Goal: Task Accomplishment & Management: Complete application form

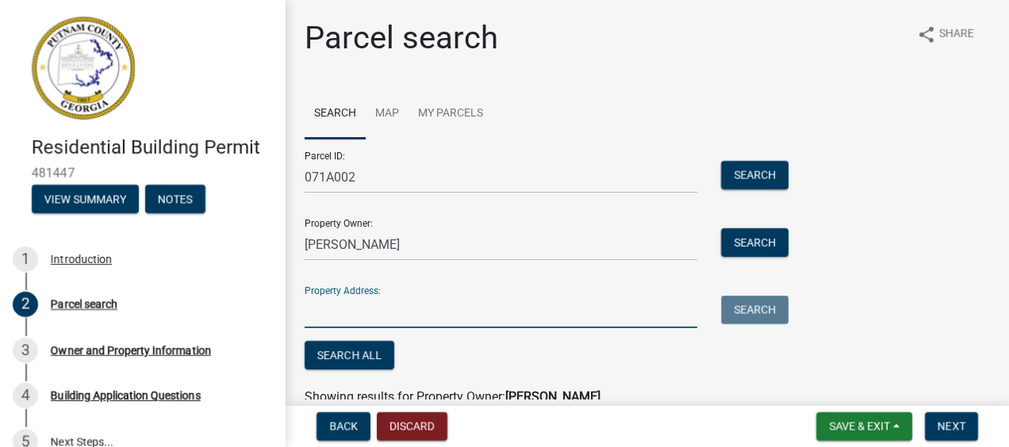
scroll to position [159, 0]
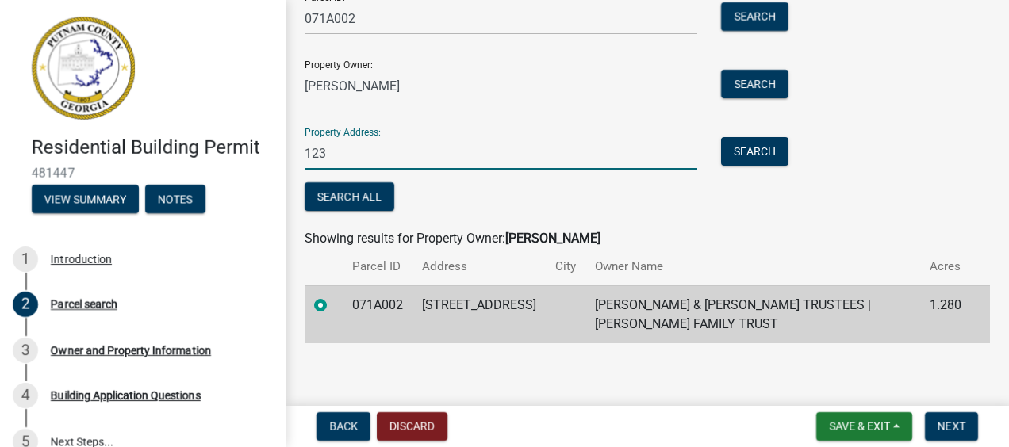
type input "[STREET_ADDRESS]"
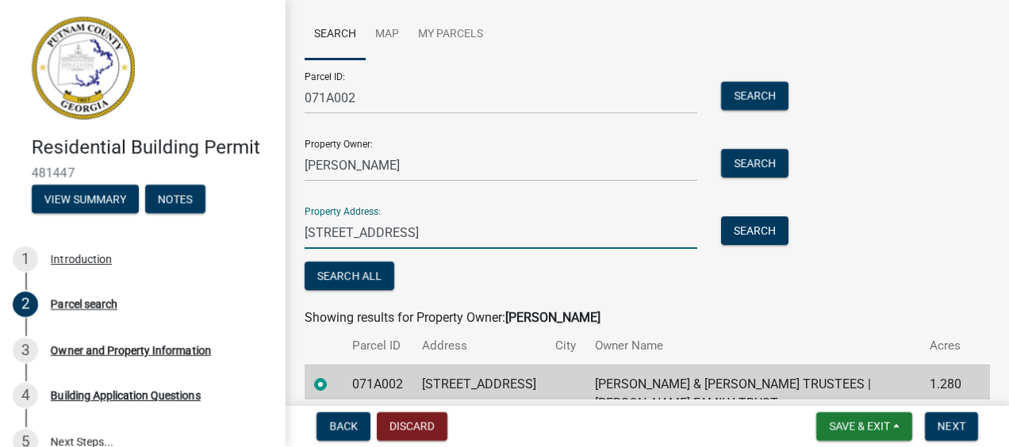
scroll to position [163, 0]
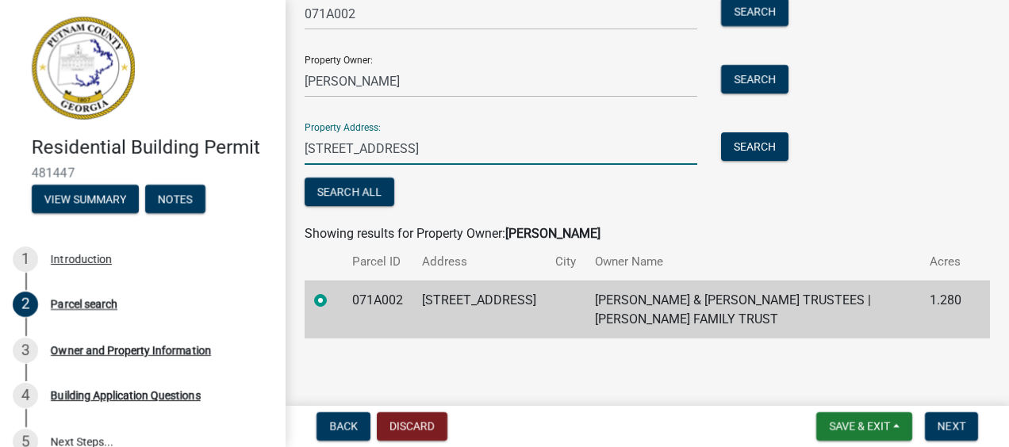
click at [412, 300] on td "071A002" at bounding box center [378, 310] width 70 height 58
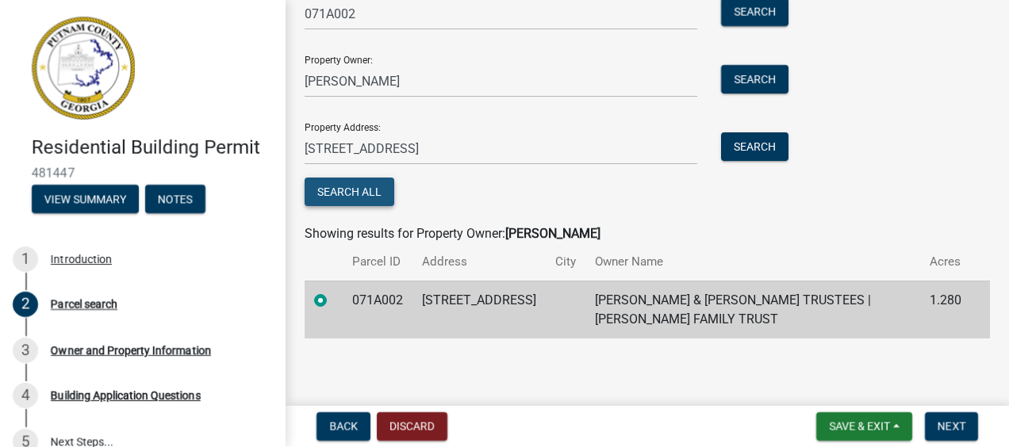
click at [352, 192] on button "Search All" at bounding box center [350, 192] width 90 height 29
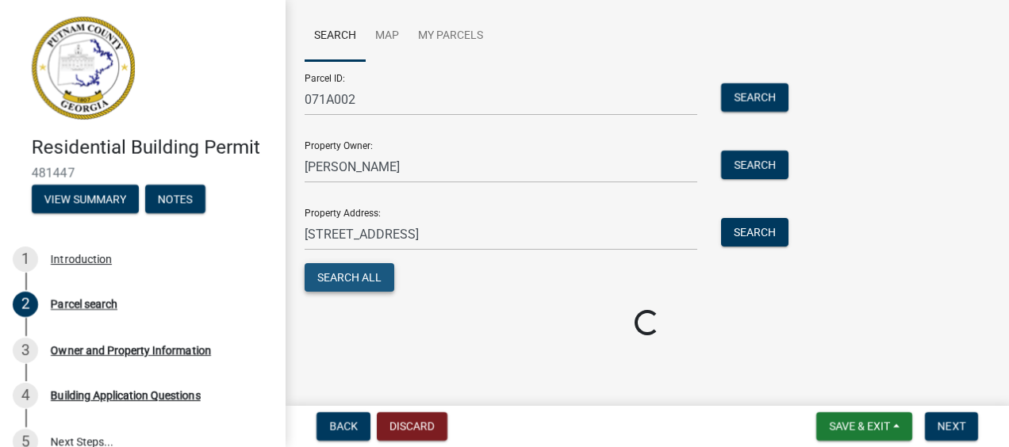
scroll to position [107, 0]
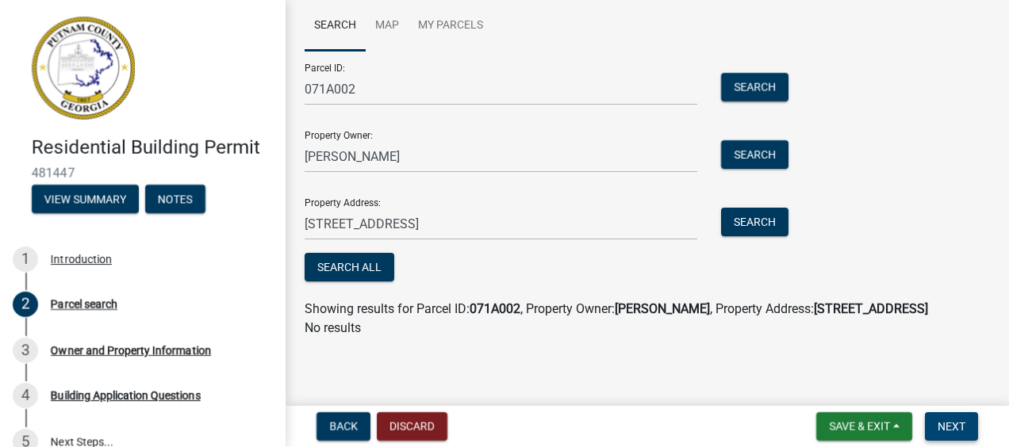
click at [958, 428] on span "Next" at bounding box center [952, 426] width 28 height 13
click at [361, 253] on button "Search All" at bounding box center [350, 267] width 90 height 29
click at [742, 73] on button "Search" at bounding box center [754, 87] width 67 height 29
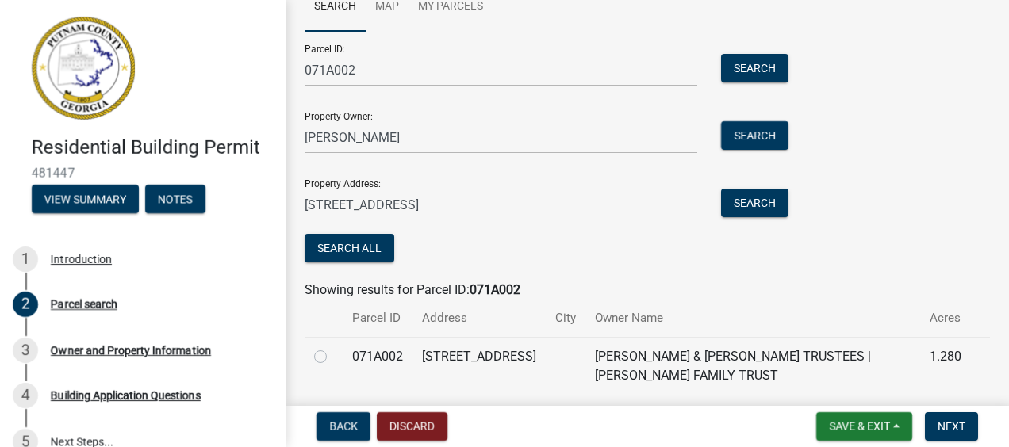
click at [333, 347] on label at bounding box center [333, 347] width 0 height 0
click at [333, 357] on input "radio" at bounding box center [338, 352] width 10 height 10
radio input "true"
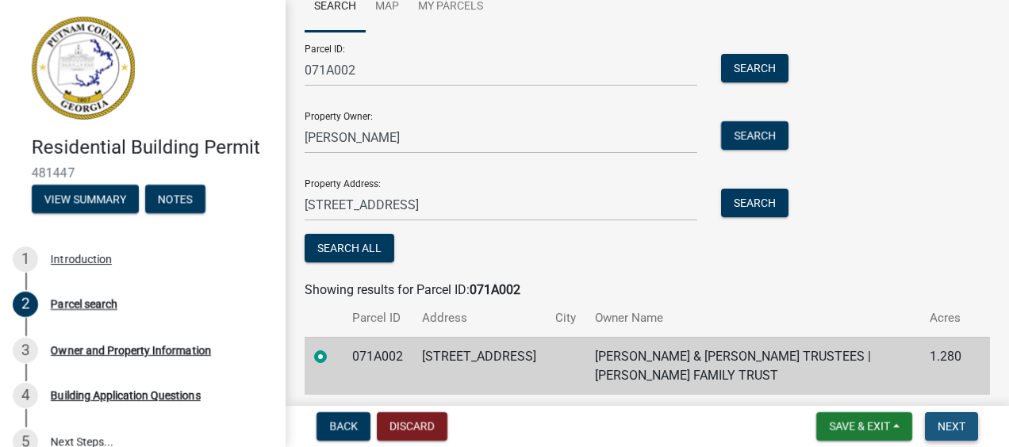
click at [956, 425] on span "Next" at bounding box center [952, 426] width 28 height 13
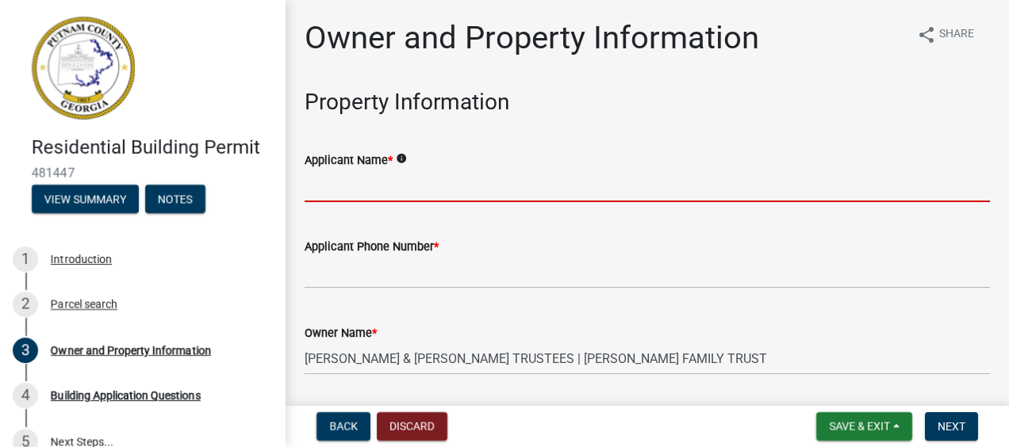
click at [404, 186] on input "Applicant Name *" at bounding box center [647, 186] width 685 height 33
type input "[PERSON_NAME]"
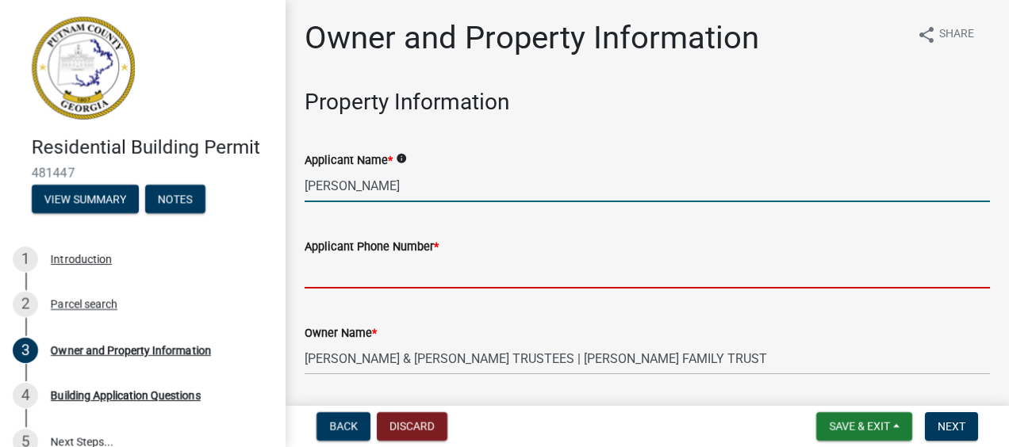
type input "[PHONE_NUMBER]"
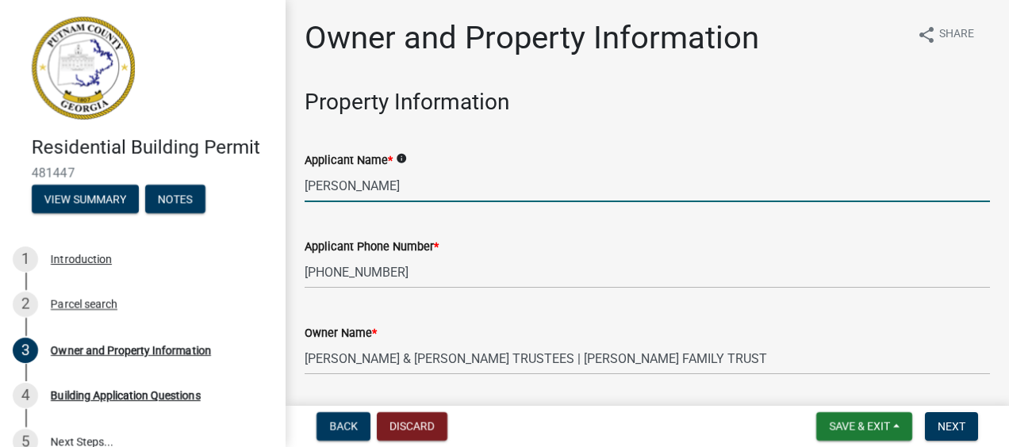
type input "[PERSON_NAME][EMAIL_ADDRESS][PERSON_NAME][DOMAIN_NAME]"
type input "Buckhead, GA 30625"
type input "[STREET_ADDRESS]"
type input "Monroe"
type input "GA"
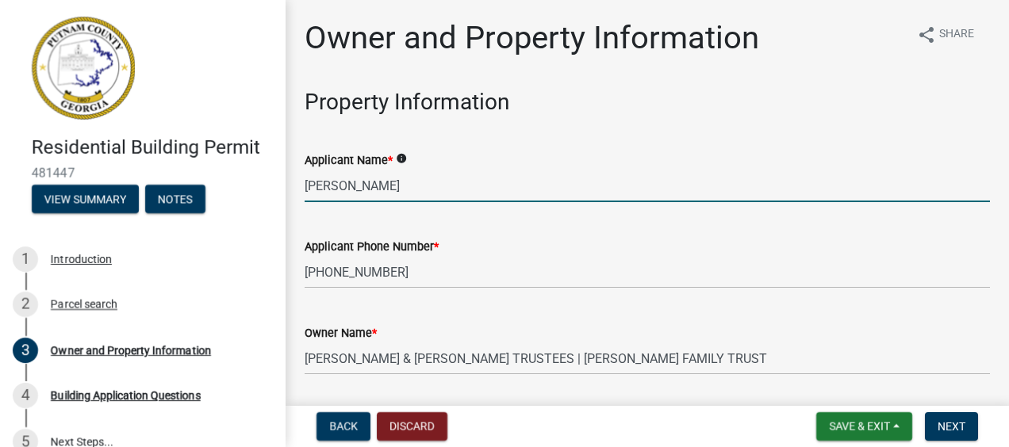
type input "30655"
type input "[PERSON_NAME]"
type input "[PHONE_NUMBER]"
type input "$150,000.00"
select select "a6b90f04-145f-43dc-a4e6-6d5ec8e28ec9"
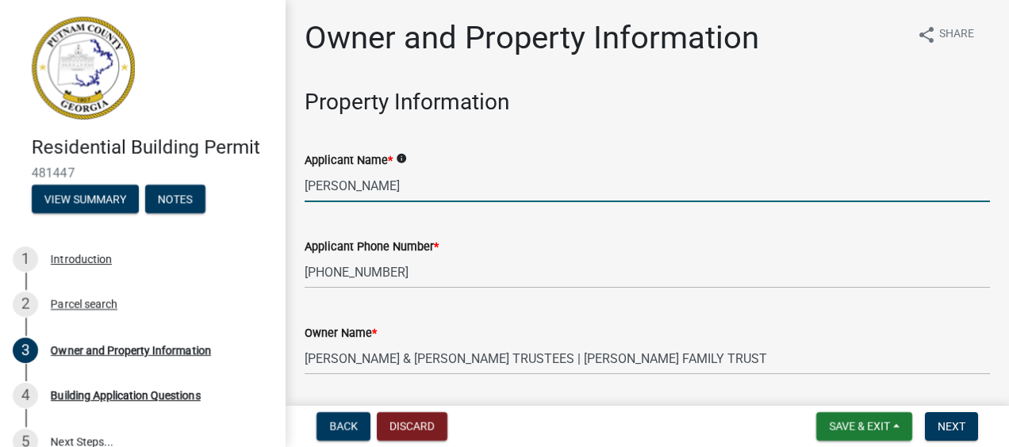
select select "83394b22-4a11-496c-8e5c-75ade2e72faf"
type input "150000"
select select "a6b90f04-145f-43dc-a4e6-6d5ec8e28ec9"
select select "83394b22-4a11-496c-8e5c-75ade2e72faf"
select select "9"
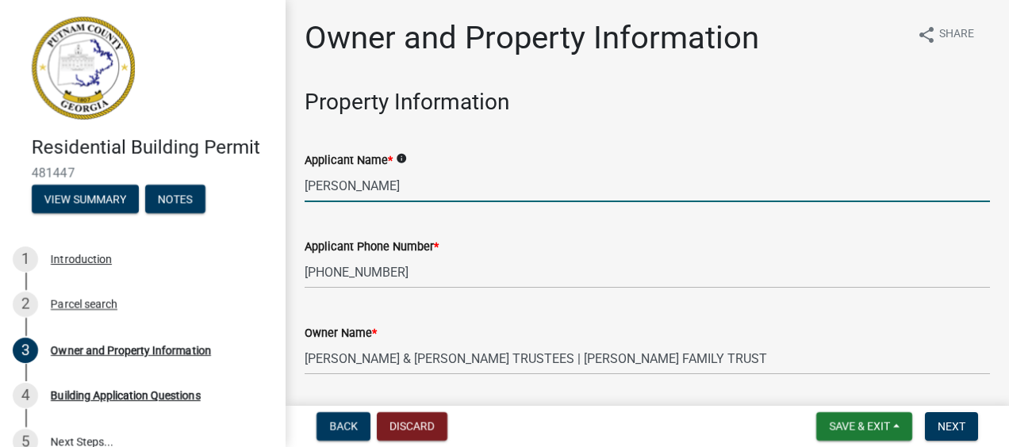
select select "2025"
select select "9"
select select "2025"
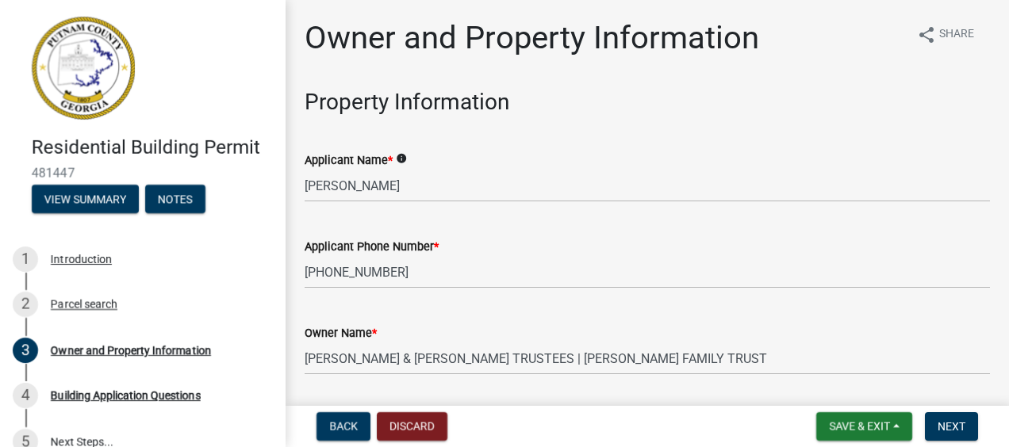
scroll to position [1955, 0]
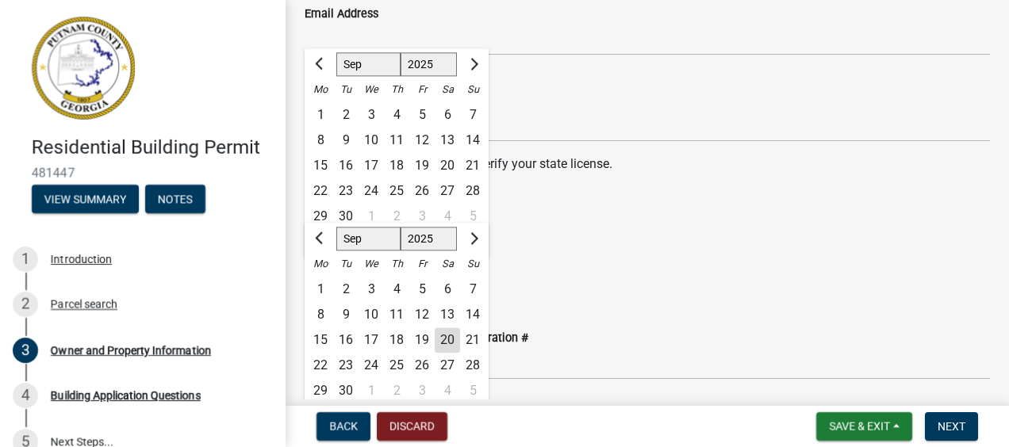
click at [700, 292] on wm-data-entity-input "State License Expiration Date Jan Feb Mar Apr [PERSON_NAME][DATE] Sep Oct Nov […" at bounding box center [647, 262] width 685 height 88
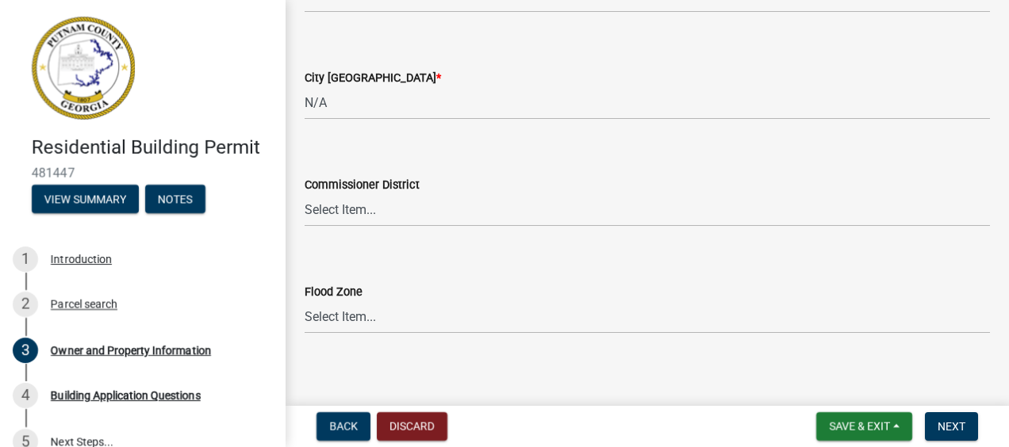
scroll to position [2873, 0]
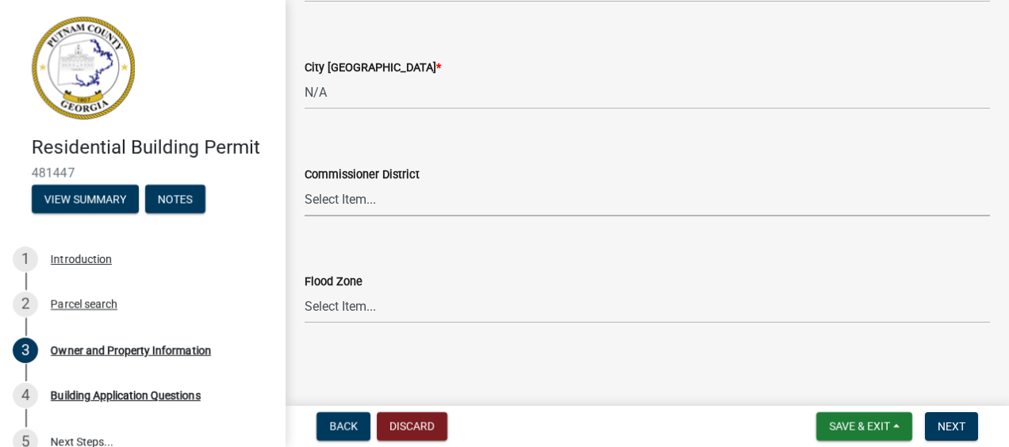
click at [366, 201] on select "Select Item... District 1 District 2 District 3 District 4" at bounding box center [647, 200] width 685 height 33
click at [305, 184] on select "Select Item... District 1 District 2 District 3 District 4" at bounding box center [647, 200] width 685 height 33
select select "469c5908-2854-42d5-89ed-bee7fc26529e"
click at [381, 308] on select "Select Item... Zone A Zone V Zone A99 Zone AE Zone AO Zone AH Zone VE Zone AR Z…" at bounding box center [647, 307] width 685 height 33
click at [305, 291] on select "Select Item... Zone A Zone V Zone A99 Zone AE Zone AO Zone AH Zone VE Zone AR Z…" at bounding box center [647, 307] width 685 height 33
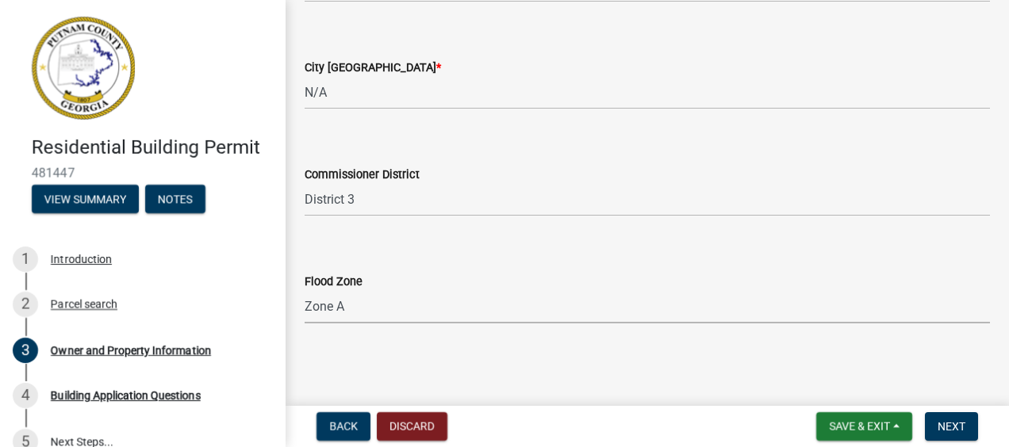
select select "6f1acead-4b1a-4680-ba5d-beeb03d30465"
click at [953, 431] on span "Next" at bounding box center [952, 426] width 28 height 13
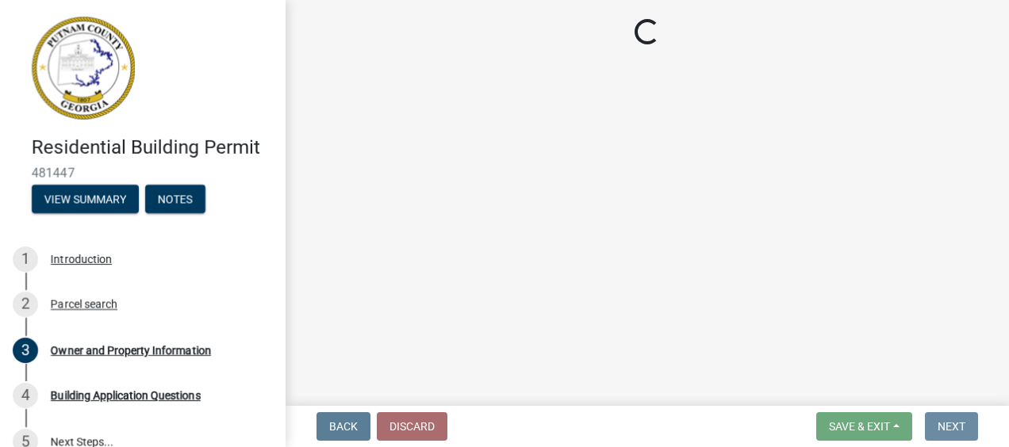
scroll to position [0, 0]
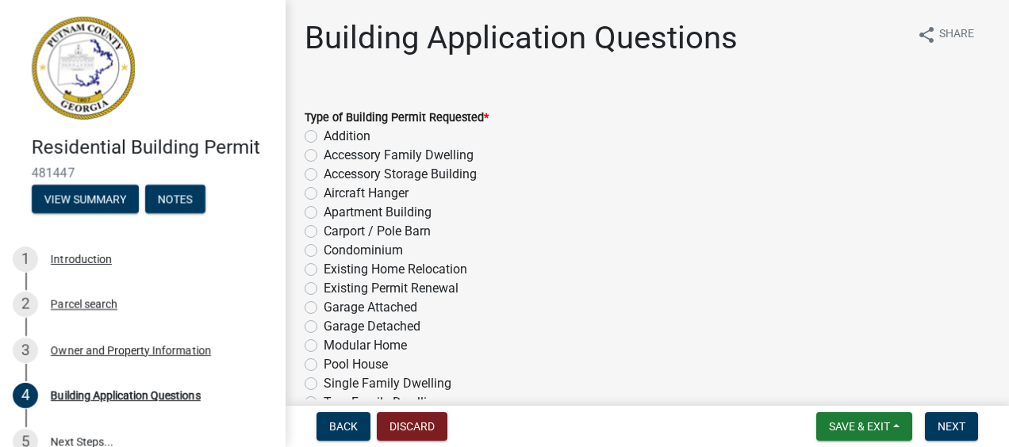
click at [324, 135] on label "Addition" at bounding box center [347, 136] width 47 height 19
click at [324, 135] on input "Addition" at bounding box center [329, 132] width 10 height 10
radio input "true"
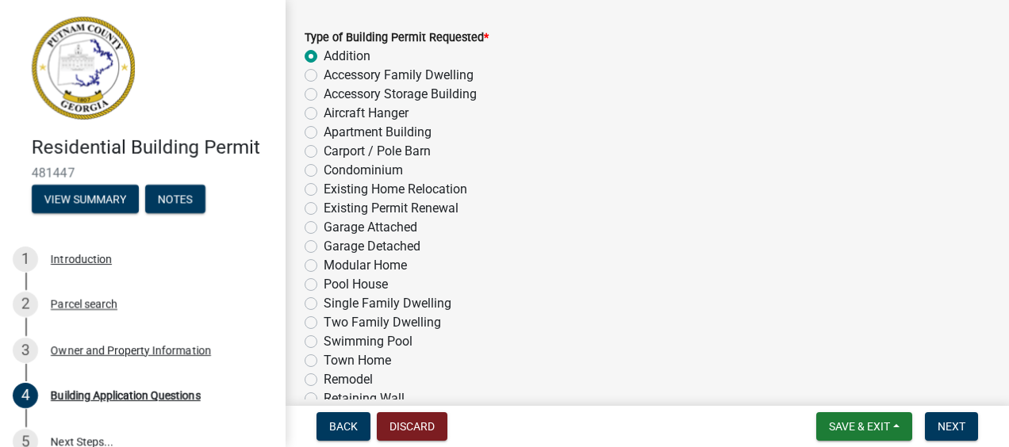
scroll to position [79, 0]
click at [949, 425] on span "Next" at bounding box center [952, 426] width 28 height 13
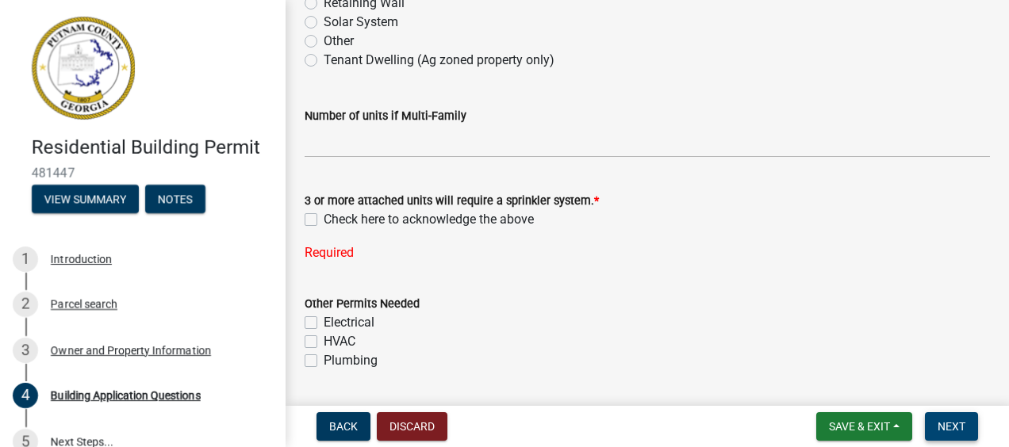
scroll to position [555, 0]
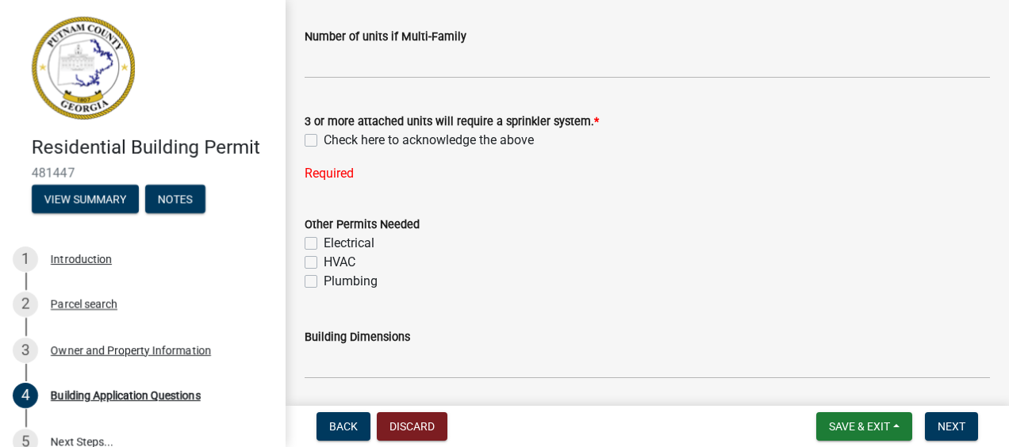
click at [324, 137] on label "Check here to acknowledge the above" at bounding box center [429, 140] width 210 height 19
click at [324, 137] on input "Check here to acknowledge the above" at bounding box center [329, 136] width 10 height 10
checkbox input "true"
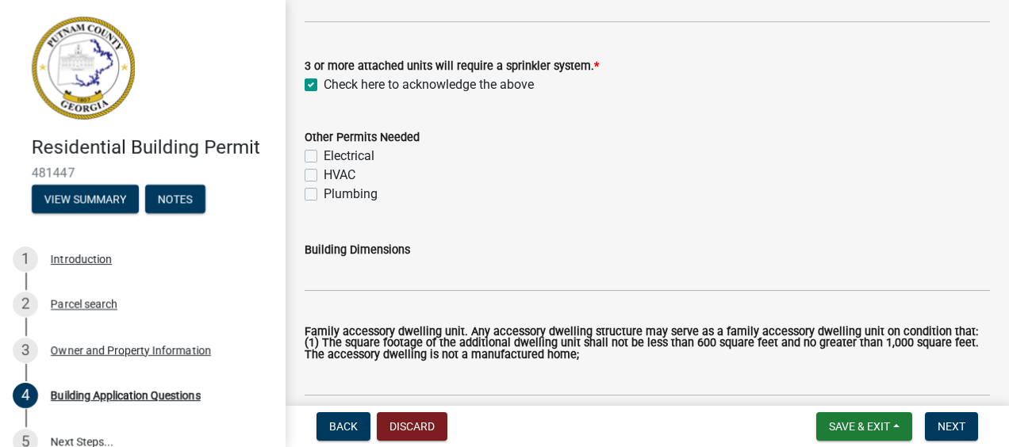
scroll to position [635, 0]
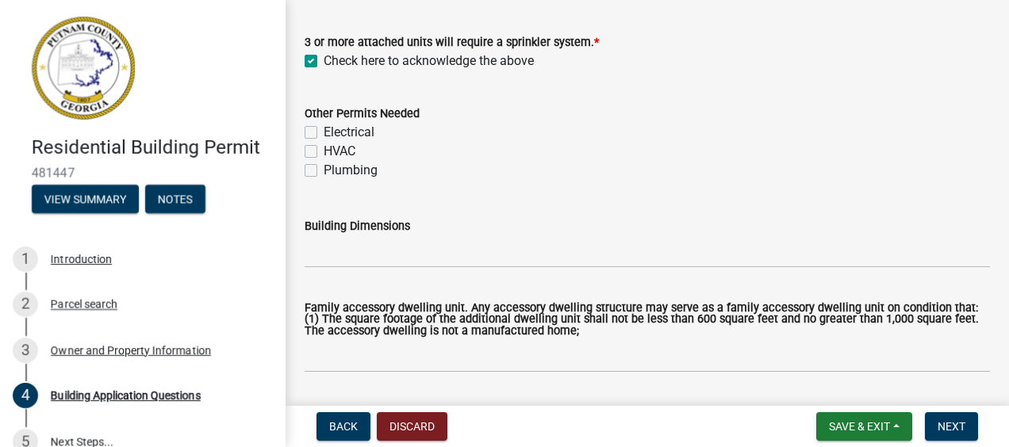
click at [324, 130] on label "Electrical" at bounding box center [349, 132] width 51 height 19
click at [324, 130] on input "Electrical" at bounding box center [329, 128] width 10 height 10
checkbox input "true"
checkbox input "false"
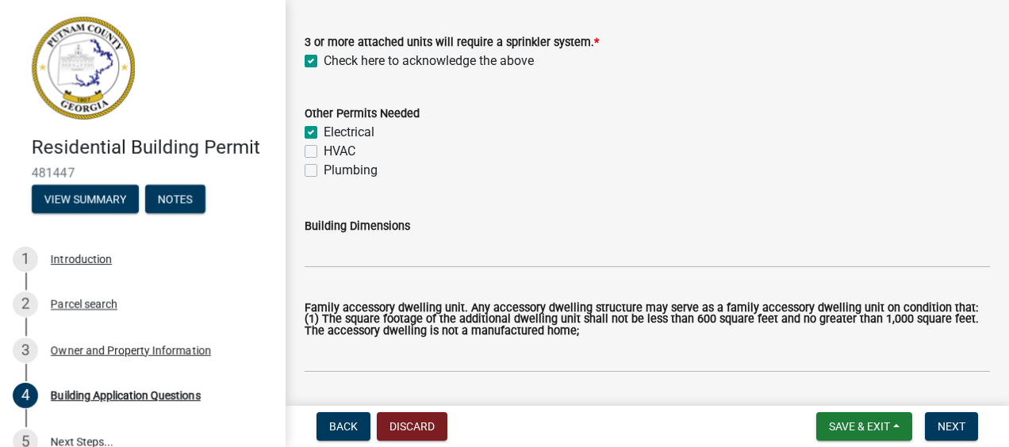
click at [324, 152] on label "HVAC" at bounding box center [340, 151] width 32 height 19
click at [324, 152] on input "HVAC" at bounding box center [329, 147] width 10 height 10
checkbox input "true"
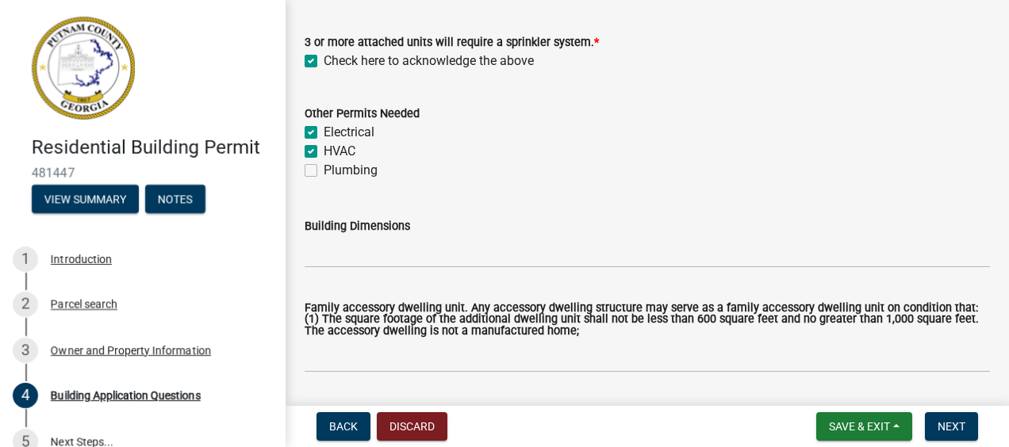
click at [324, 174] on label "Plumbing" at bounding box center [351, 170] width 54 height 19
click at [324, 171] on input "Plumbing" at bounding box center [329, 166] width 10 height 10
checkbox input "true"
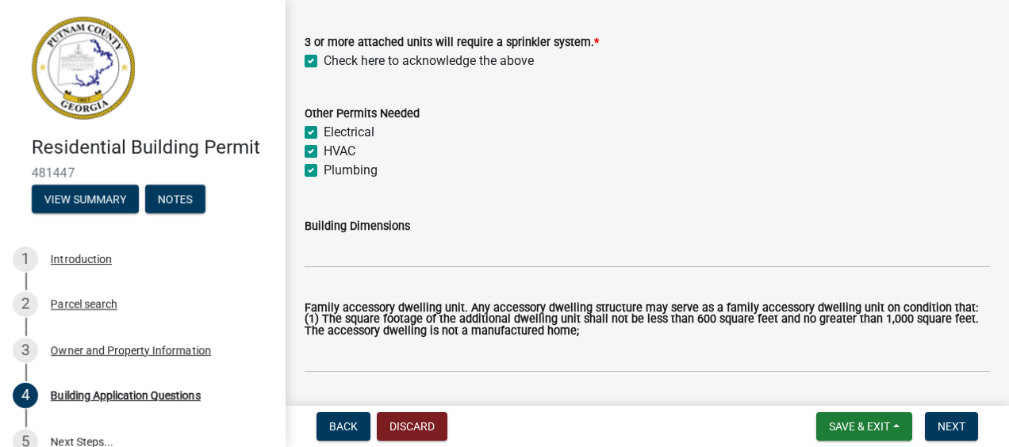
checkbox input "true"
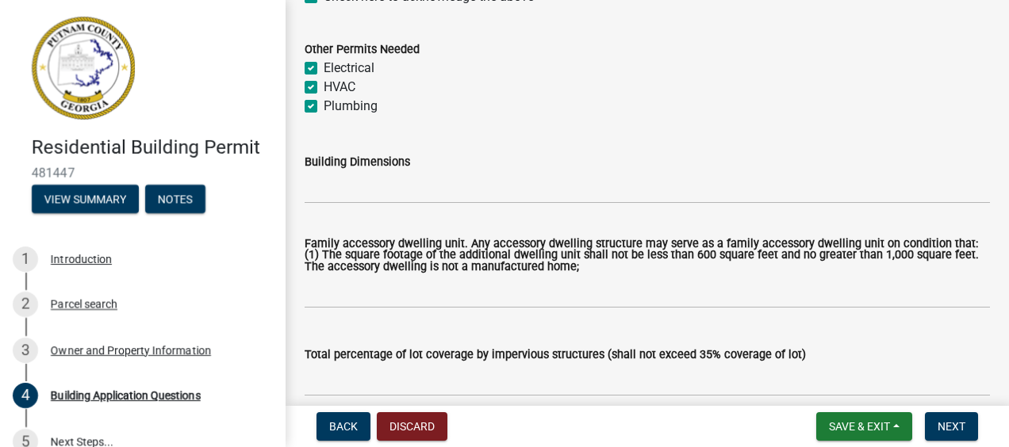
scroll to position [714, 0]
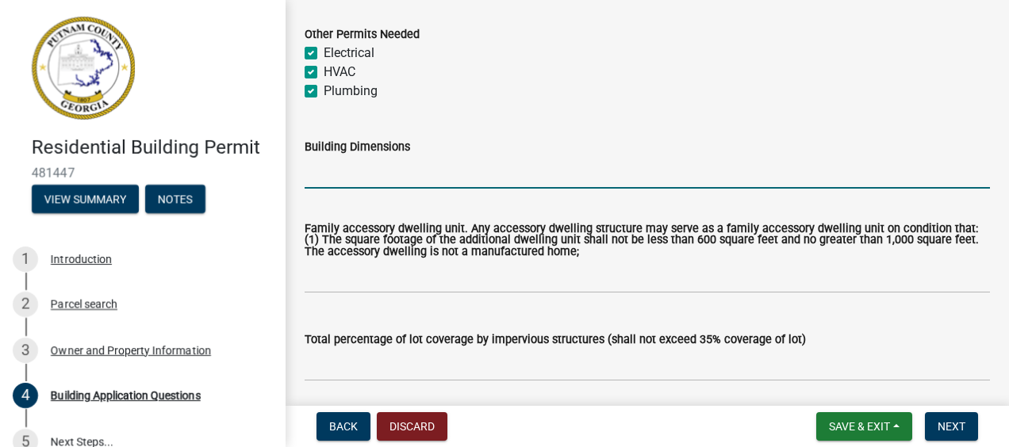
click at [372, 171] on input "Building Dimensions" at bounding box center [647, 172] width 685 height 33
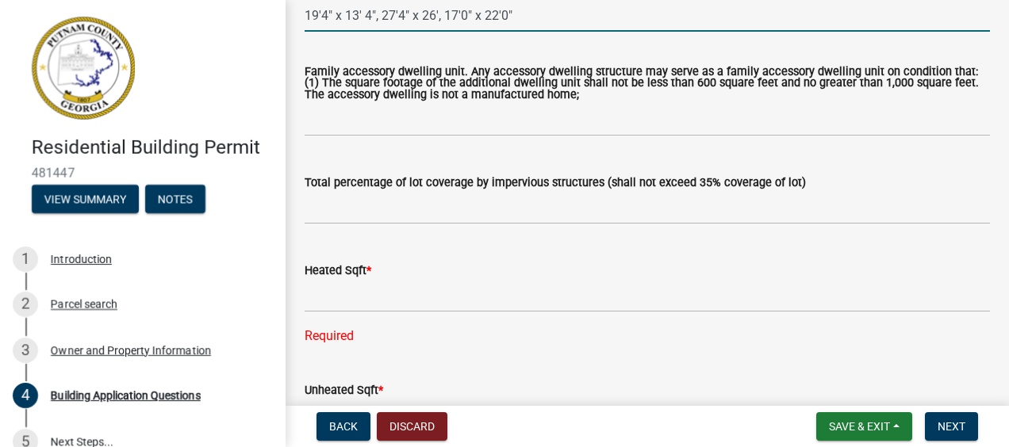
scroll to position [873, 0]
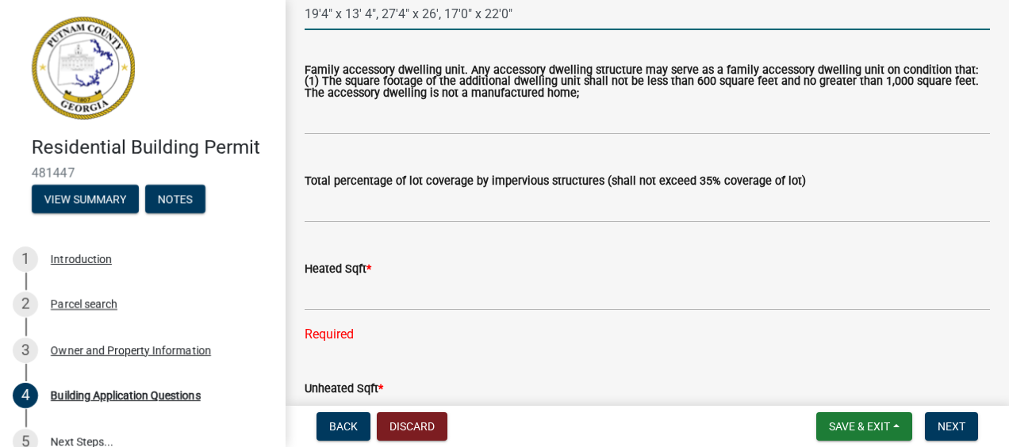
type input "19'4" x 13' 4", 27'4" x 26', 17'0" x 22'0""
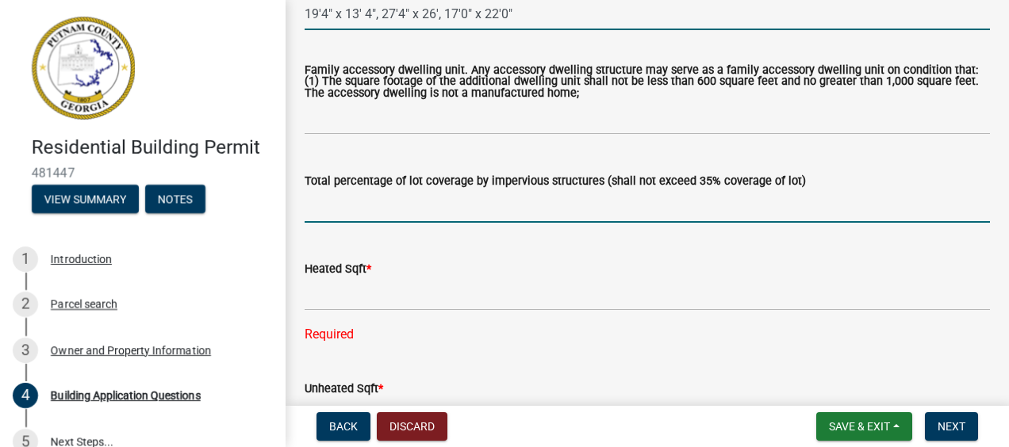
click at [453, 205] on input "text" at bounding box center [647, 206] width 685 height 33
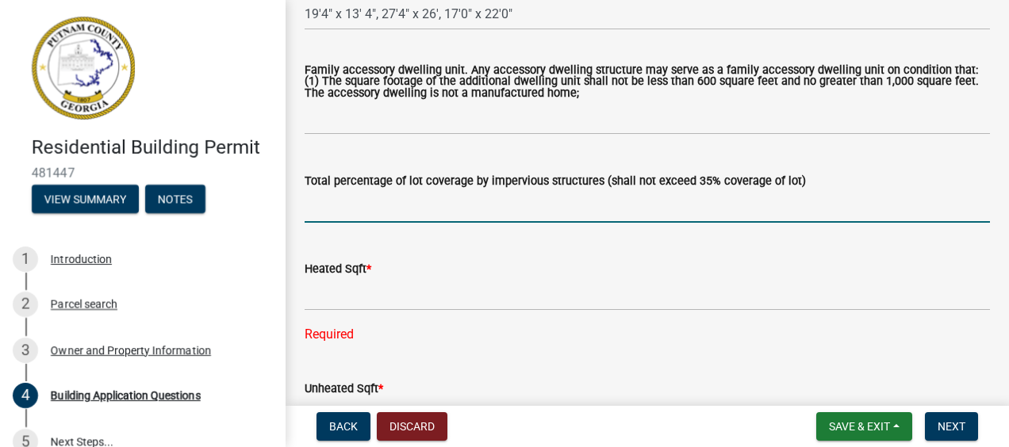
type input "0.15"
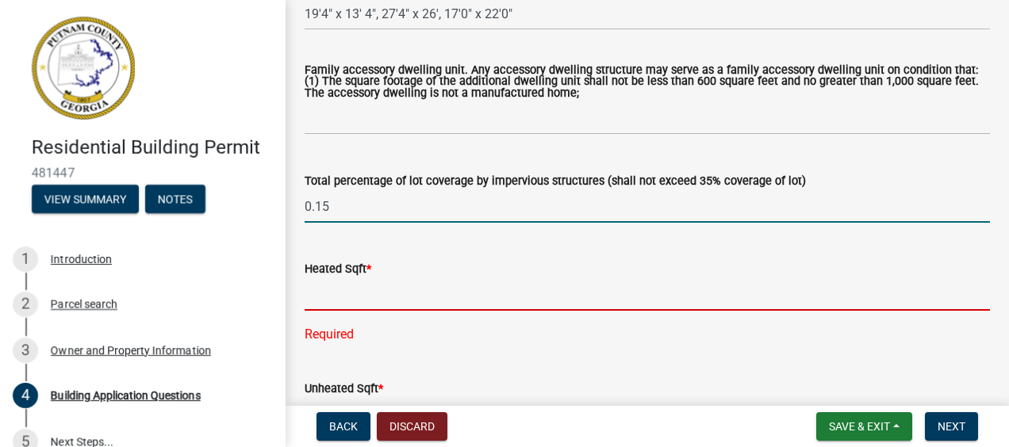
type input "2800"
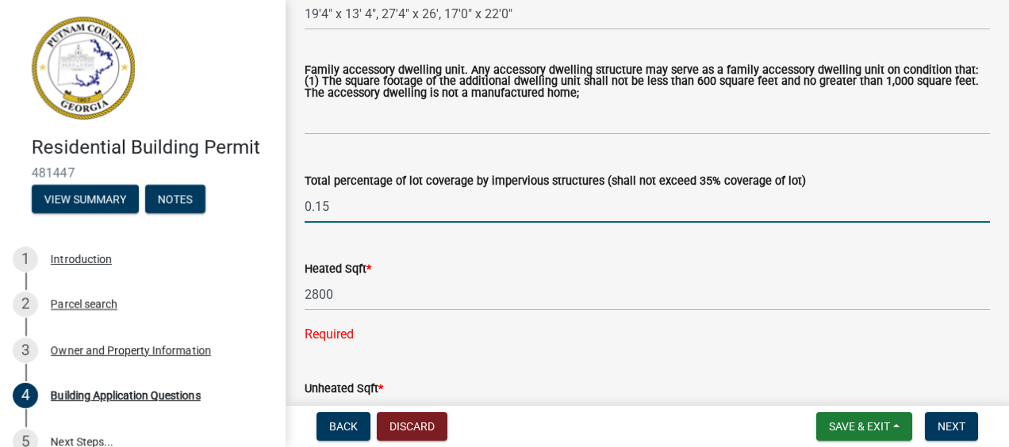
type input "600"
type input "546"
type input "4"
type input "3"
type input "0"
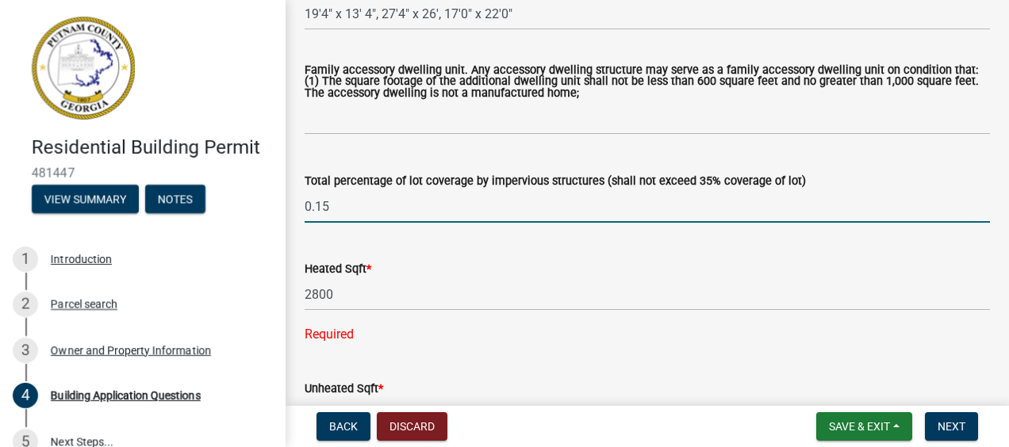
type input "1"
type input "16"
type input "2"
type input "0"
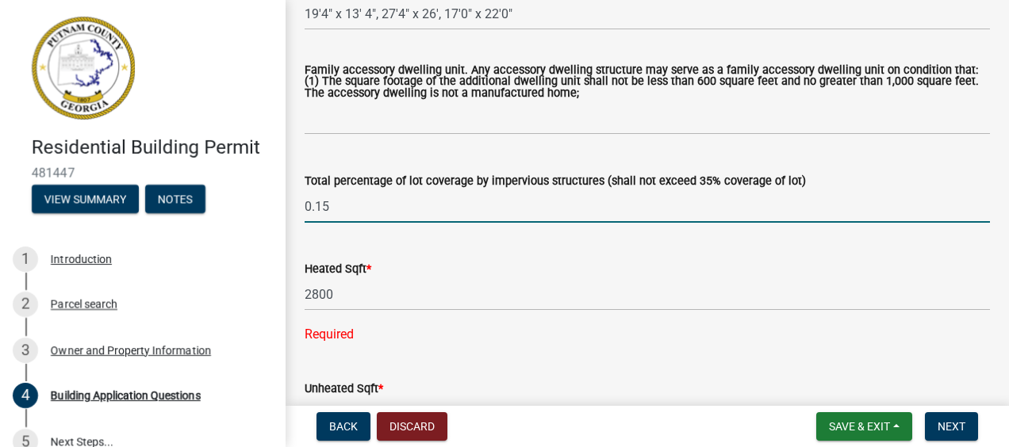
type input "20"
type input "230"
type input "200"
type input "72"
type input "12"
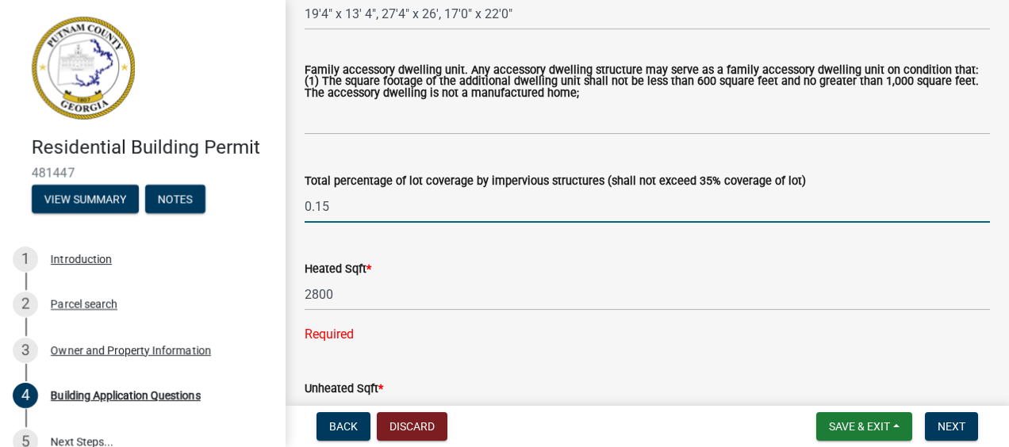
type input "50"
type input "1"
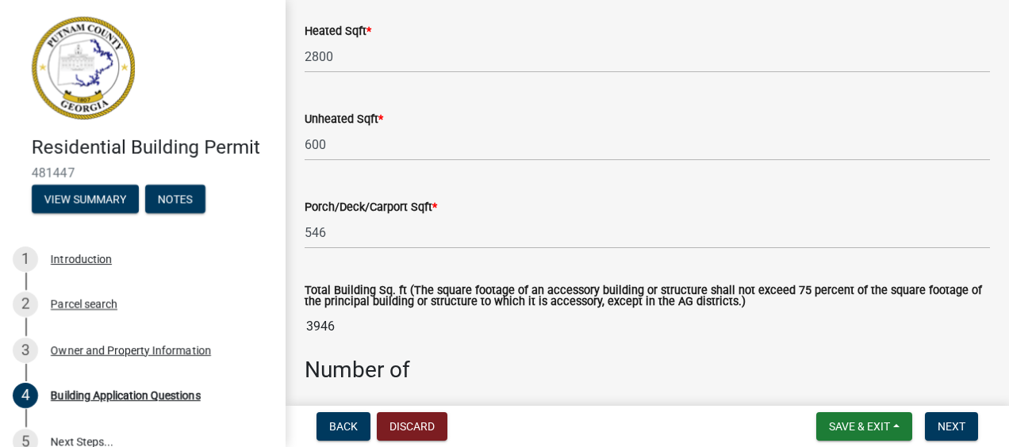
scroll to position [1031, 0]
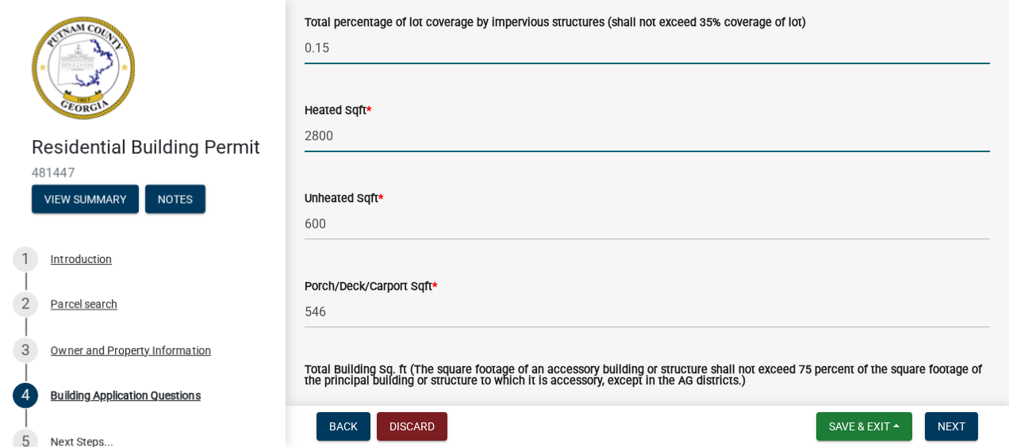
click at [382, 132] on input "2800" at bounding box center [647, 136] width 685 height 33
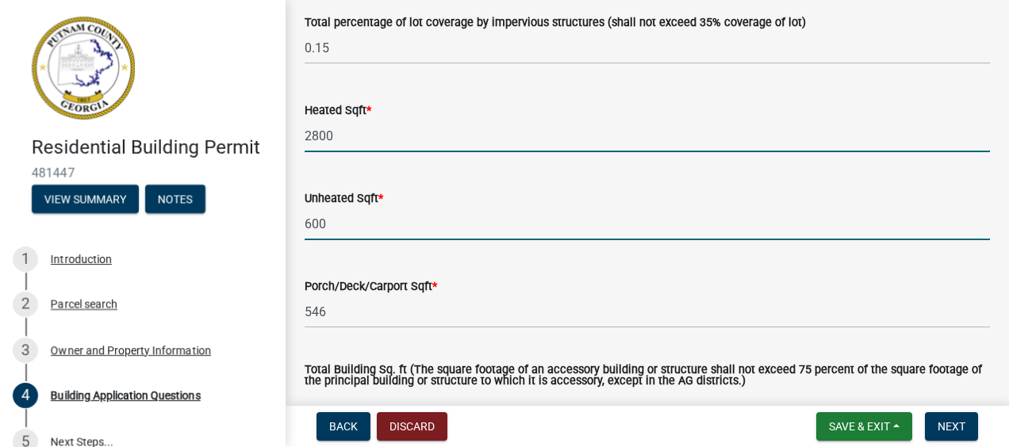
click at [388, 221] on input "600" at bounding box center [647, 224] width 685 height 33
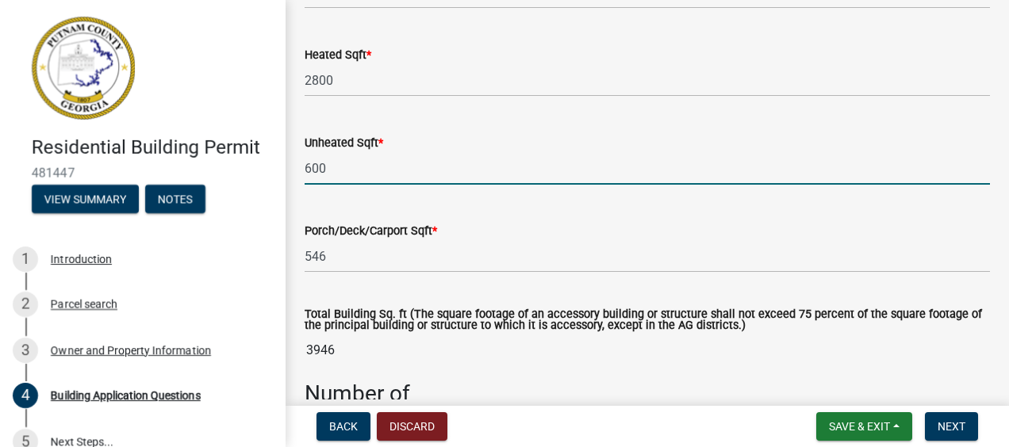
scroll to position [1111, 0]
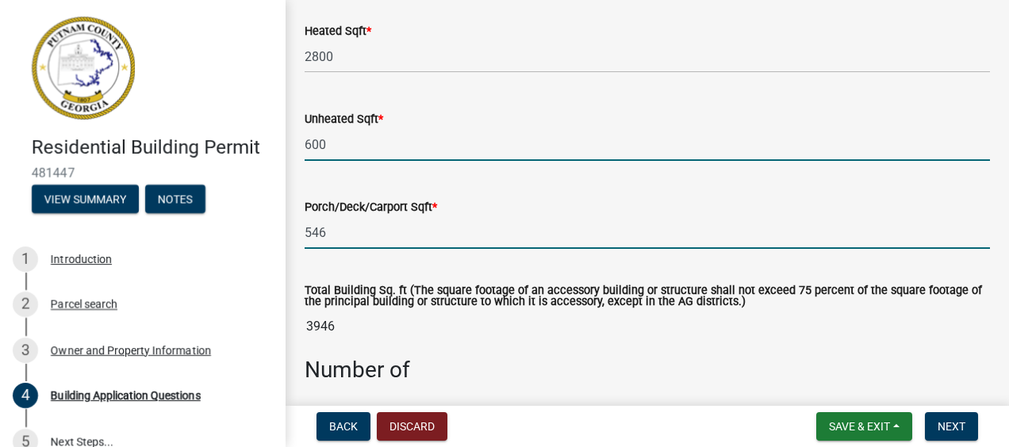
click at [307, 232] on input "546" at bounding box center [647, 233] width 685 height 33
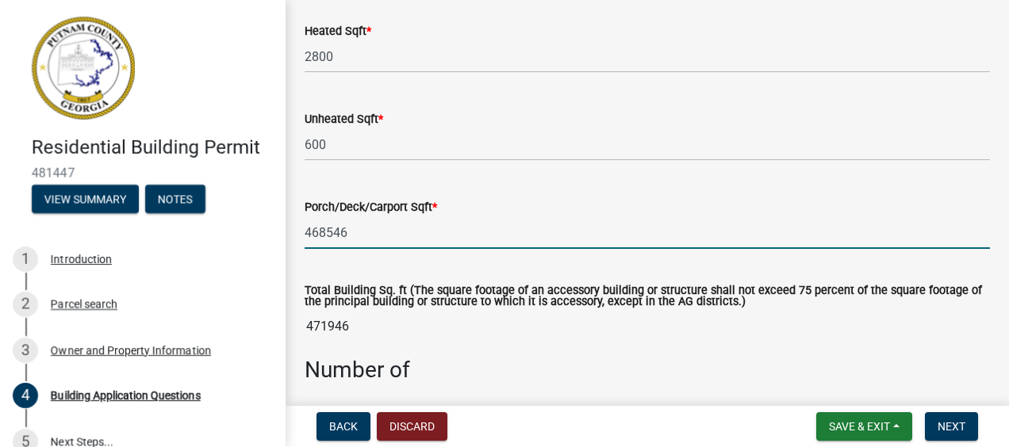
drag, startPoint x: 359, startPoint y: 234, endPoint x: 292, endPoint y: 235, distance: 66.6
click at [293, 235] on div "Porch/Deck/Carport Sqft * 468546" at bounding box center [647, 212] width 709 height 74
type input "800"
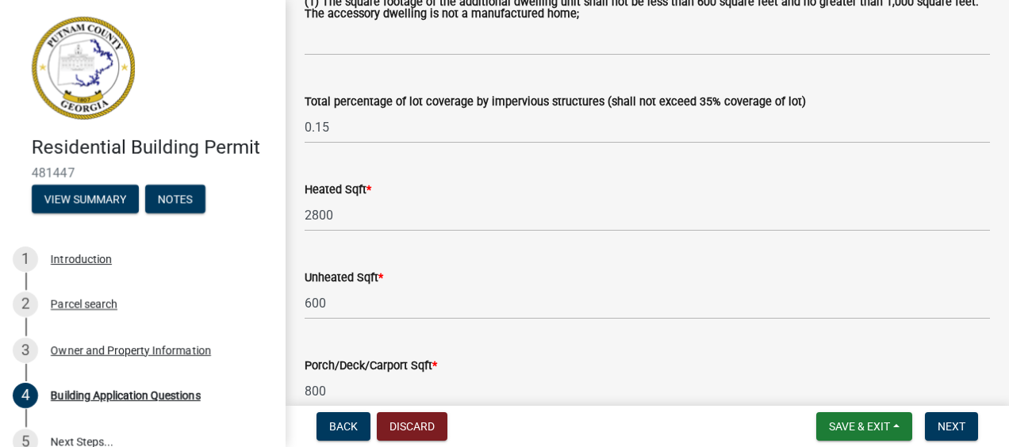
scroll to position [1031, 0]
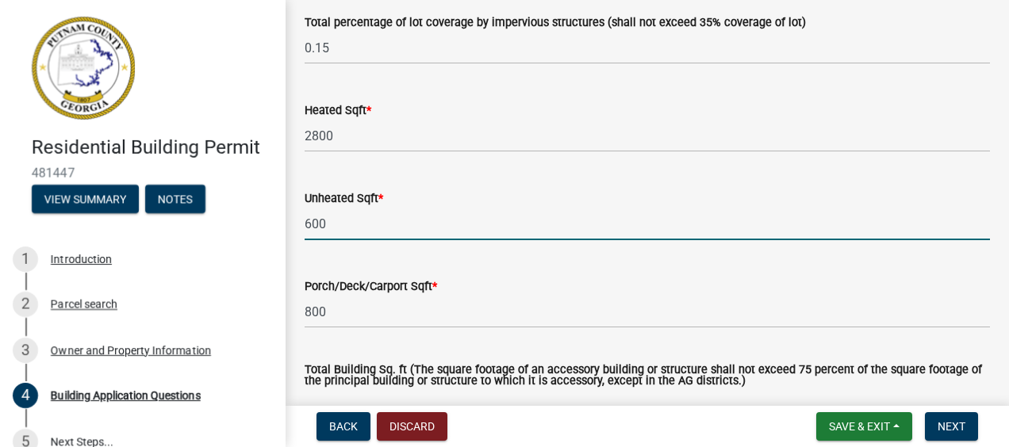
drag, startPoint x: 333, startPoint y: 224, endPoint x: 293, endPoint y: 224, distance: 39.7
click at [293, 224] on div "Unheated Sqft * 600" at bounding box center [647, 204] width 709 height 74
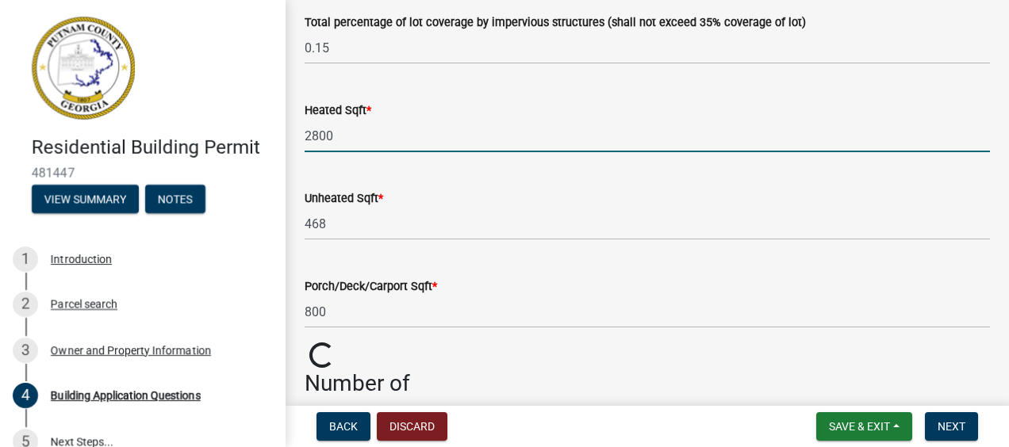
click at [366, 152] on input "2800" at bounding box center [647, 136] width 685 height 33
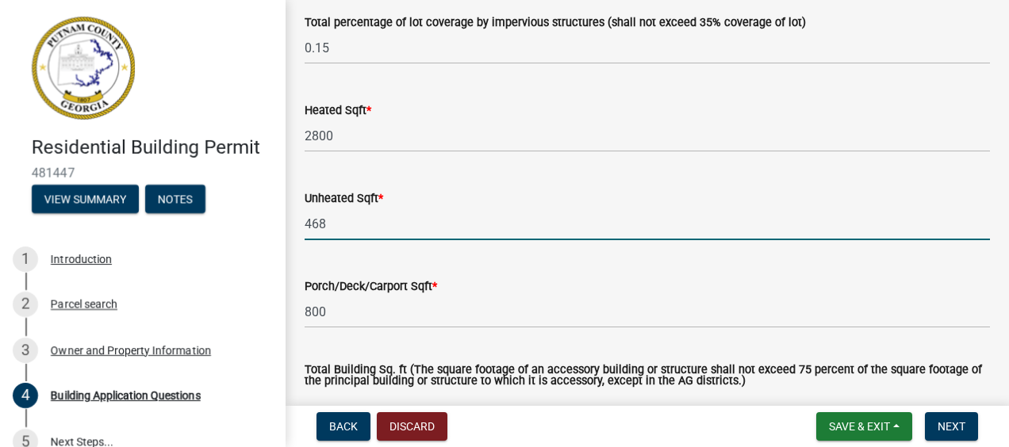
drag, startPoint x: 340, startPoint y: 221, endPoint x: 276, endPoint y: 232, distance: 64.4
click at [276, 232] on div "Residential Building Permit 481447 View Summary Notes 1 Introduction 2 Parcel s…" at bounding box center [504, 223] width 1009 height 447
type input "1076"
click at [463, 178] on div "Unheated Sqft * 1076" at bounding box center [647, 204] width 685 height 74
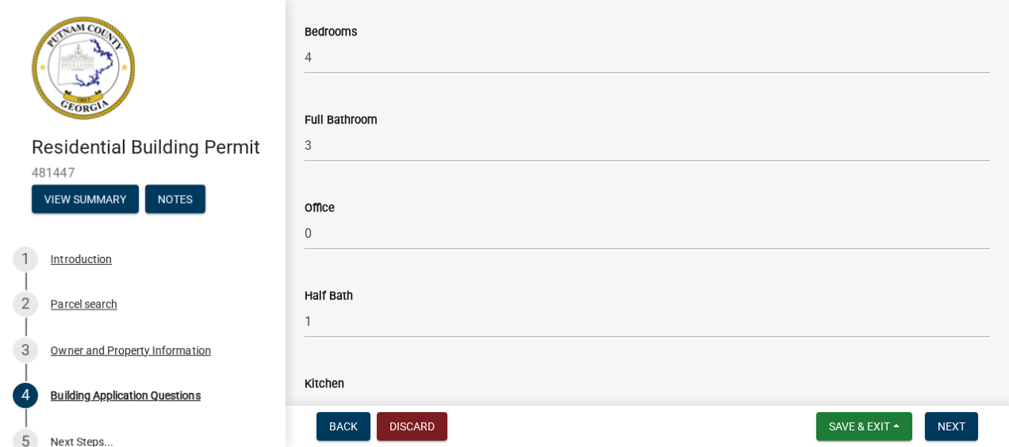
scroll to position [1586, 0]
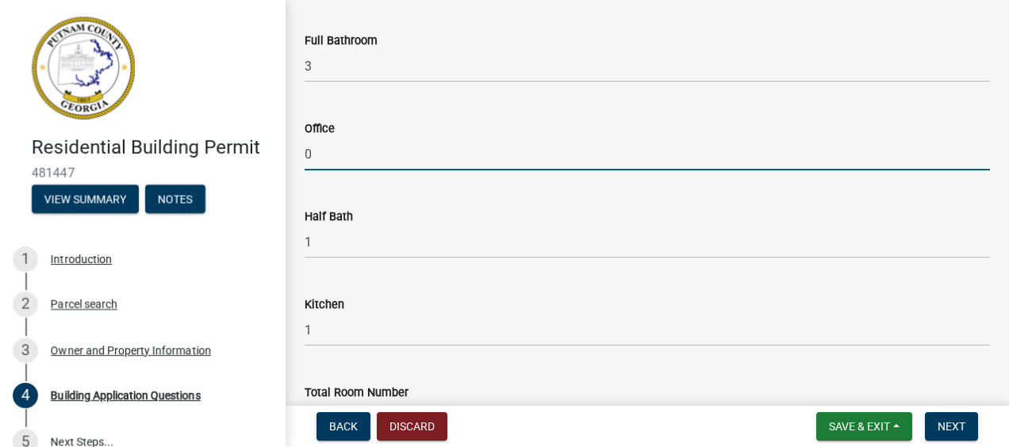
drag, startPoint x: 319, startPoint y: 154, endPoint x: 303, endPoint y: 154, distance: 15.9
click at [303, 154] on div "Office 0" at bounding box center [647, 134] width 709 height 74
type input "1"
click at [502, 113] on div "Office 1" at bounding box center [647, 134] width 685 height 74
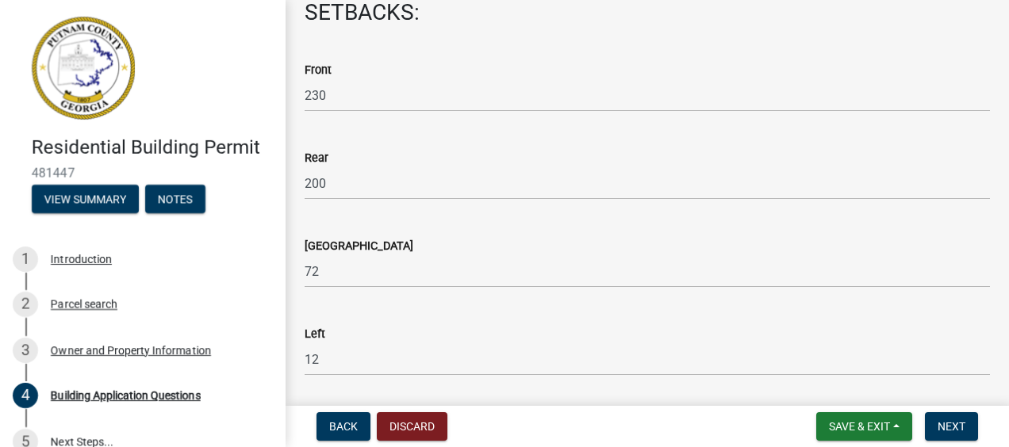
scroll to position [2380, 0]
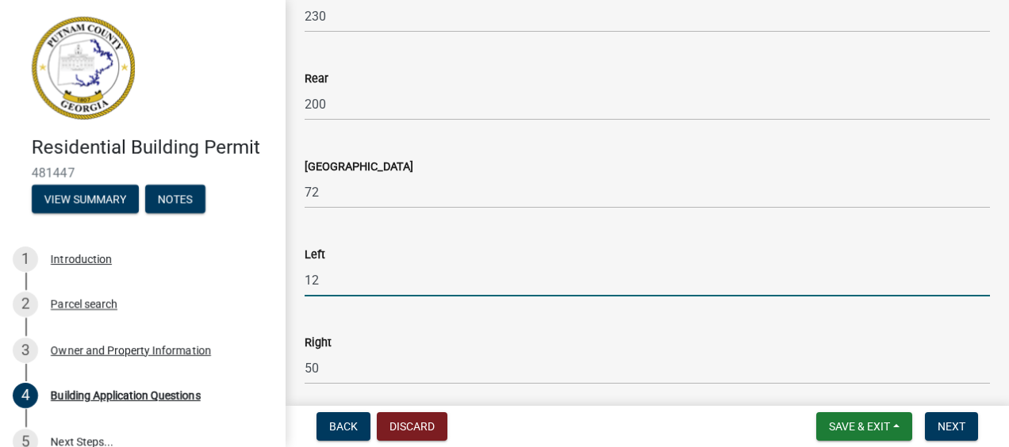
drag, startPoint x: 330, startPoint y: 278, endPoint x: 300, endPoint y: 286, distance: 31.2
click at [300, 286] on div "Left 12" at bounding box center [647, 260] width 709 height 74
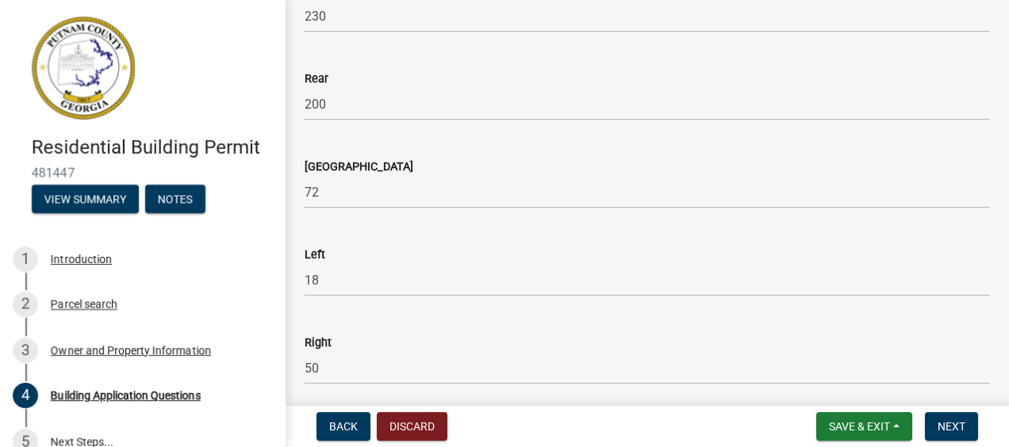
click at [497, 226] on div "Left 18" at bounding box center [647, 260] width 685 height 74
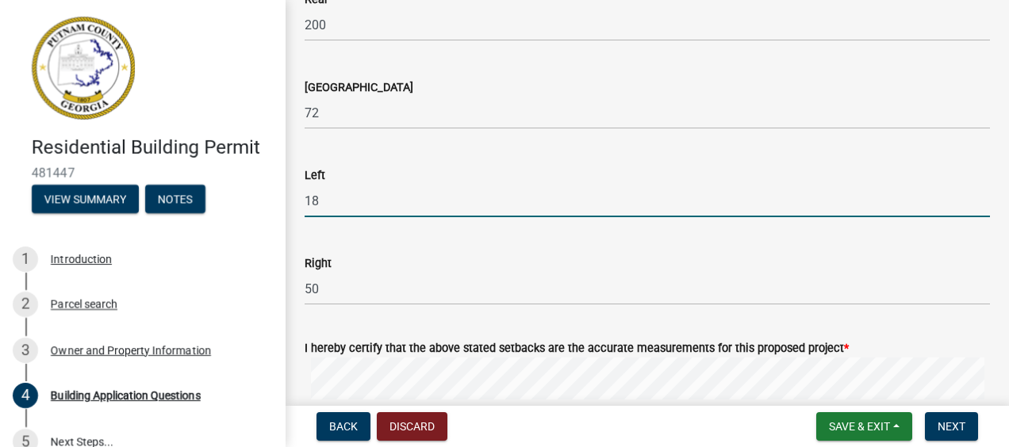
drag, startPoint x: 324, startPoint y: 200, endPoint x: 294, endPoint y: 203, distance: 29.5
click at [294, 203] on div "Left 18" at bounding box center [647, 181] width 709 height 74
type input "16"
click at [567, 133] on wm-data-entity-input "Lake Side 72" at bounding box center [647, 100] width 685 height 88
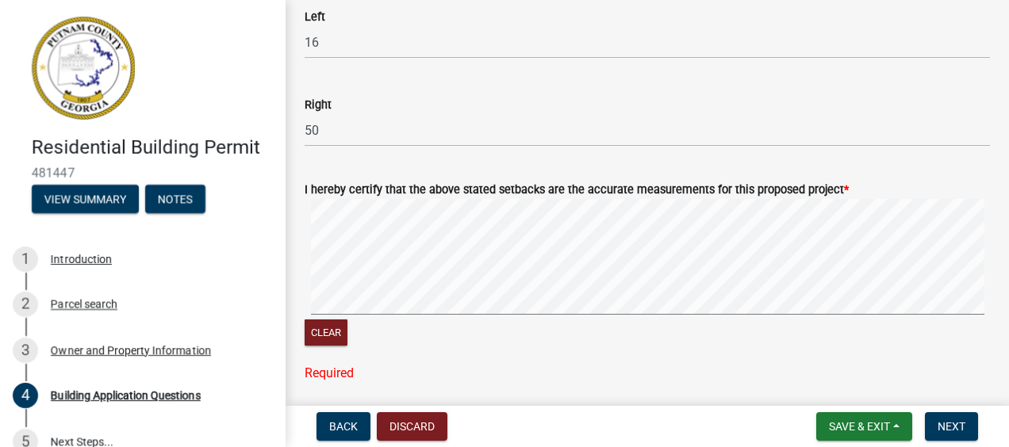
scroll to position [2697, 0]
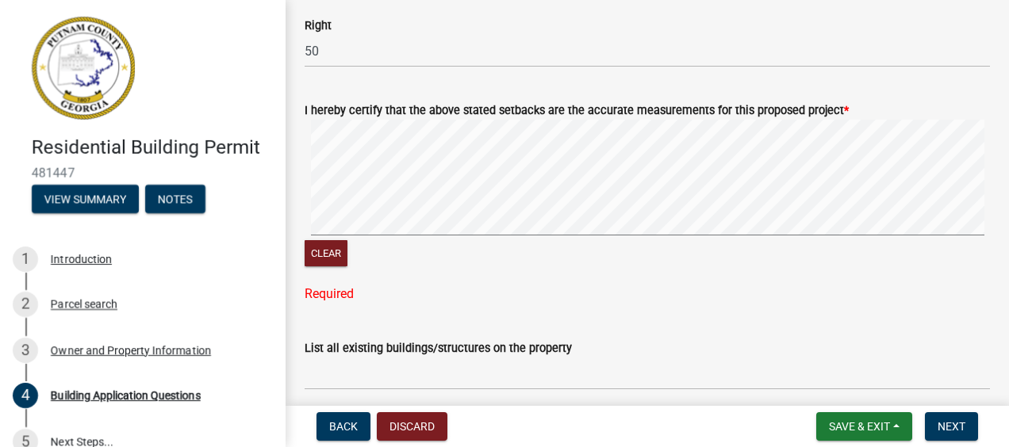
click at [363, 292] on div "Required" at bounding box center [647, 294] width 685 height 19
click at [342, 296] on div "Required" at bounding box center [647, 294] width 685 height 19
click at [360, 290] on div "Required" at bounding box center [647, 294] width 685 height 19
click at [373, 271] on div "I hereby certify that the above stated setbacks are the accurate measurements f…" at bounding box center [647, 192] width 685 height 221
click at [328, 251] on button "Clear" at bounding box center [326, 253] width 43 height 26
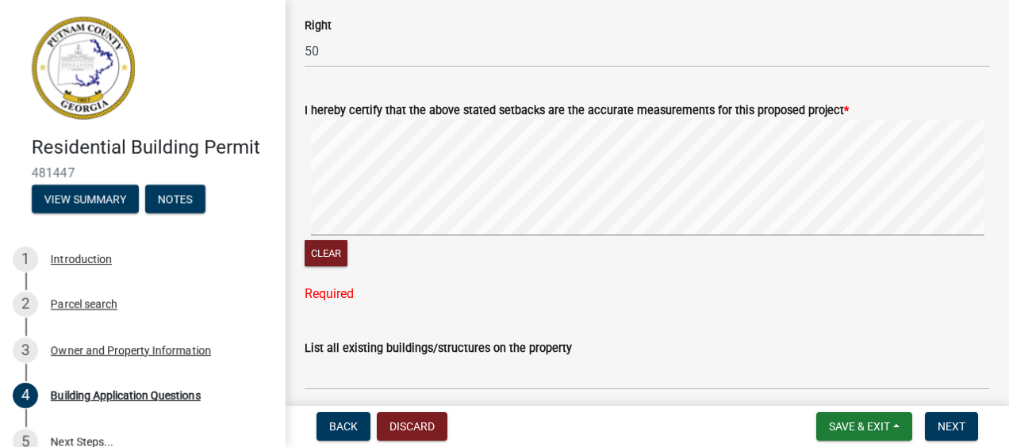
click at [395, 277] on div "I hereby certify that the above stated setbacks are the accurate measurements f…" at bounding box center [647, 192] width 685 height 221
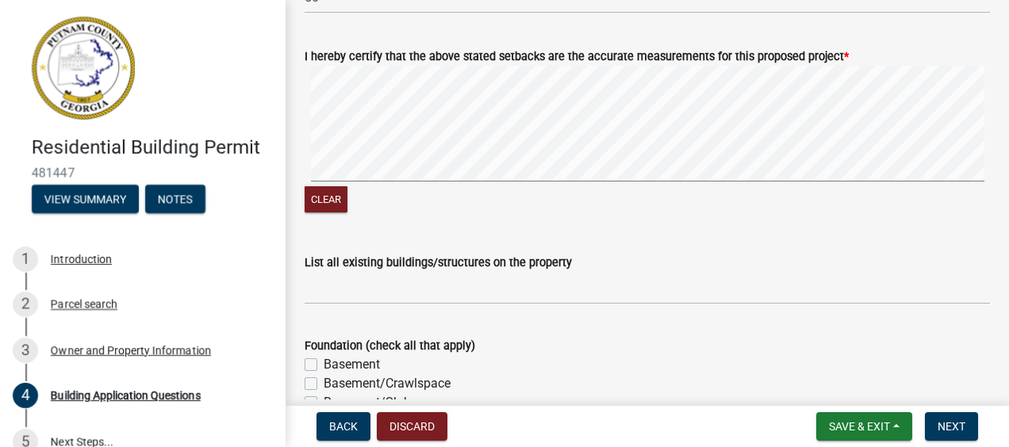
scroll to position [2776, 0]
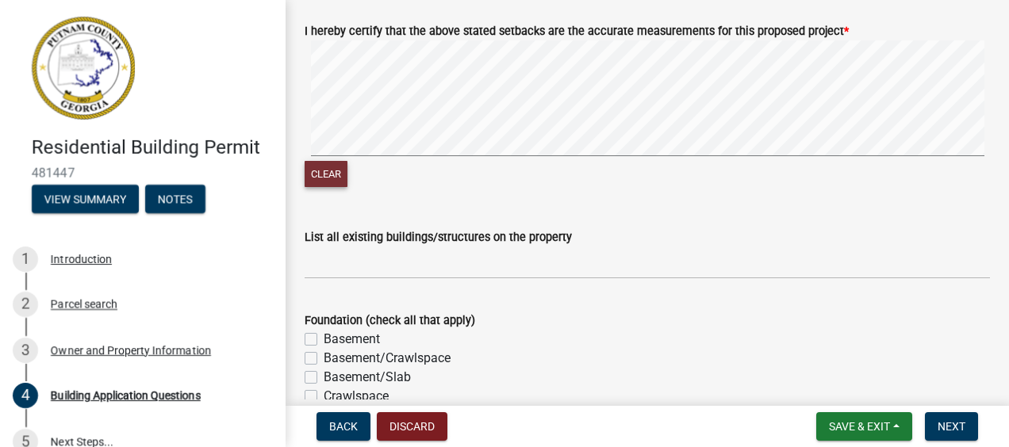
click at [330, 170] on button "Clear" at bounding box center [326, 174] width 43 height 26
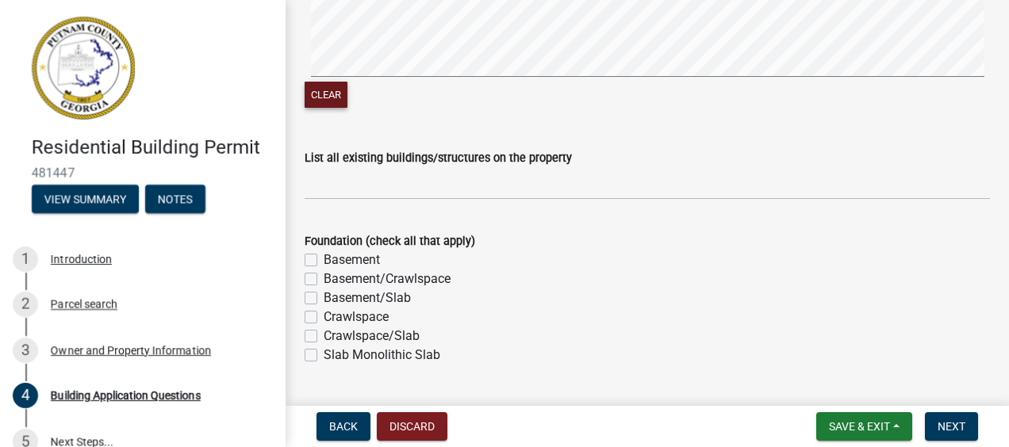
scroll to position [2935, 0]
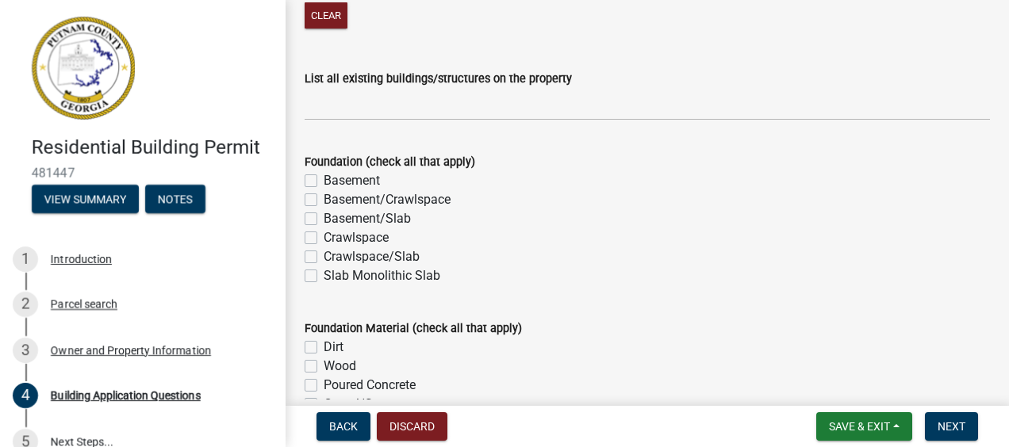
click at [324, 198] on label "Basement/Crawlspace" at bounding box center [387, 199] width 127 height 19
click at [324, 198] on input "Basement/Crawlspace" at bounding box center [329, 195] width 10 height 10
checkbox input "true"
checkbox input "false"
checkbox input "true"
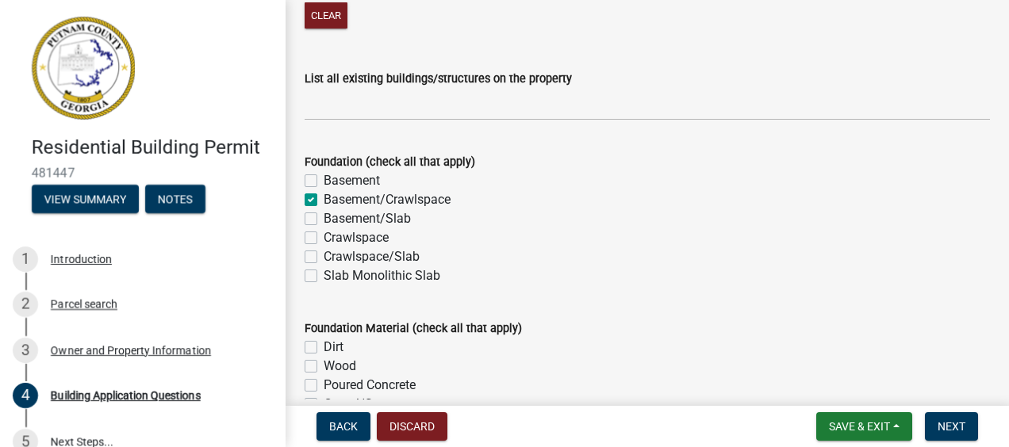
checkbox input "false"
click at [324, 198] on label "Basement/Crawlspace" at bounding box center [387, 199] width 127 height 19
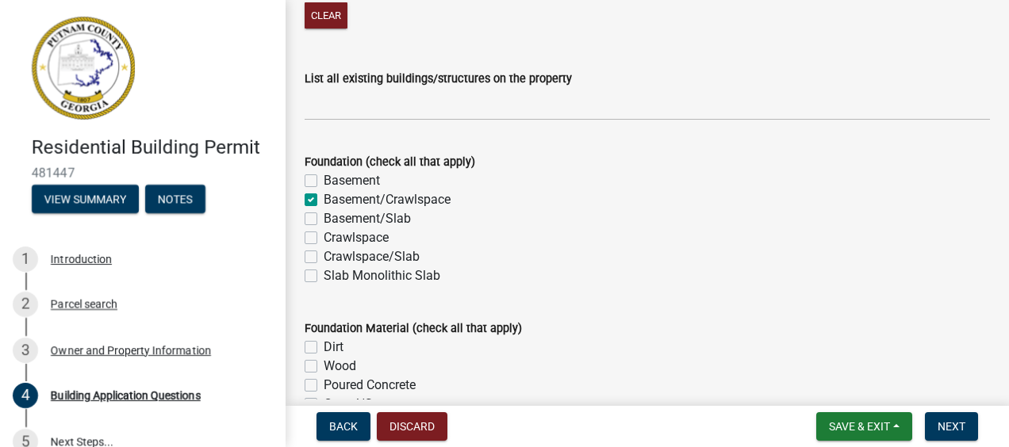
click at [324, 198] on input "Basement/Crawlspace" at bounding box center [329, 195] width 10 height 10
checkbox input "false"
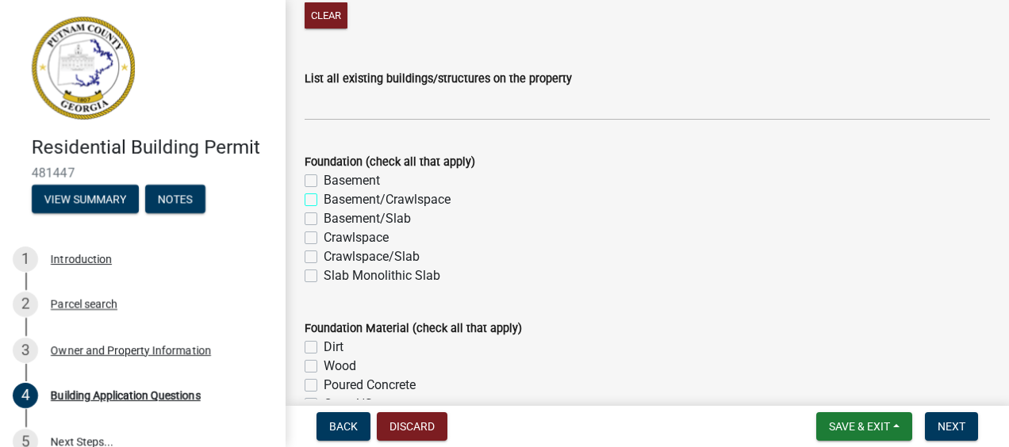
checkbox input "false"
click at [324, 237] on label "Crawlspace" at bounding box center [356, 237] width 65 height 19
click at [324, 237] on input "Crawlspace" at bounding box center [329, 233] width 10 height 10
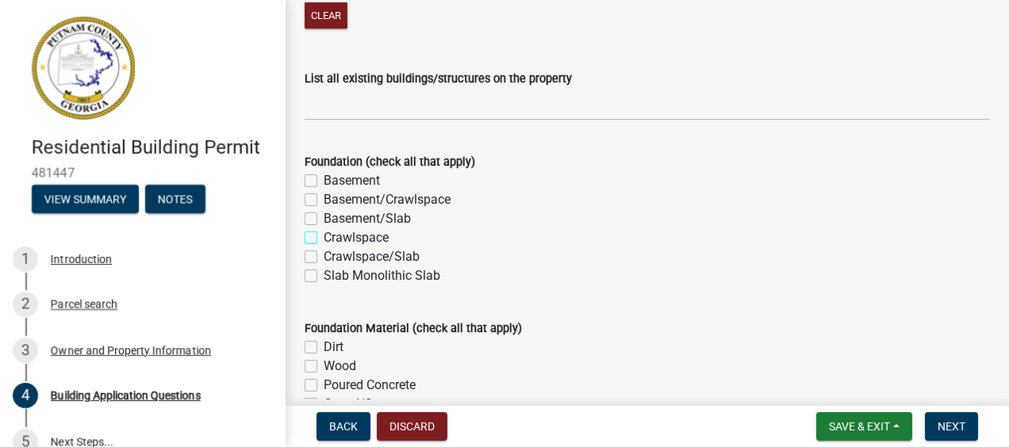
checkbox input "true"
checkbox input "false"
checkbox input "true"
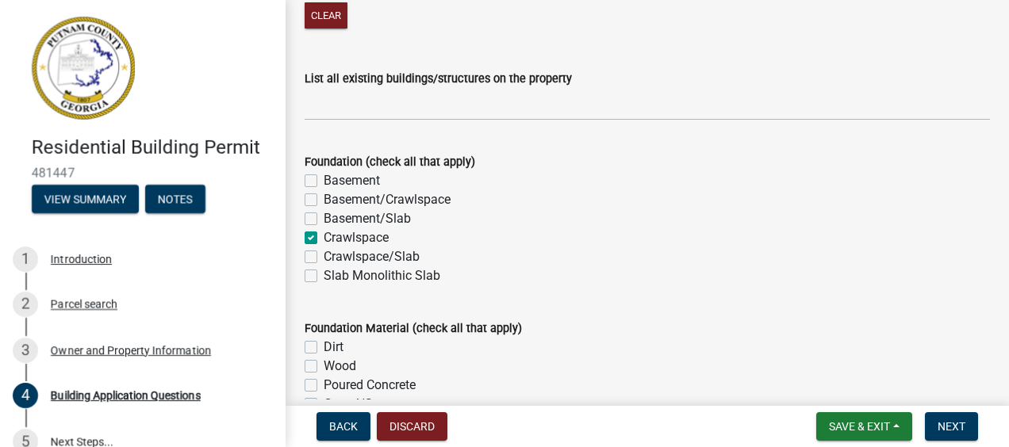
checkbox input "false"
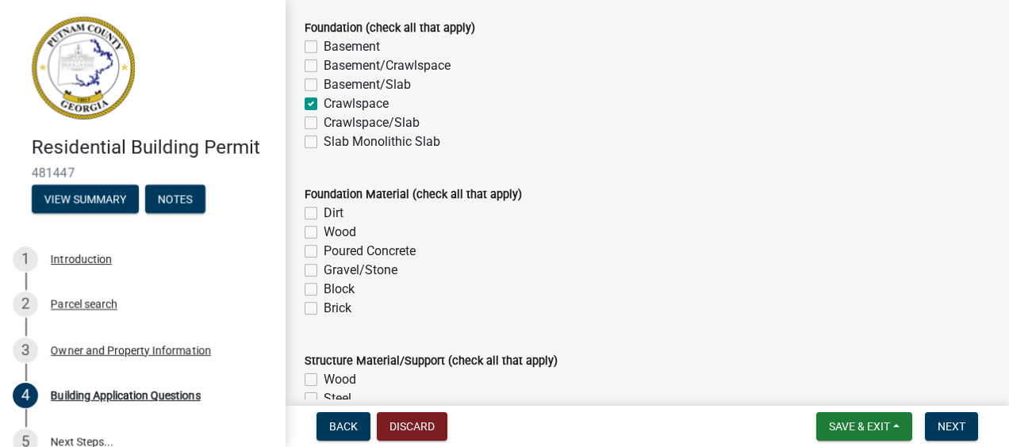
scroll to position [3094, 0]
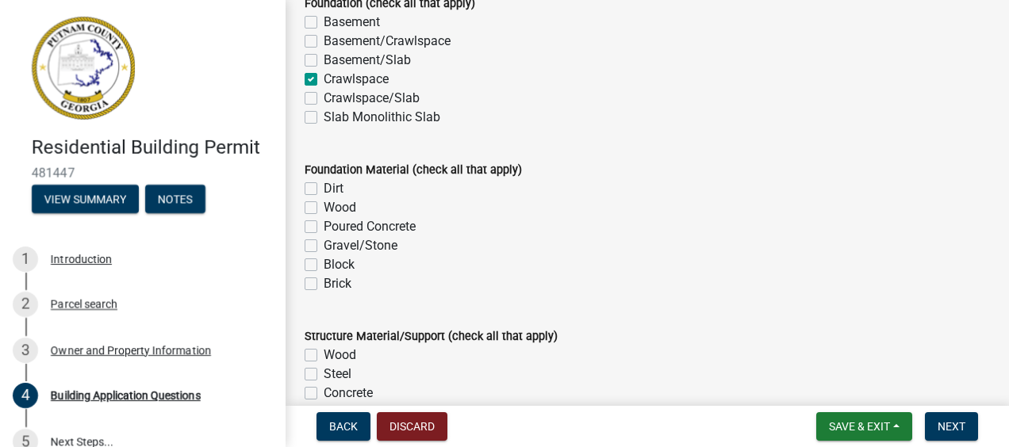
click at [324, 187] on label "Dirt" at bounding box center [334, 188] width 20 height 19
click at [324, 187] on input "Dirt" at bounding box center [329, 184] width 10 height 10
checkbox input "true"
checkbox input "false"
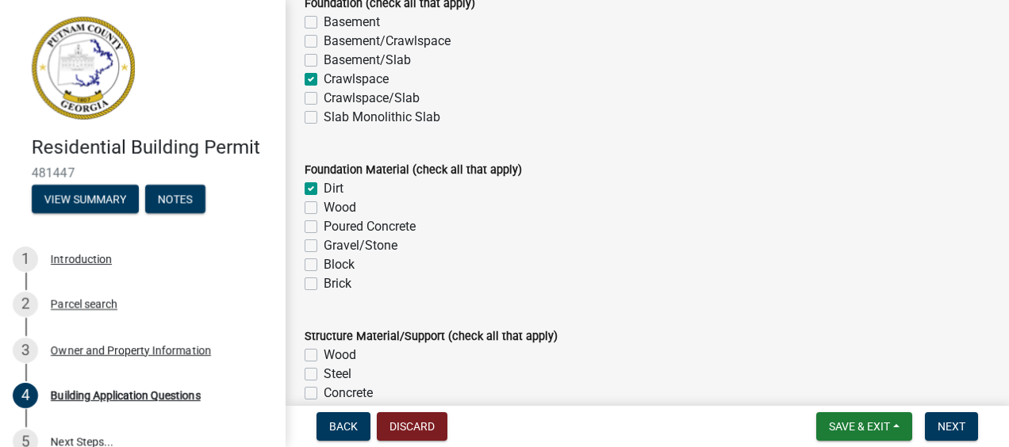
checkbox input "false"
click at [324, 225] on label "Poured Concrete" at bounding box center [370, 226] width 92 height 19
click at [324, 225] on input "Poured Concrete" at bounding box center [329, 222] width 10 height 10
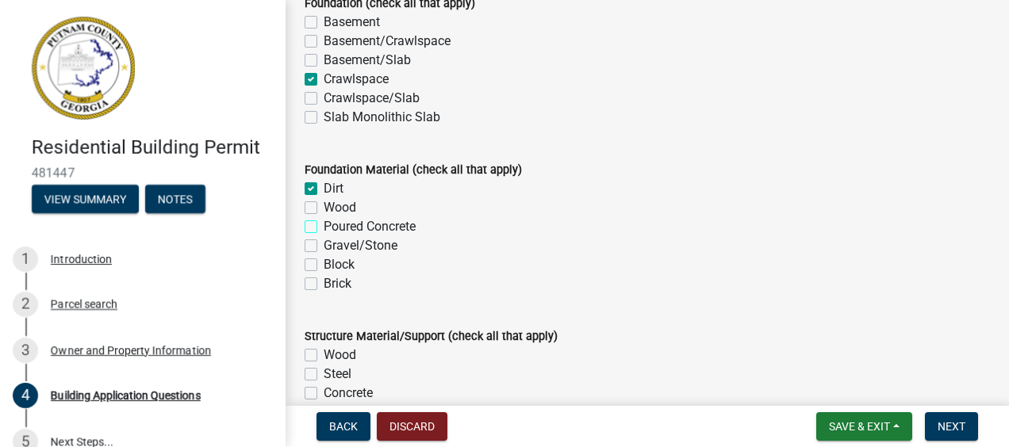
checkbox input "true"
checkbox input "false"
checkbox input "true"
checkbox input "false"
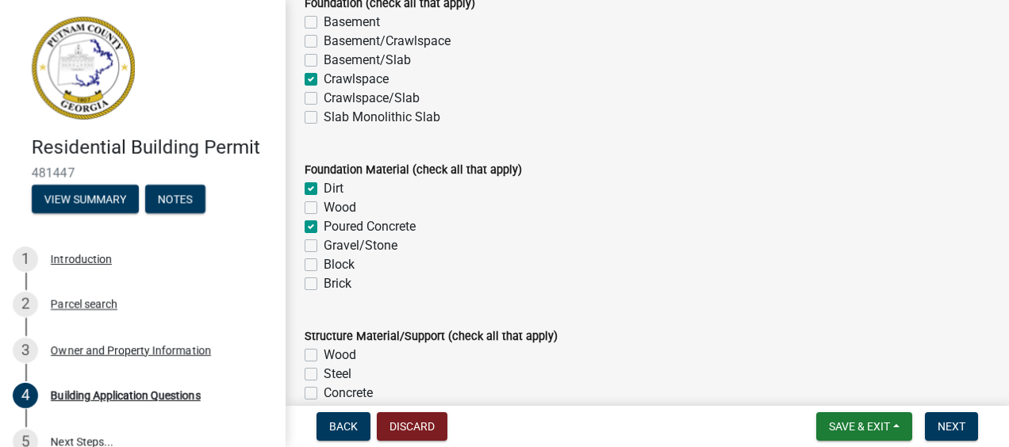
checkbox input "false"
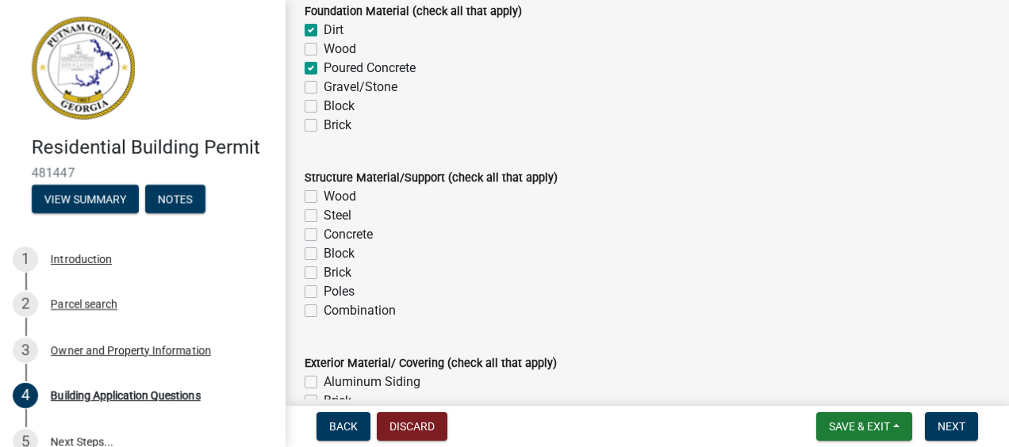
scroll to position [3332, 0]
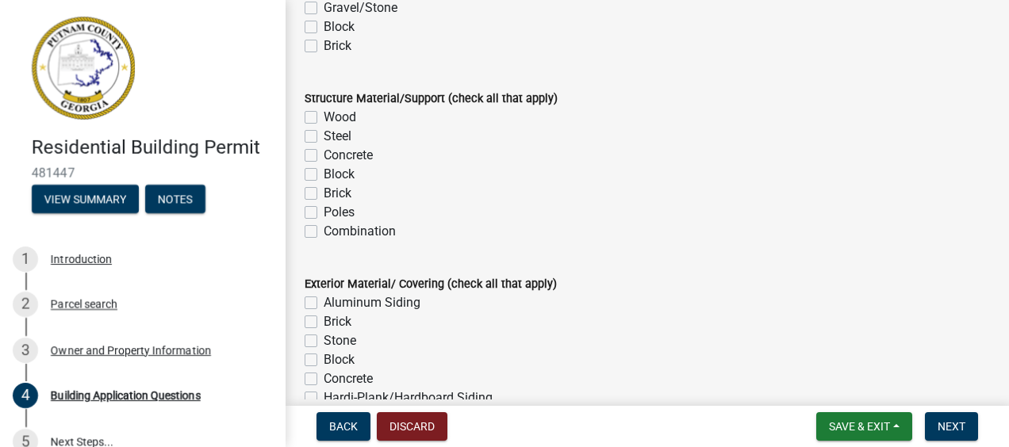
click at [324, 116] on label "Wood" at bounding box center [340, 117] width 33 height 19
click at [324, 116] on input "Wood" at bounding box center [329, 113] width 10 height 10
checkbox input "true"
checkbox input "false"
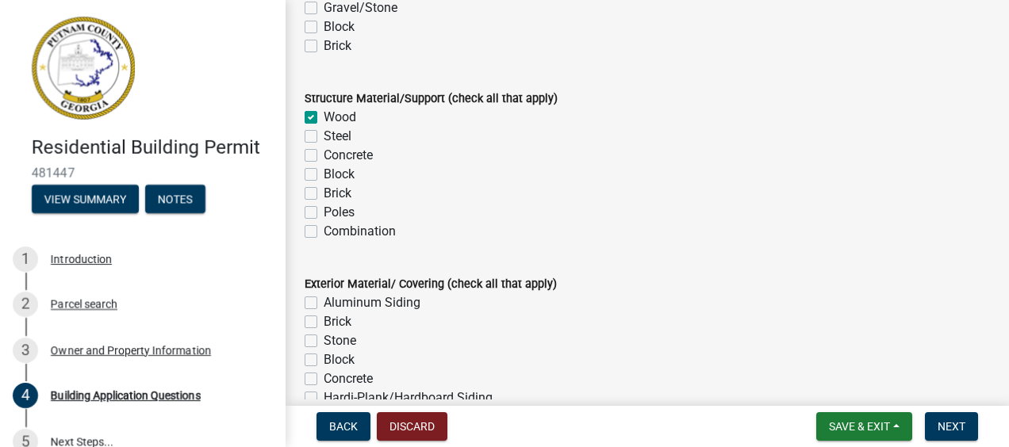
checkbox input "false"
click at [324, 156] on label "Concrete" at bounding box center [348, 155] width 49 height 19
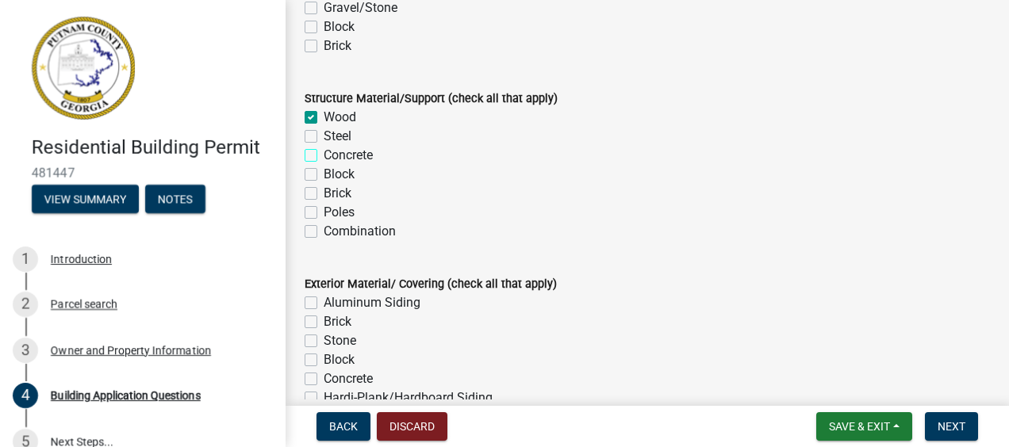
click at [324, 156] on input "Concrete" at bounding box center [329, 151] width 10 height 10
checkbox input "true"
checkbox input "false"
checkbox input "true"
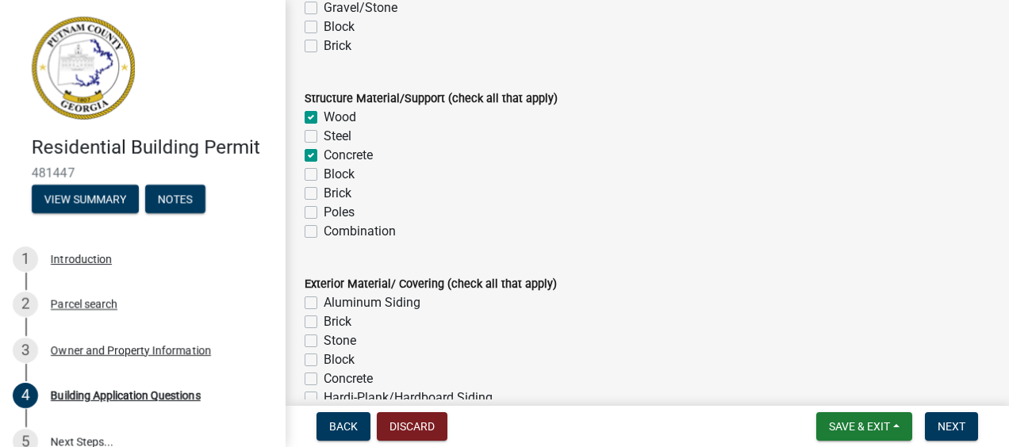
checkbox input "false"
click at [324, 154] on label "Concrete" at bounding box center [348, 155] width 49 height 19
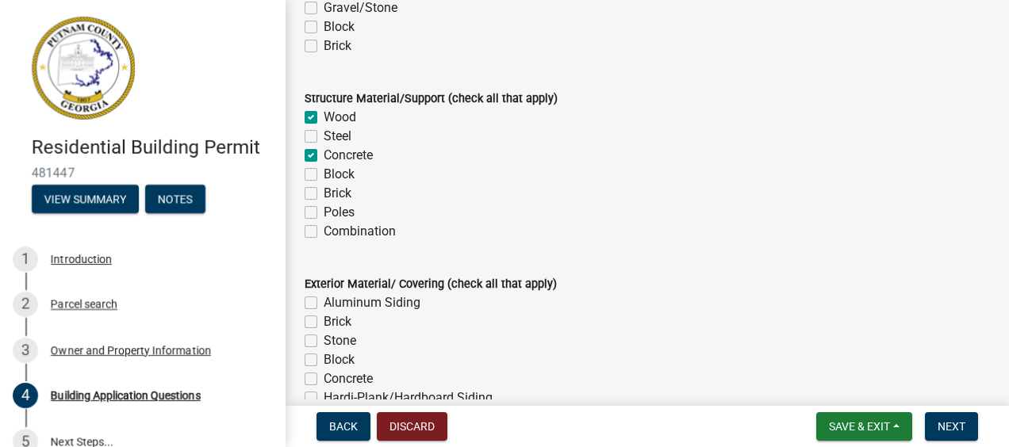
click at [324, 154] on input "Concrete" at bounding box center [329, 151] width 10 height 10
checkbox input "false"
checkbox input "true"
checkbox input "false"
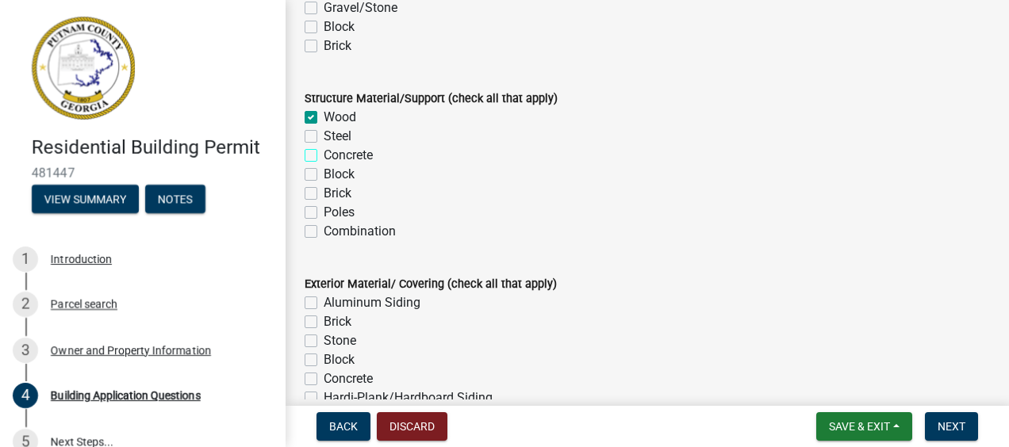
checkbox input "false"
click at [324, 175] on label "Block" at bounding box center [339, 174] width 31 height 19
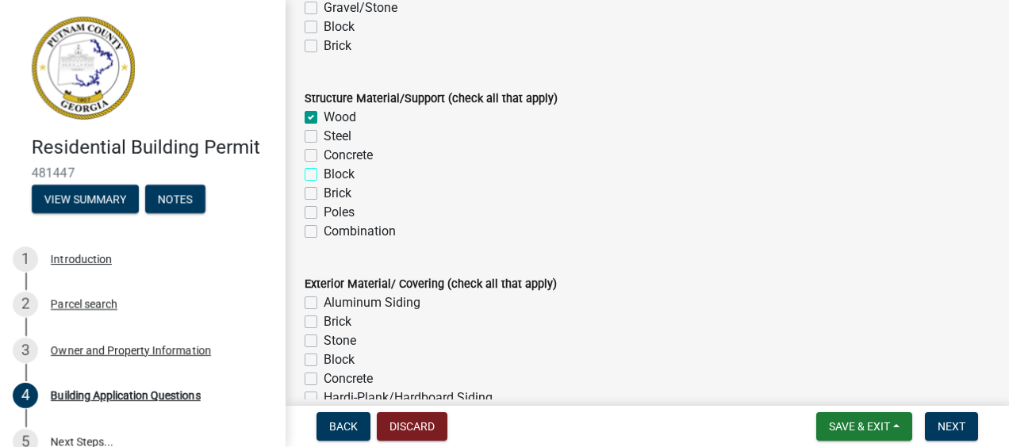
click at [324, 175] on input "Block" at bounding box center [329, 170] width 10 height 10
checkbox input "true"
checkbox input "false"
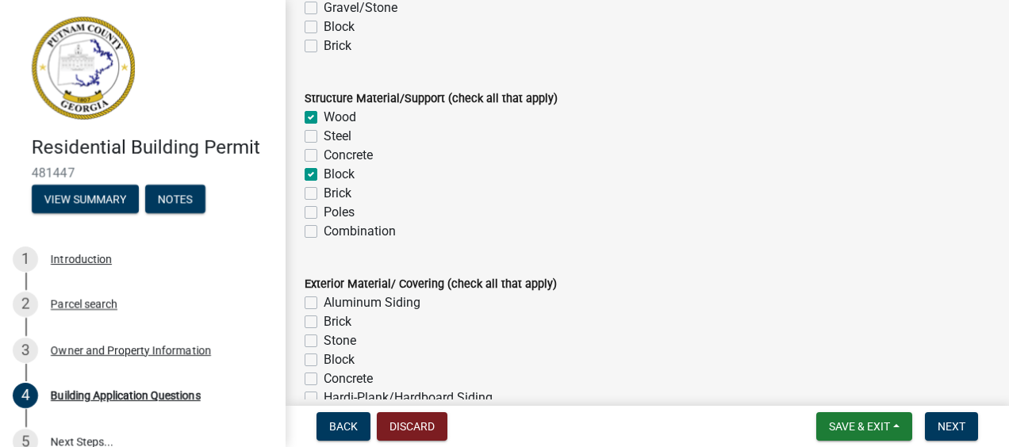
checkbox input "true"
checkbox input "false"
click at [324, 194] on label "Brick" at bounding box center [338, 193] width 28 height 19
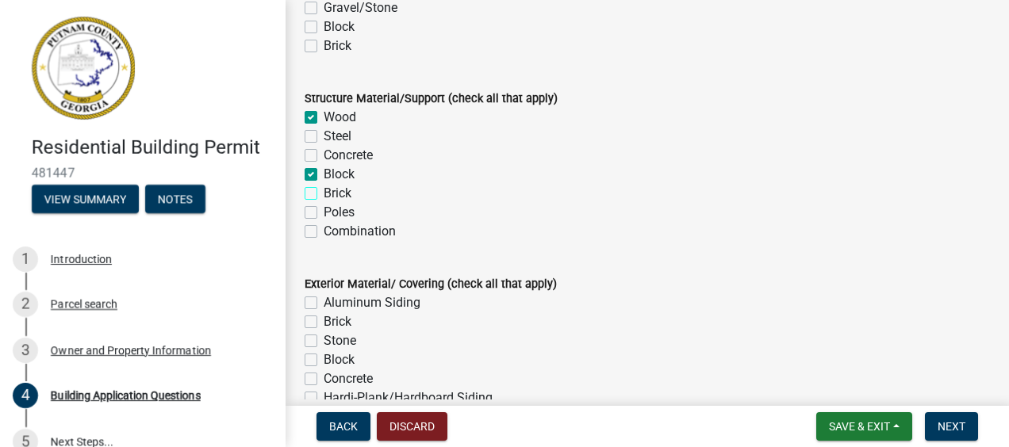
click at [324, 194] on input "Brick" at bounding box center [329, 189] width 10 height 10
checkbox input "true"
checkbox input "false"
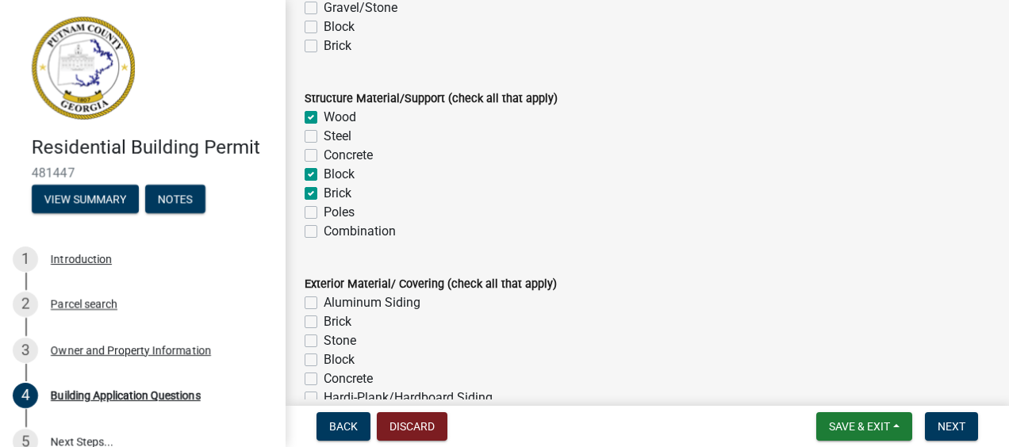
checkbox input "true"
checkbox input "false"
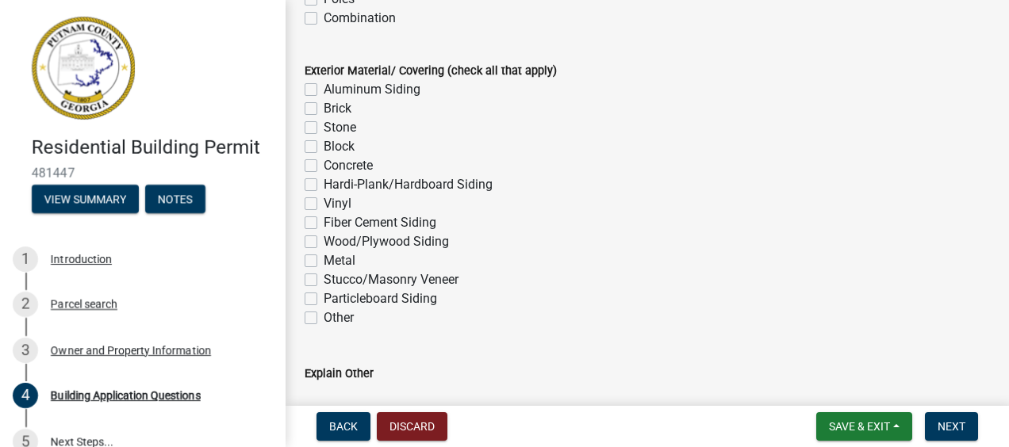
scroll to position [3570, 0]
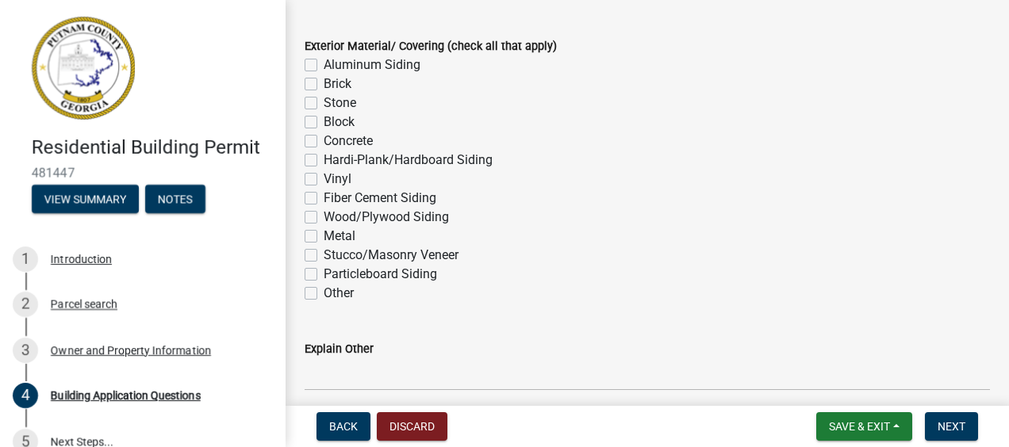
click at [324, 82] on label "Brick" at bounding box center [338, 84] width 28 height 19
click at [324, 82] on input "Brick" at bounding box center [329, 80] width 10 height 10
checkbox input "true"
checkbox input "false"
checkbox input "true"
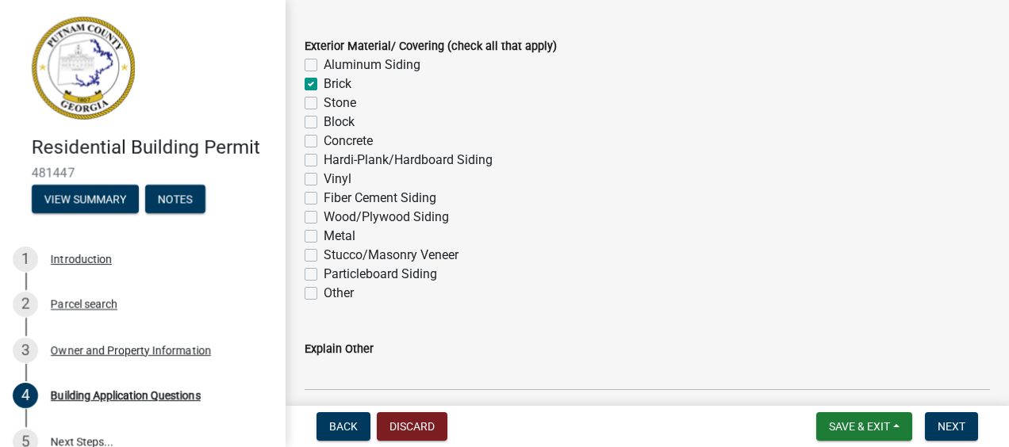
checkbox input "false"
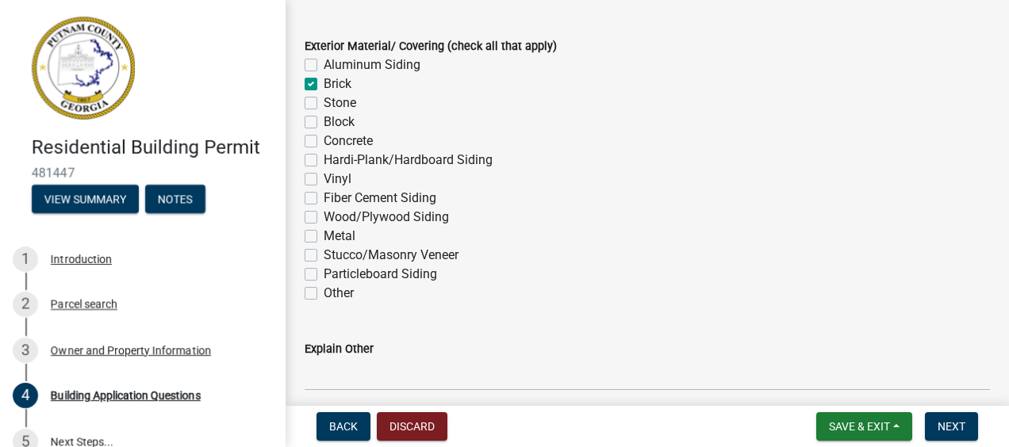
checkbox input "false"
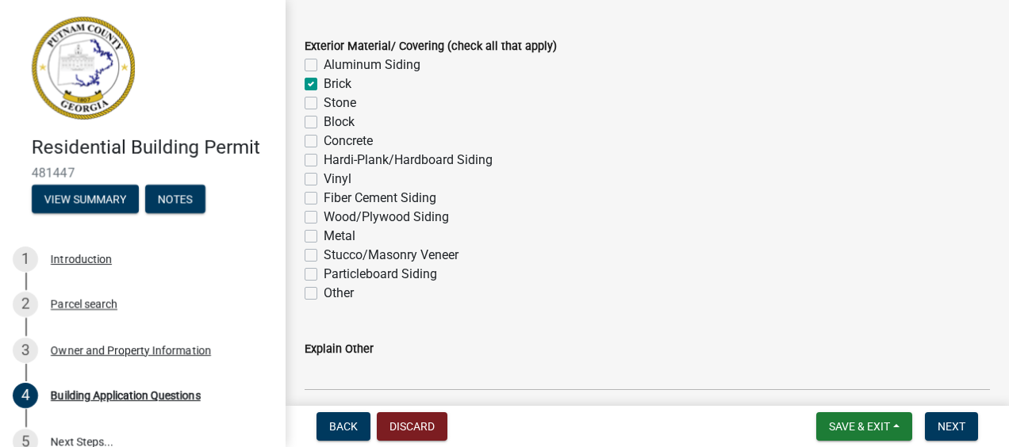
checkbox input "false"
click at [324, 103] on label "Stone" at bounding box center [340, 103] width 33 height 19
click at [324, 103] on input "Stone" at bounding box center [329, 99] width 10 height 10
checkbox input "true"
checkbox input "false"
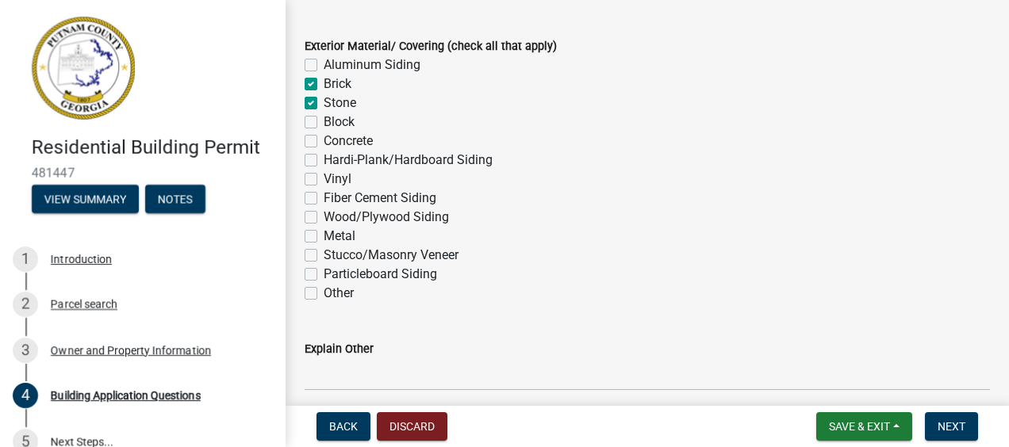
checkbox input "true"
checkbox input "false"
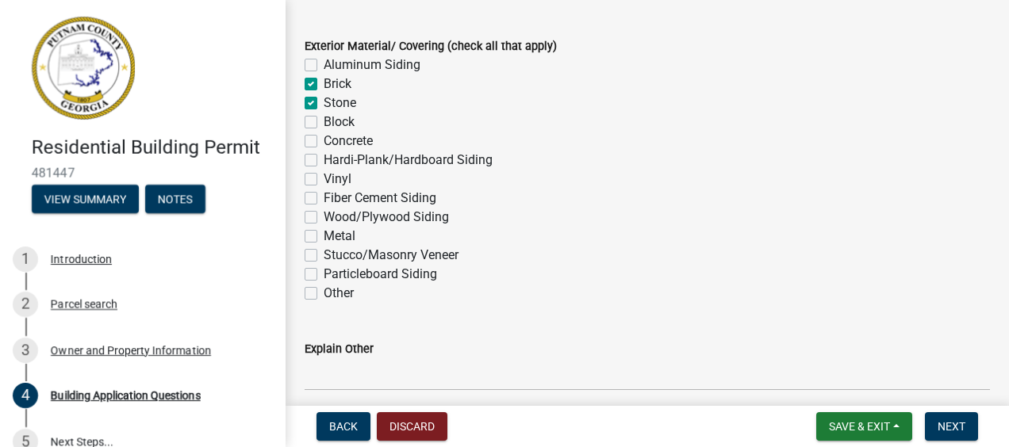
checkbox input "false"
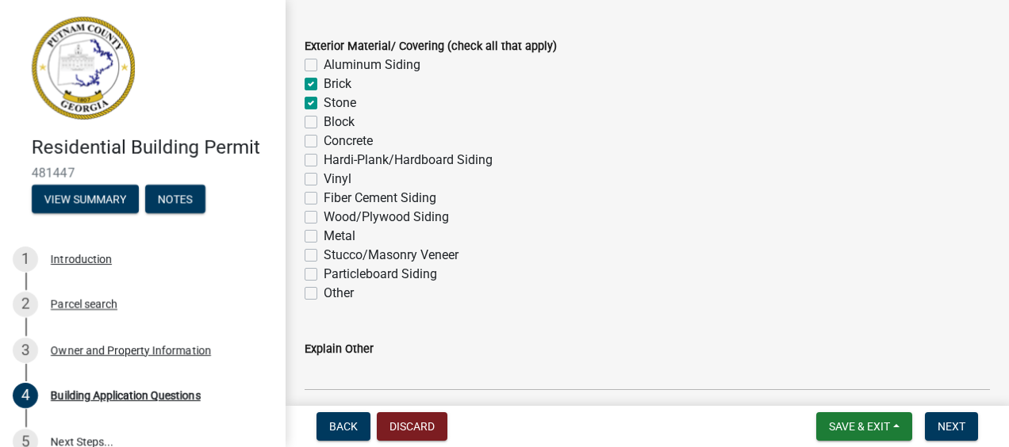
checkbox input "false"
click at [324, 158] on label "Hardi-Plank/Hardboard Siding" at bounding box center [408, 160] width 169 height 19
click at [324, 158] on input "Hardi-Plank/Hardboard Siding" at bounding box center [329, 156] width 10 height 10
checkbox input "true"
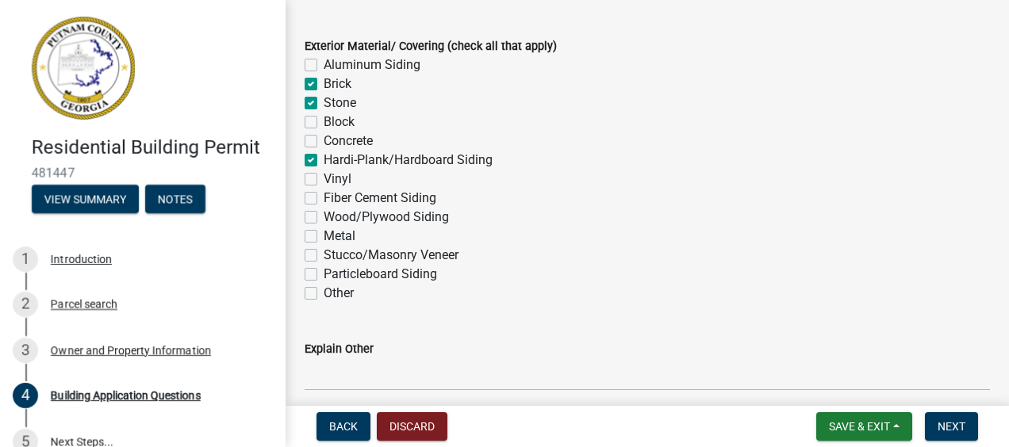
checkbox input "false"
checkbox input "true"
checkbox input "false"
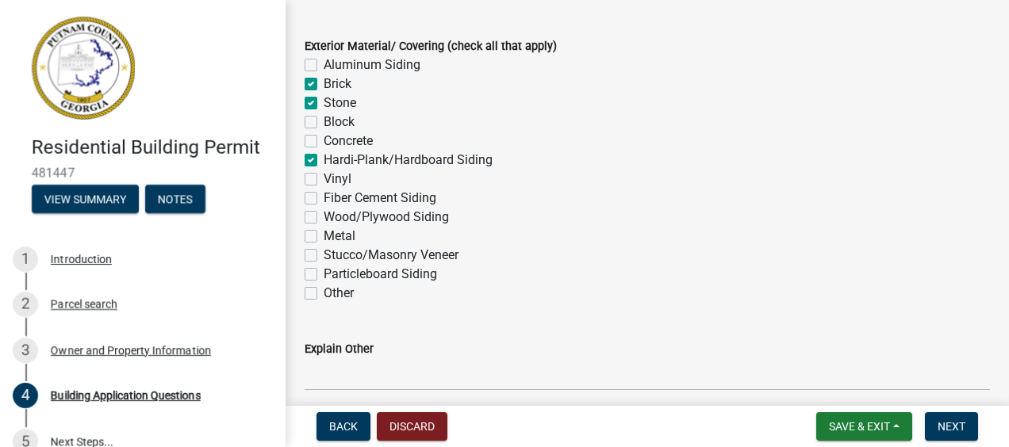
checkbox input "true"
checkbox input "false"
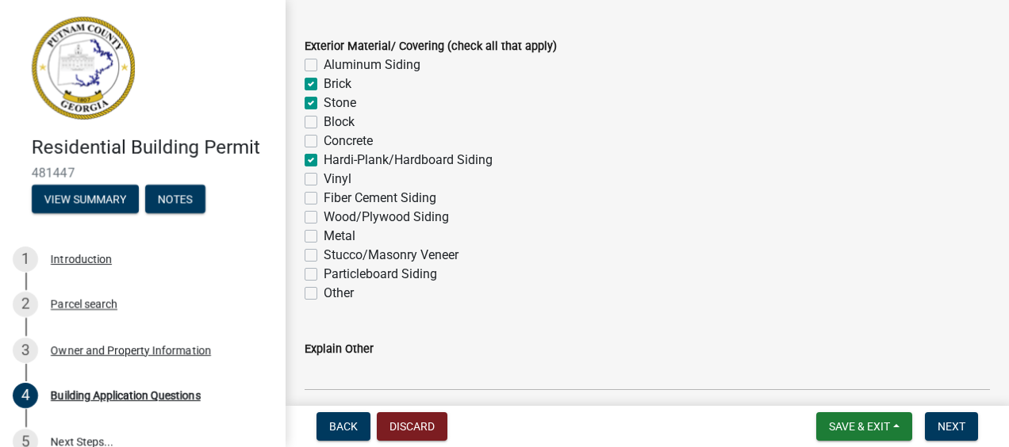
checkbox input "false"
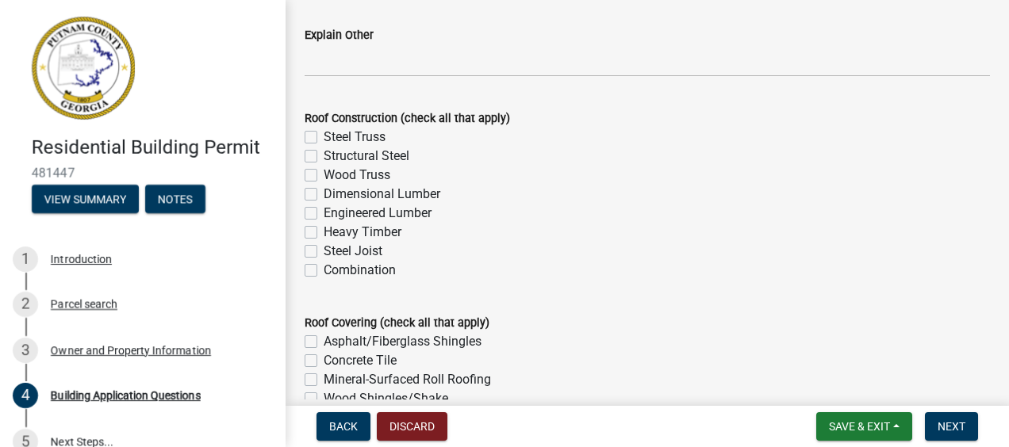
scroll to position [3887, 0]
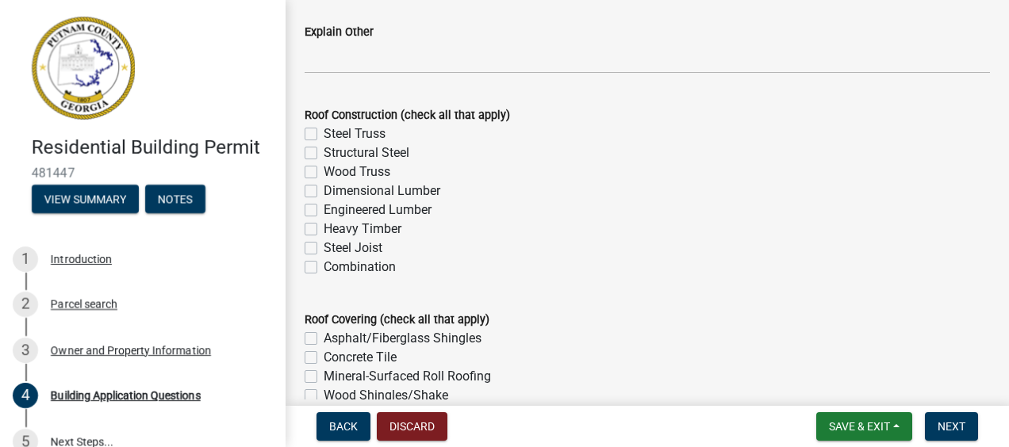
click at [324, 191] on label "Dimensional Lumber" at bounding box center [382, 191] width 117 height 19
click at [324, 191] on input "Dimensional Lumber" at bounding box center [329, 187] width 10 height 10
checkbox input "true"
checkbox input "false"
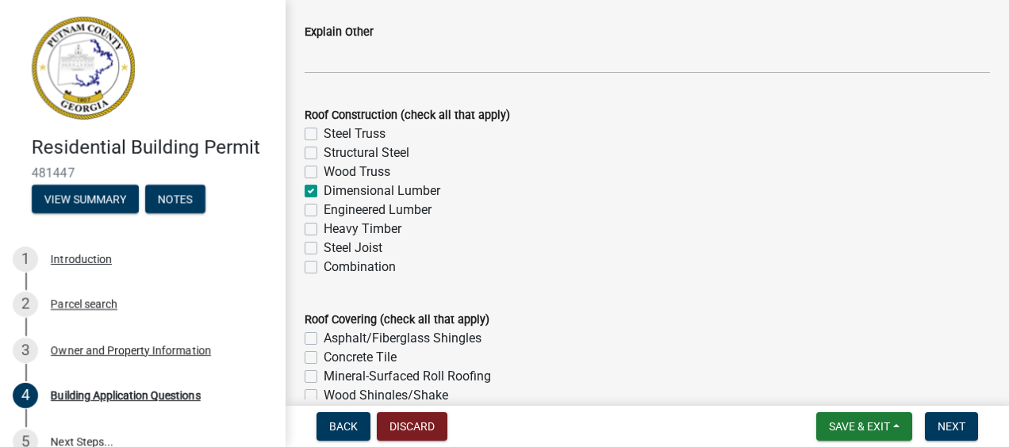
checkbox input "false"
checkbox input "true"
checkbox input "false"
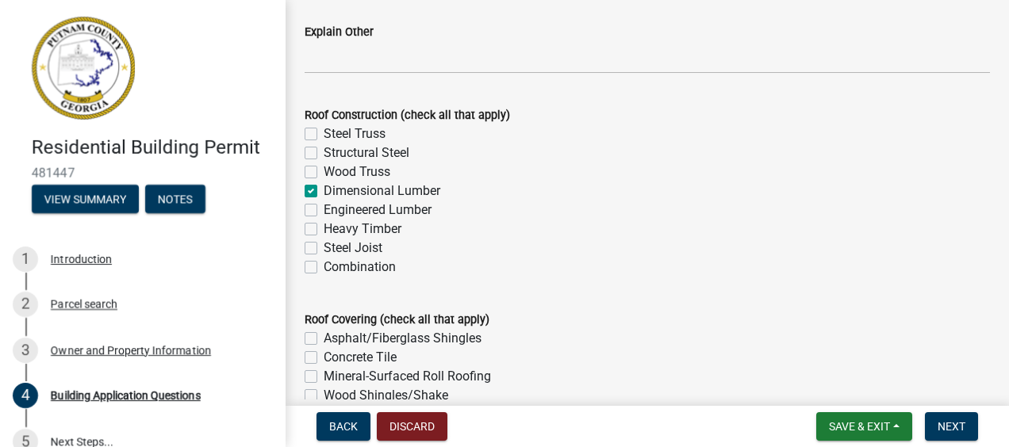
checkbox input "false"
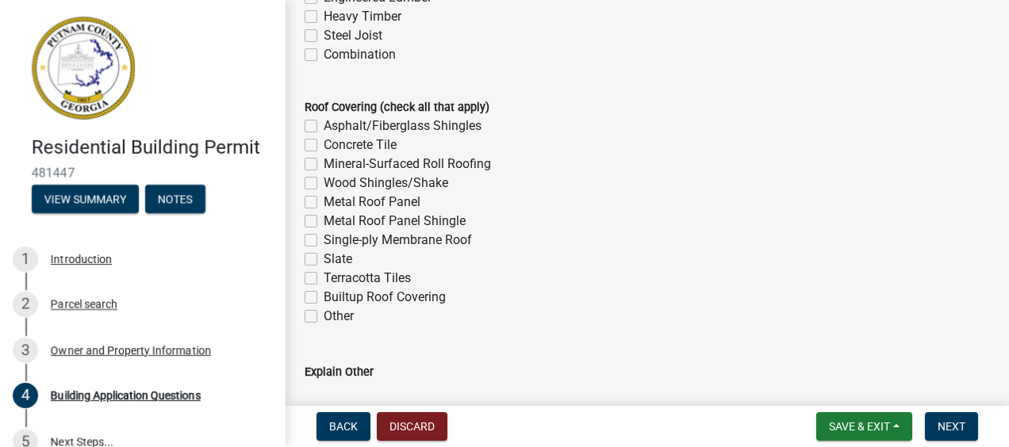
scroll to position [4125, 0]
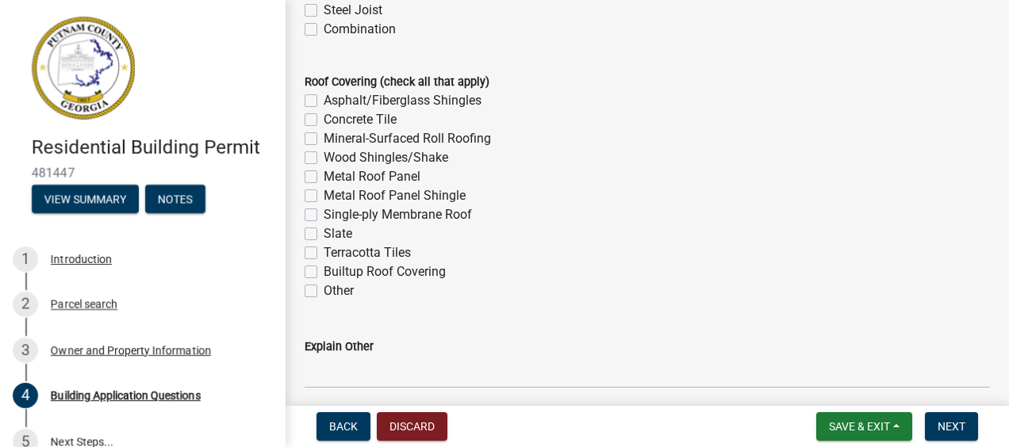
click at [324, 99] on label "Asphalt/Fiberglass Shingles" at bounding box center [403, 100] width 158 height 19
click at [324, 99] on input "Asphalt/Fiberglass Shingles" at bounding box center [329, 96] width 10 height 10
checkbox input "true"
checkbox input "false"
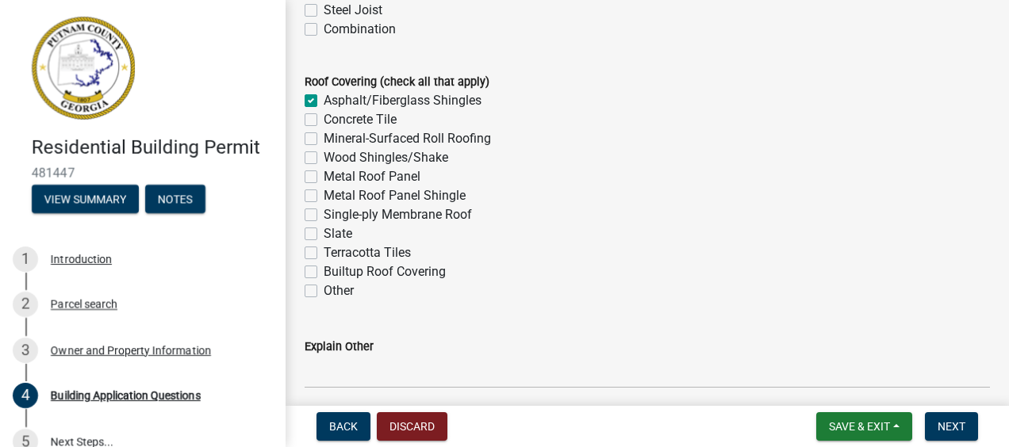
checkbox input "false"
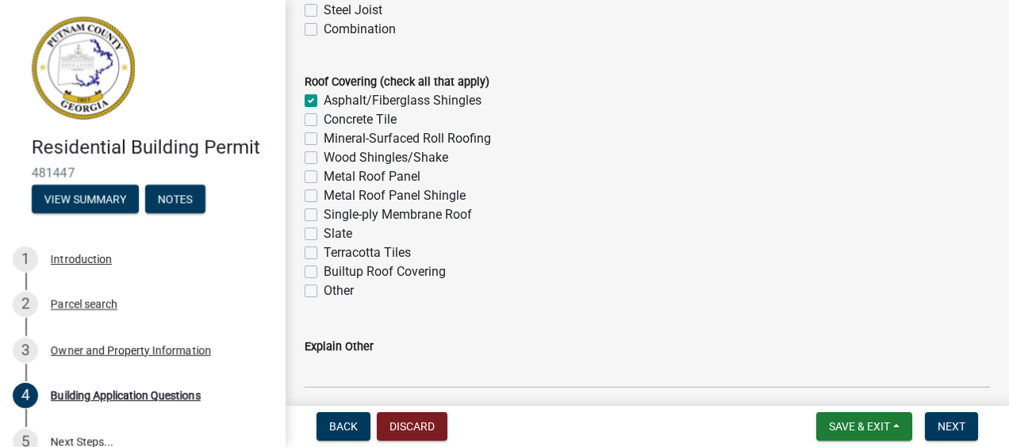
checkbox input "false"
click at [324, 178] on label "Metal Roof Panel" at bounding box center [372, 176] width 97 height 19
click at [324, 178] on input "Metal Roof Panel" at bounding box center [329, 172] width 10 height 10
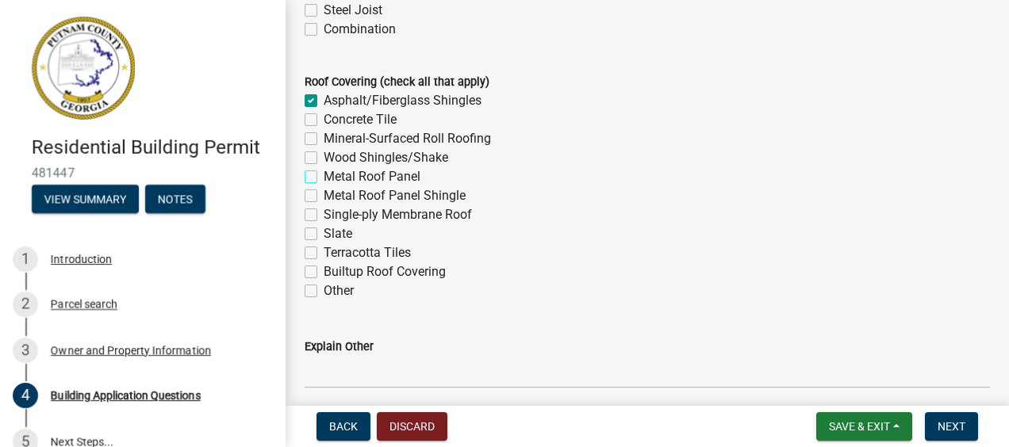
checkbox input "true"
checkbox input "false"
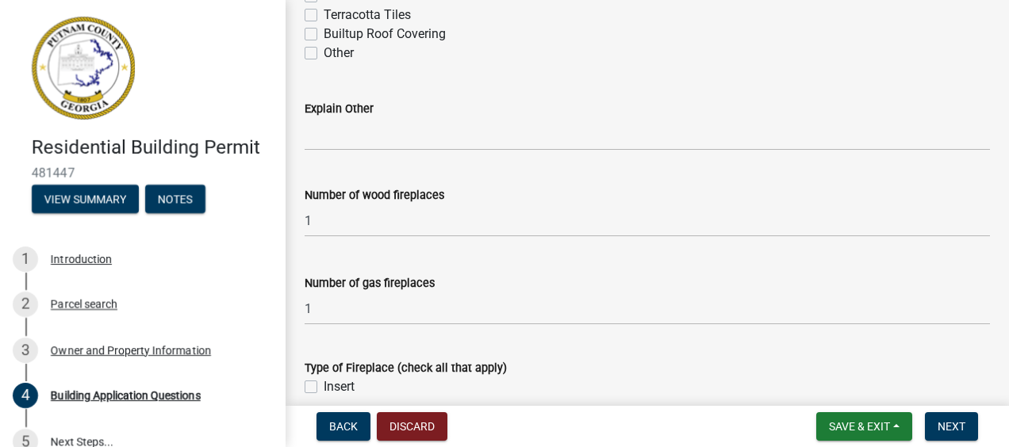
scroll to position [4442, 0]
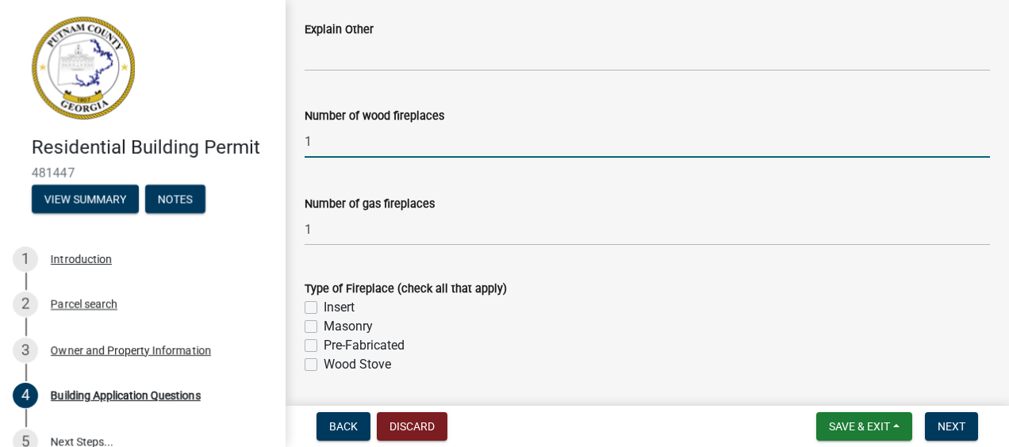
drag, startPoint x: 317, startPoint y: 142, endPoint x: 302, endPoint y: 146, distance: 15.6
click at [302, 146] on div "Number of wood fireplaces 1" at bounding box center [647, 121] width 709 height 74
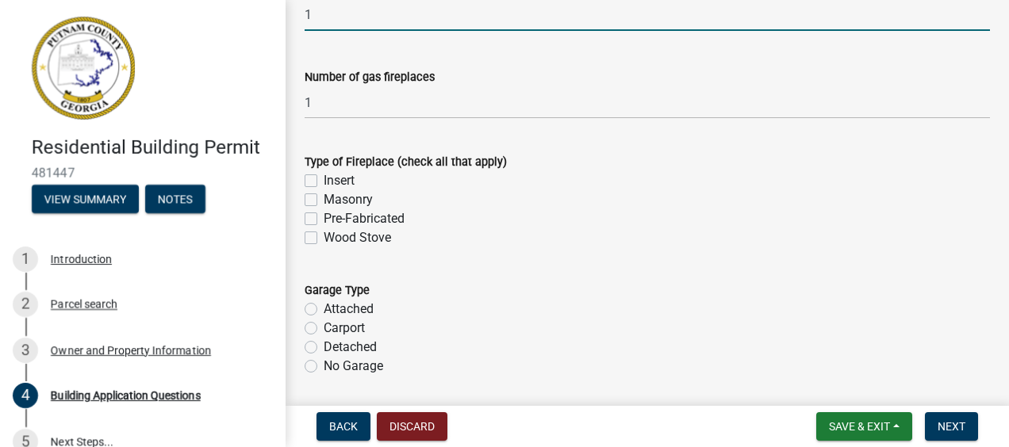
scroll to position [4601, 0]
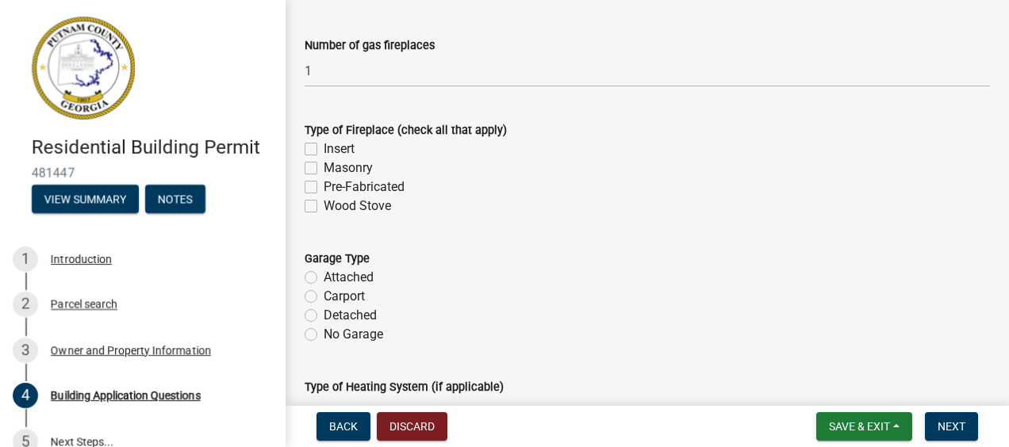
click at [324, 167] on label "Masonry" at bounding box center [348, 168] width 49 height 19
click at [324, 167] on input "Masonry" at bounding box center [329, 164] width 10 height 10
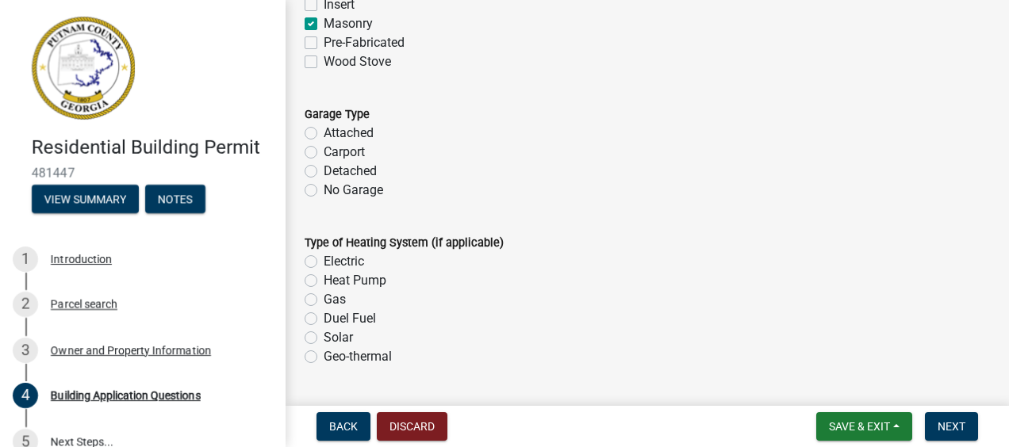
scroll to position [4759, 0]
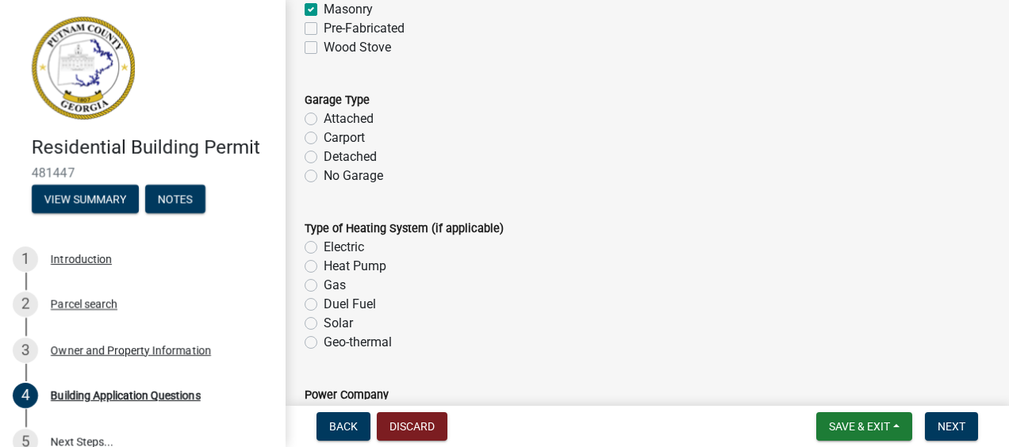
click at [324, 116] on label "Attached" at bounding box center [349, 118] width 50 height 19
click at [324, 116] on input "Attached" at bounding box center [329, 114] width 10 height 10
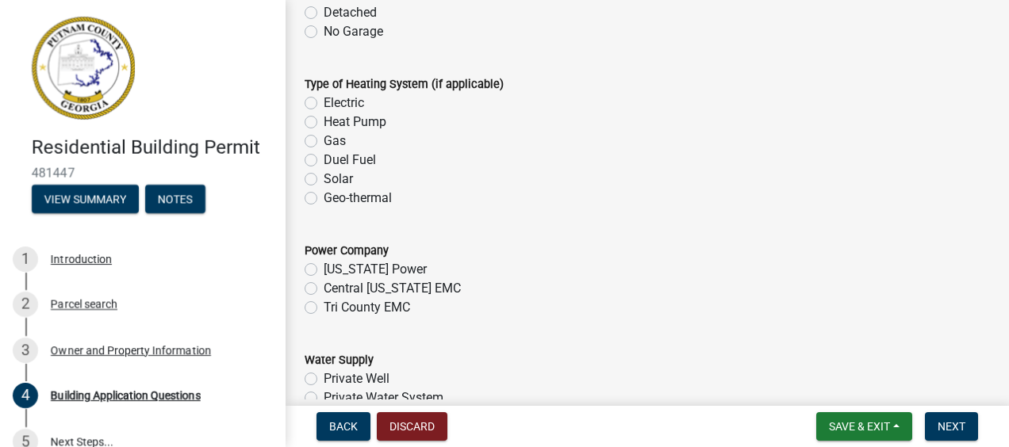
scroll to position [4918, 0]
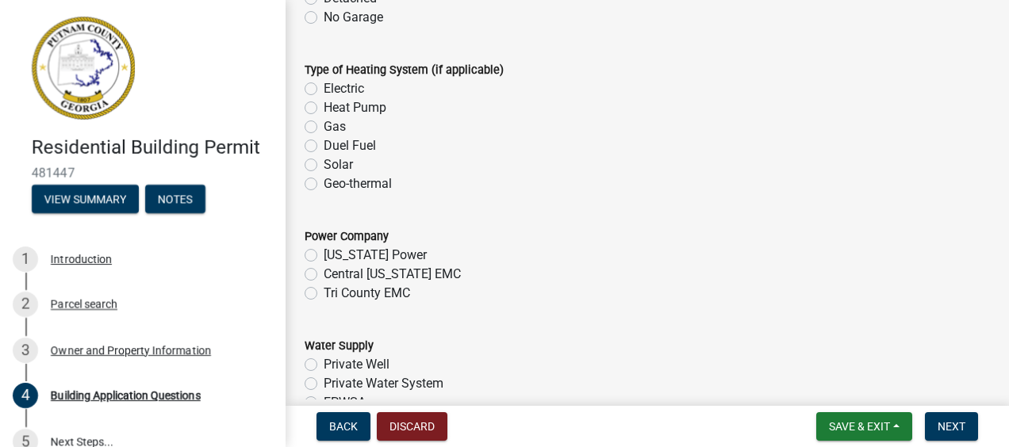
click at [324, 109] on label "Heat Pump" at bounding box center [355, 107] width 63 height 19
click at [324, 109] on input "Heat Pump" at bounding box center [329, 103] width 10 height 10
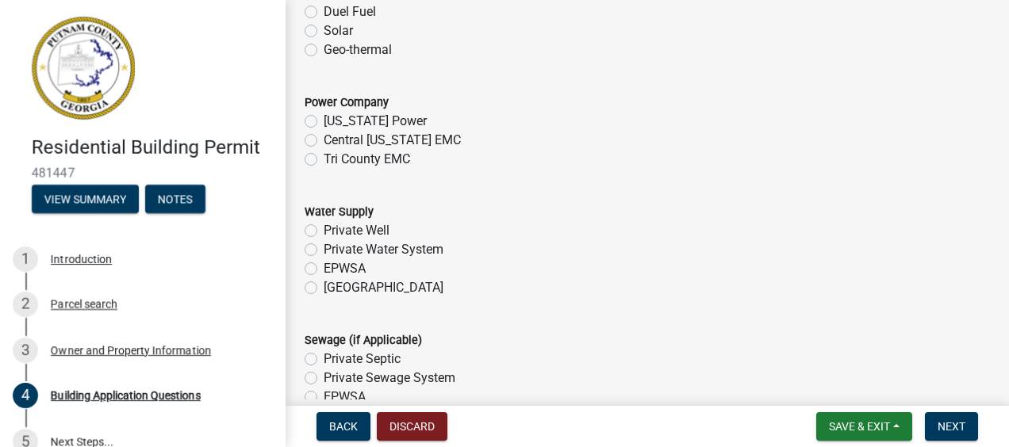
scroll to position [5077, 0]
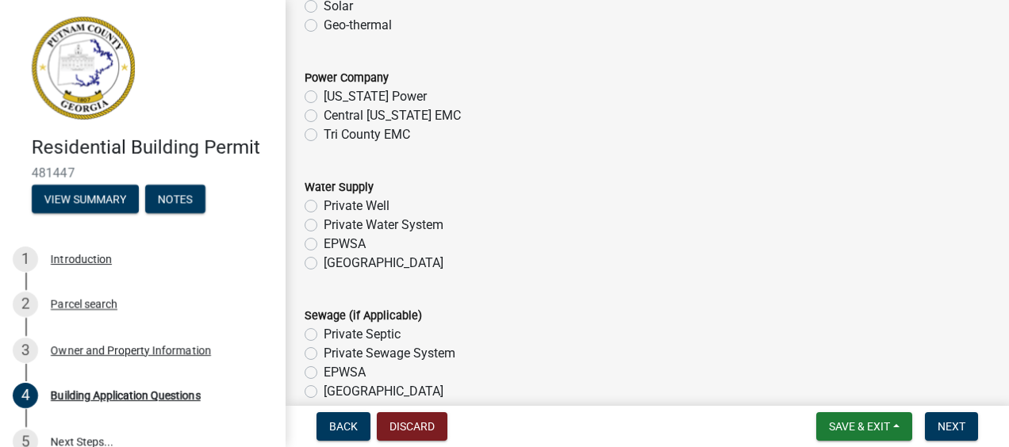
click at [324, 133] on label "Tri County EMC" at bounding box center [367, 134] width 86 height 19
click at [324, 133] on input "Tri County EMC" at bounding box center [329, 130] width 10 height 10
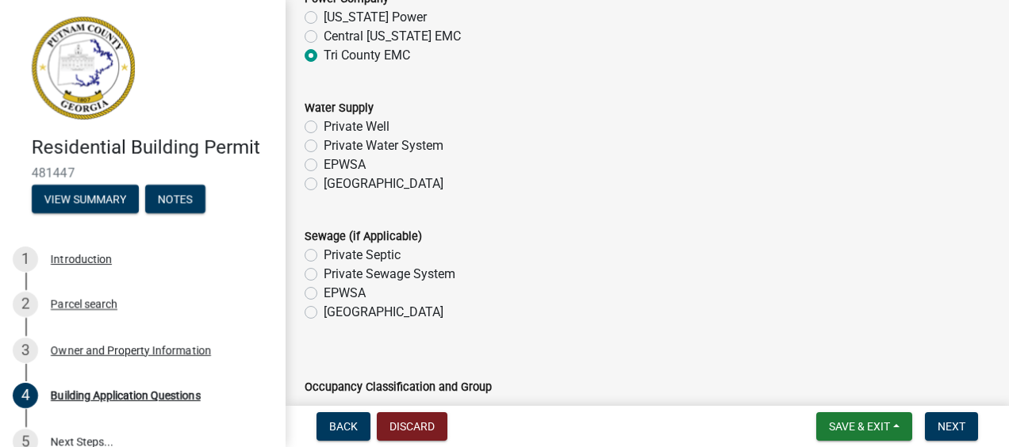
scroll to position [5235, 0]
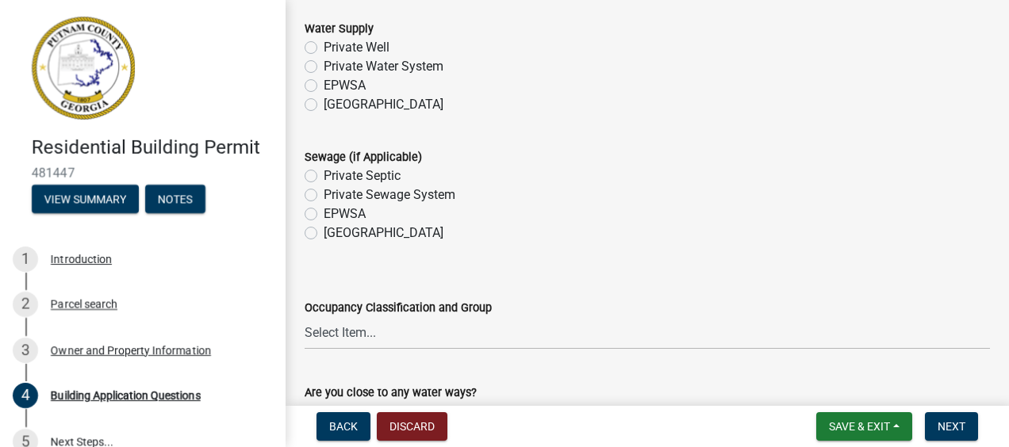
click at [324, 103] on label "[GEOGRAPHIC_DATA]" at bounding box center [384, 104] width 120 height 19
click at [324, 103] on input "[GEOGRAPHIC_DATA]" at bounding box center [329, 100] width 10 height 10
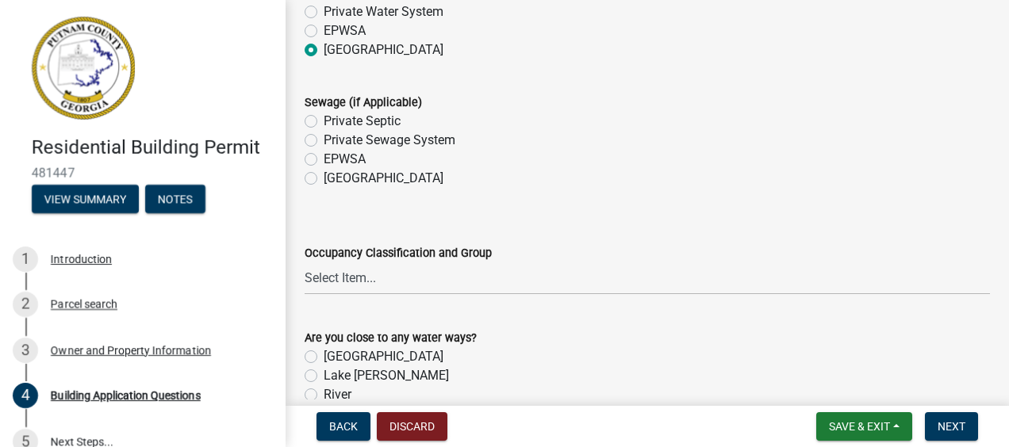
scroll to position [5315, 0]
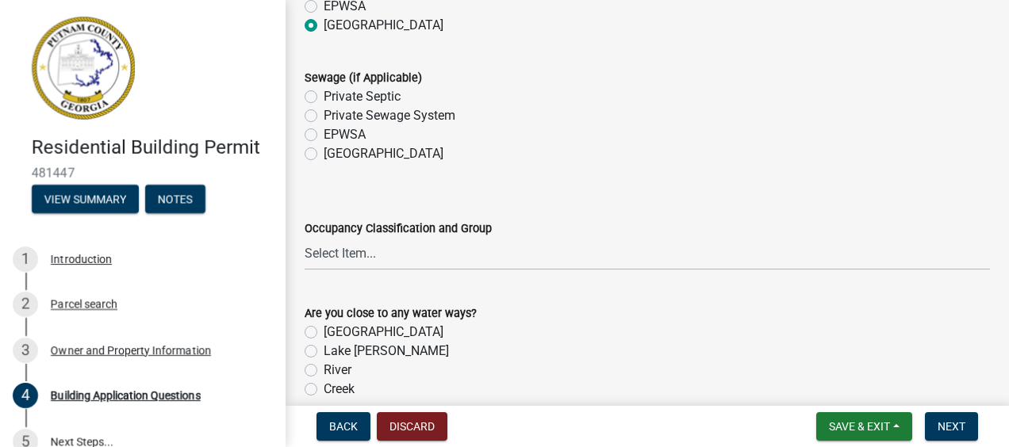
click at [324, 95] on label "Private Septic" at bounding box center [362, 96] width 77 height 19
click at [324, 95] on input "Private Septic" at bounding box center [329, 92] width 10 height 10
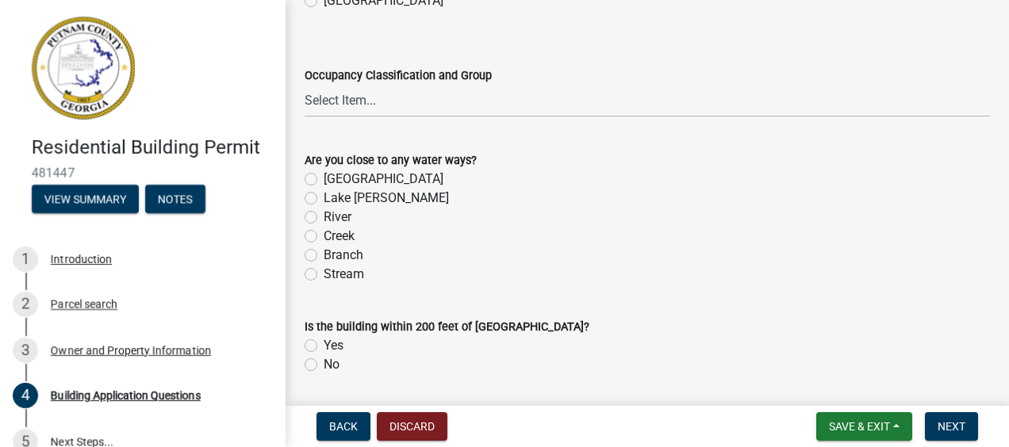
scroll to position [5473, 0]
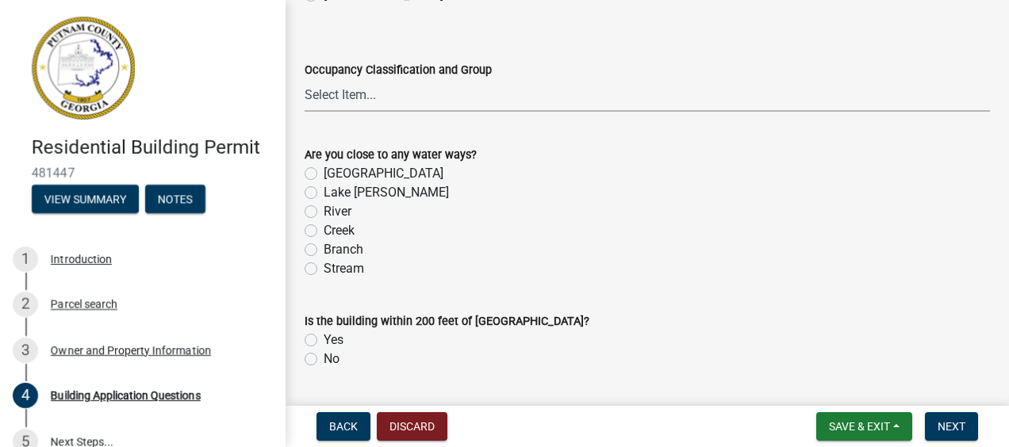
click at [372, 93] on select "Select Item... A-1 A-2 A-3 A-4 A-5 B M E F-1 F-2 R-1 R-2 R-3 R-4 H-1 H-2 H-4 H-…" at bounding box center [647, 95] width 685 height 33
click at [305, 79] on select "Select Item... A-1 A-2 A-3 A-4 A-5 B M E F-1 F-2 R-1 R-2 R-3 R-4 H-1 H-2 H-4 H-…" at bounding box center [647, 95] width 685 height 33
click at [324, 171] on label "[GEOGRAPHIC_DATA]" at bounding box center [384, 173] width 120 height 19
click at [324, 171] on input "[GEOGRAPHIC_DATA]" at bounding box center [329, 169] width 10 height 10
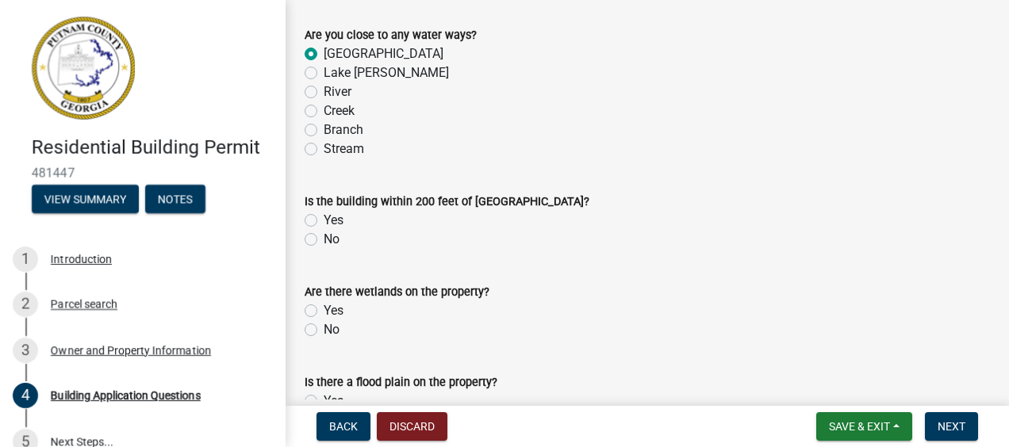
scroll to position [5632, 0]
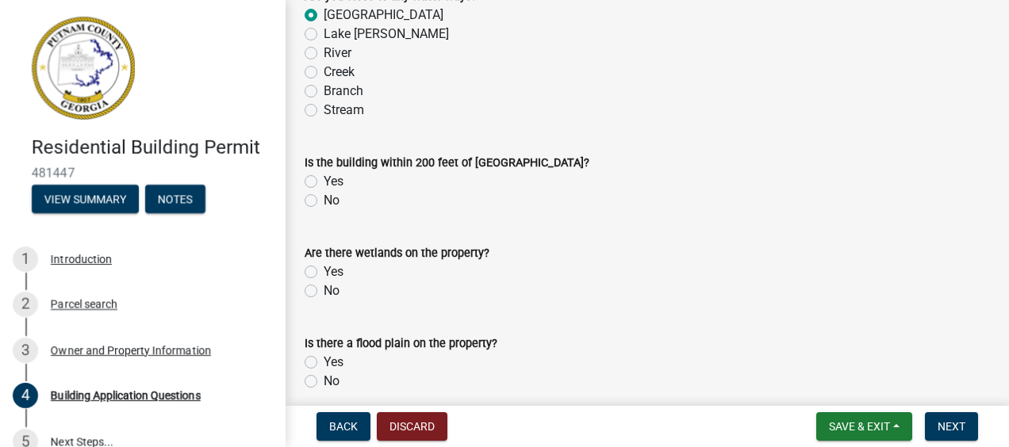
click at [324, 181] on label "Yes" at bounding box center [334, 181] width 20 height 19
click at [324, 181] on input "Yes" at bounding box center [329, 177] width 10 height 10
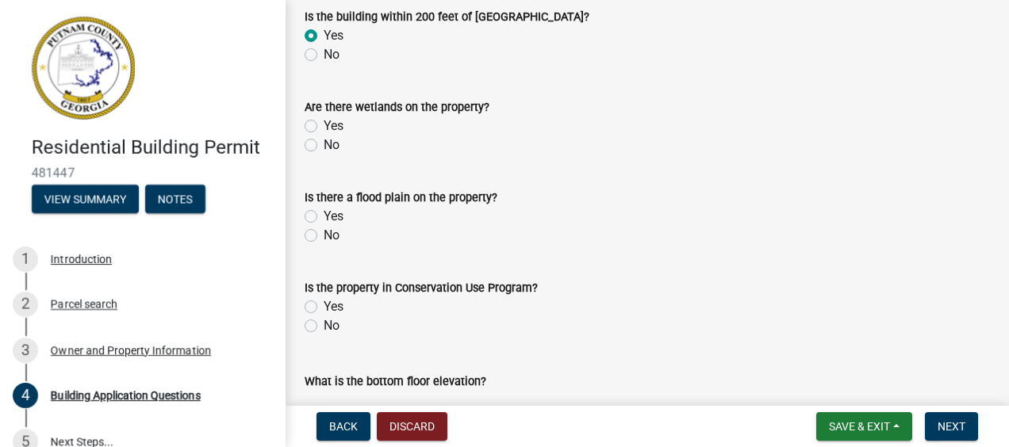
scroll to position [5791, 0]
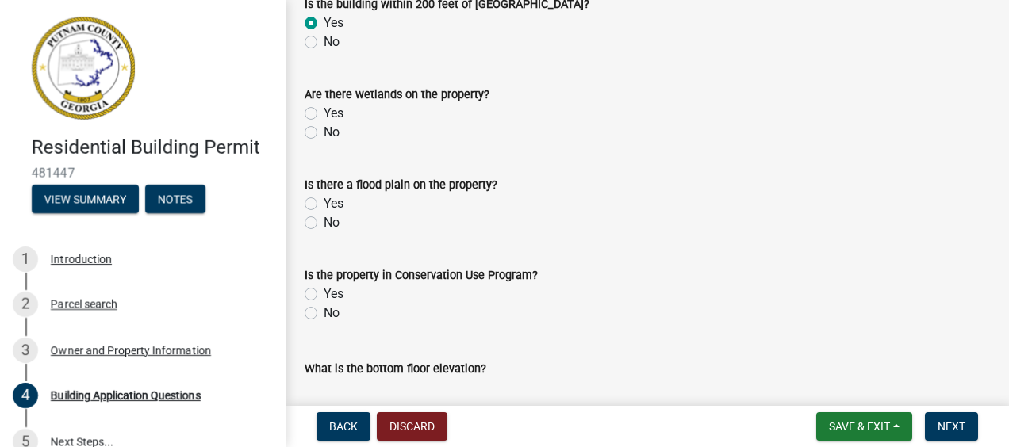
click at [324, 129] on label "No" at bounding box center [332, 132] width 16 height 19
click at [324, 129] on input "No" at bounding box center [329, 128] width 10 height 10
drag, startPoint x: 311, startPoint y: 223, endPoint x: 367, endPoint y: 226, distance: 56.4
click at [324, 222] on label "No" at bounding box center [332, 222] width 16 height 19
click at [324, 222] on input "No" at bounding box center [329, 218] width 10 height 10
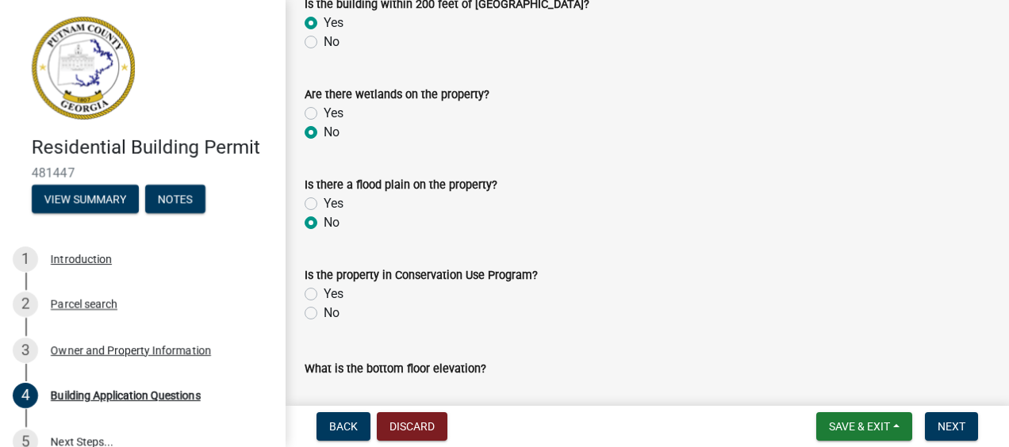
scroll to position [5949, 0]
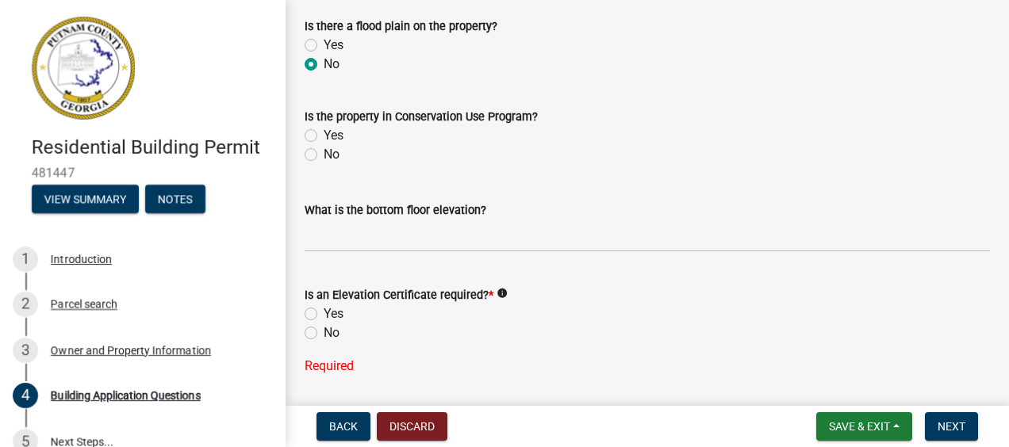
click at [324, 154] on label "No" at bounding box center [332, 154] width 16 height 19
click at [324, 154] on input "No" at bounding box center [329, 150] width 10 height 10
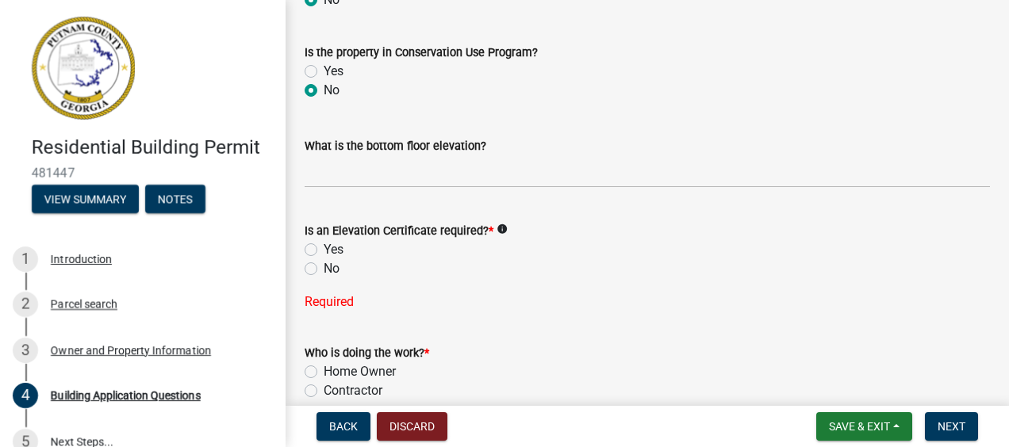
scroll to position [6108, 0]
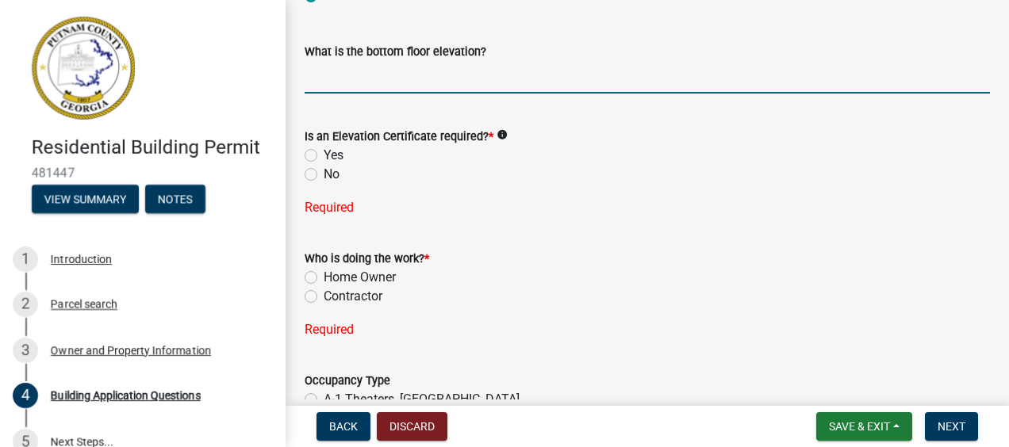
click at [370, 75] on input "text" at bounding box center [647, 77] width 685 height 33
click at [324, 175] on label "No" at bounding box center [332, 174] width 16 height 19
click at [324, 175] on input "No" at bounding box center [329, 170] width 10 height 10
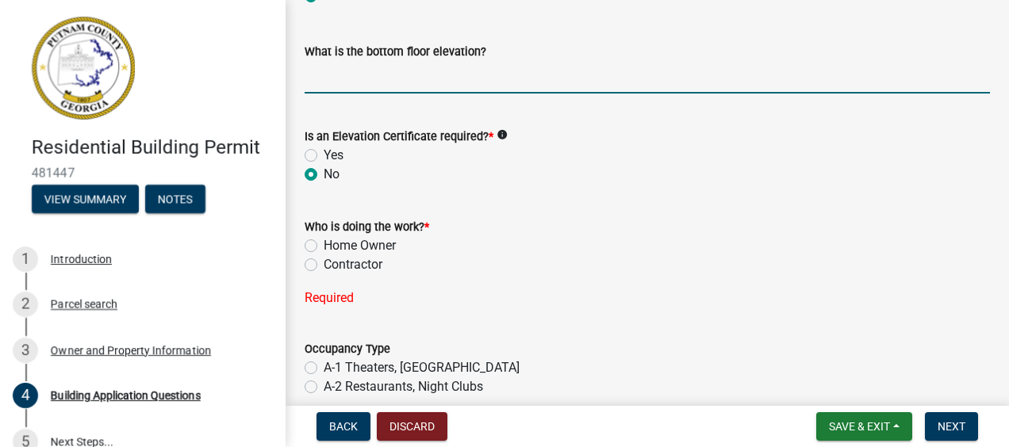
click at [320, 77] on input "text" at bounding box center [647, 77] width 685 height 33
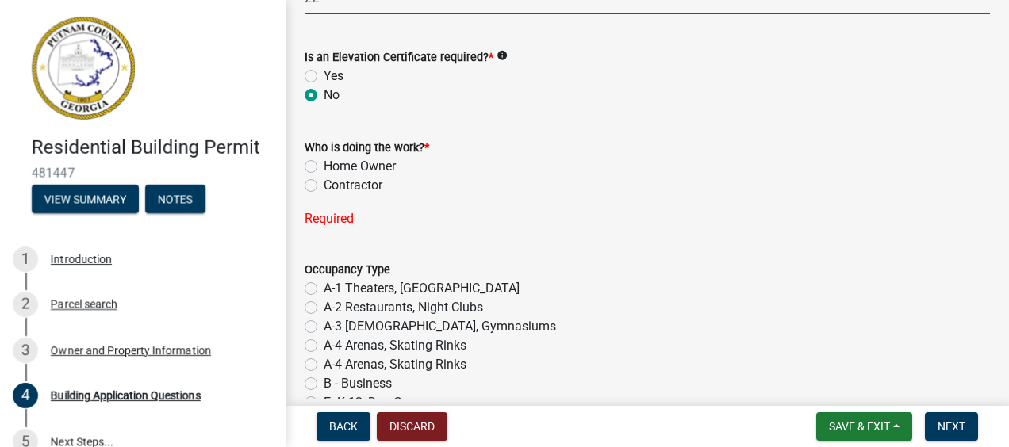
click at [324, 167] on label "Home Owner" at bounding box center [360, 166] width 72 height 19
click at [324, 167] on input "Home Owner" at bounding box center [329, 162] width 10 height 10
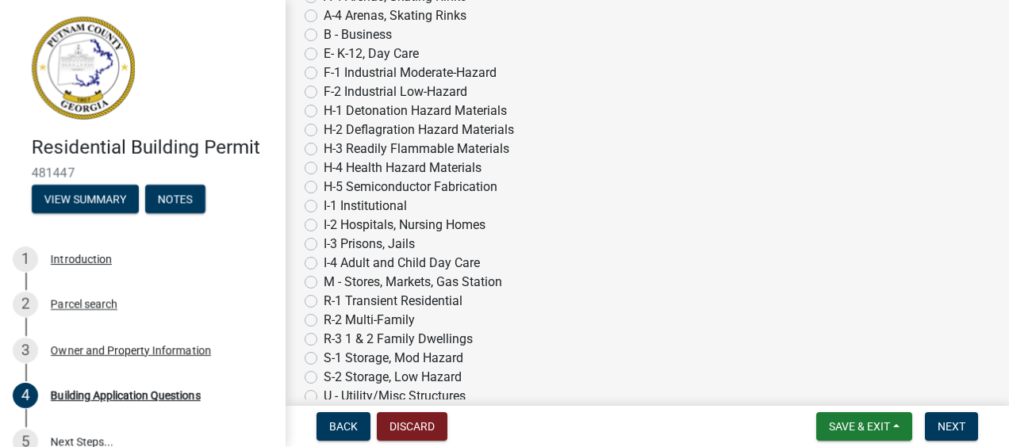
scroll to position [6584, 0]
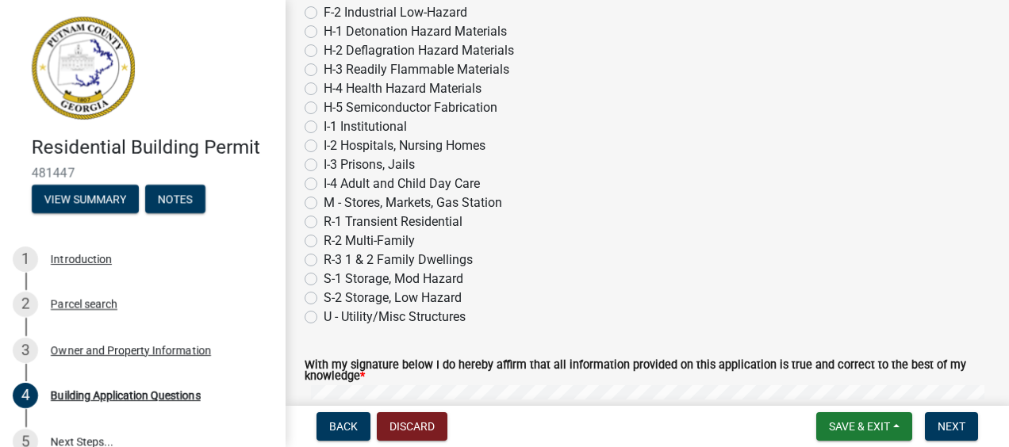
click at [324, 257] on label "R-3 1 & 2 Family Dwellings" at bounding box center [398, 260] width 149 height 19
click at [324, 257] on input "R-3 1 & 2 Family Dwellings" at bounding box center [329, 256] width 10 height 10
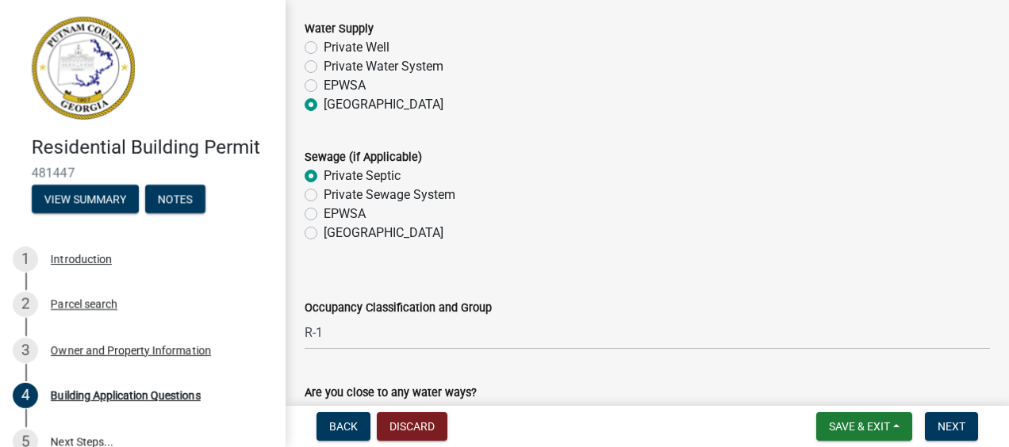
scroll to position [5315, 0]
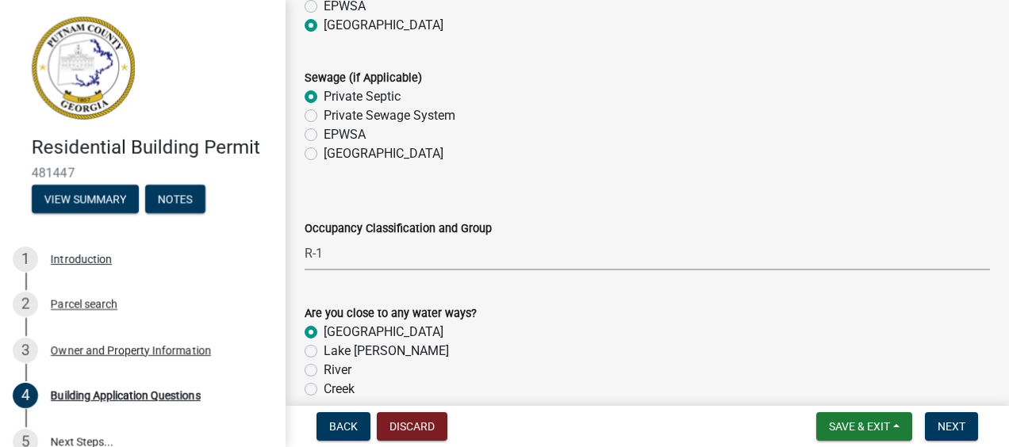
click at [328, 251] on select "Select Item... A-1 A-2 A-3 A-4 A-5 B M E F-1 F-2 R-1 R-2 R-3 R-4 H-1 H-2 H-4 H-…" at bounding box center [647, 254] width 685 height 33
click at [305, 238] on select "Select Item... A-1 A-2 A-3 A-4 A-5 B M E F-1 F-2 R-1 R-2 R-3 R-4 H-1 H-2 H-4 H-…" at bounding box center [647, 254] width 685 height 33
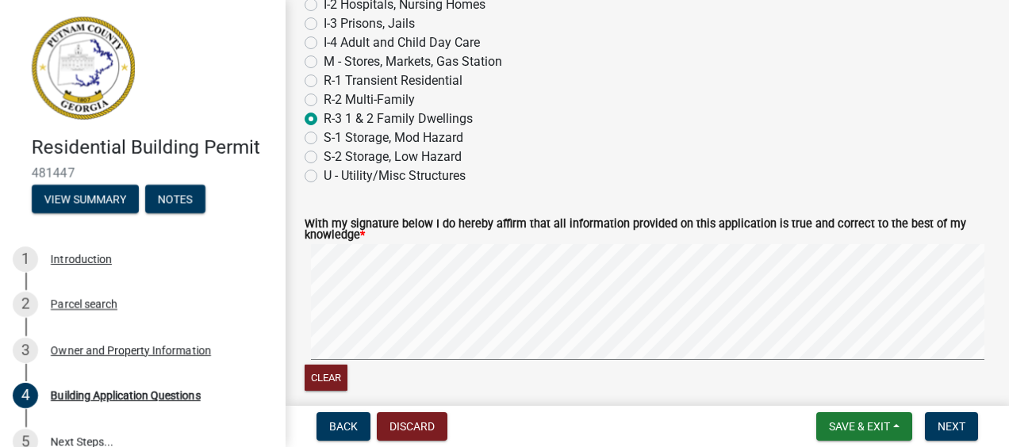
scroll to position [6822, 0]
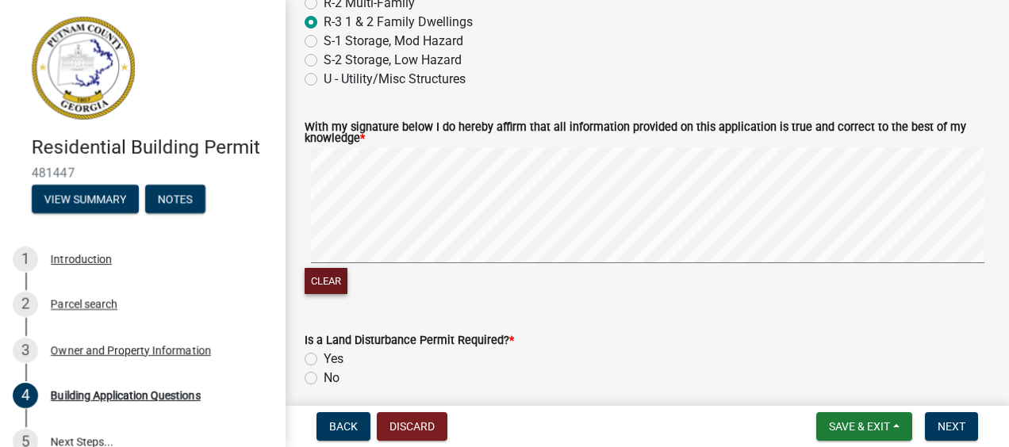
click at [334, 272] on button "Clear" at bounding box center [326, 281] width 43 height 26
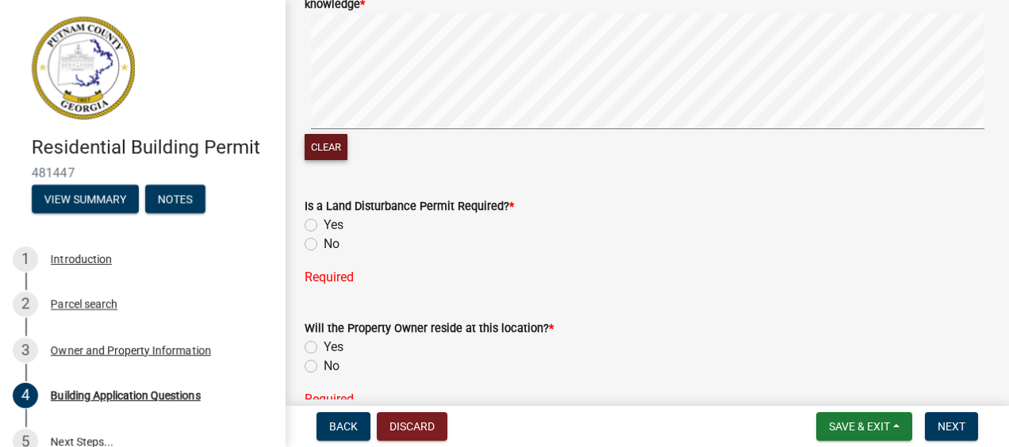
scroll to position [6980, 0]
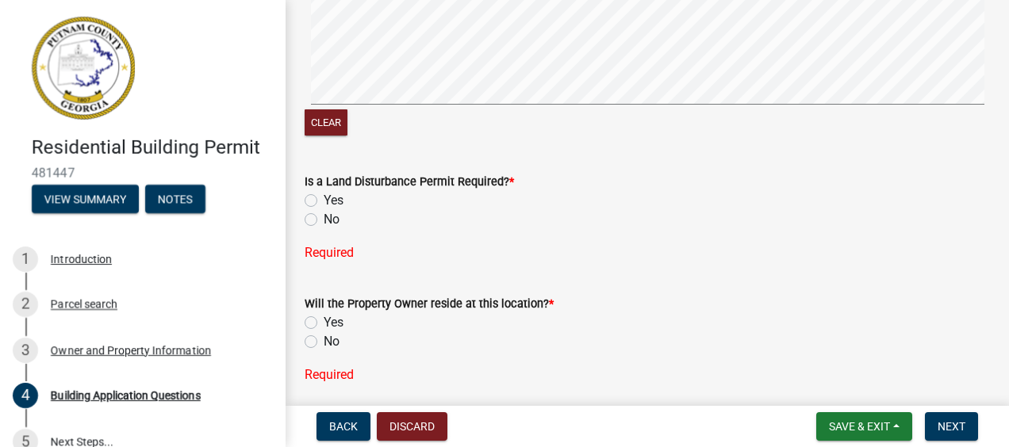
click at [324, 218] on label "No" at bounding box center [332, 219] width 16 height 19
click at [324, 218] on input "No" at bounding box center [329, 215] width 10 height 10
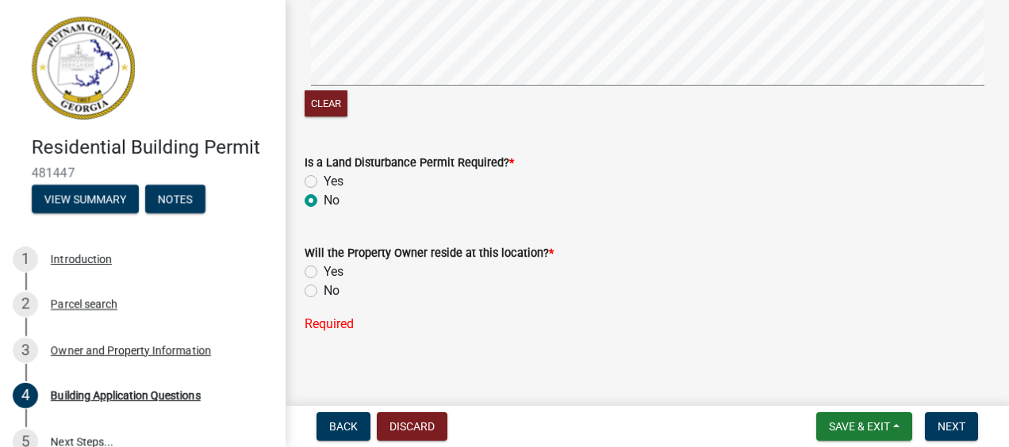
scroll to position [7009, 0]
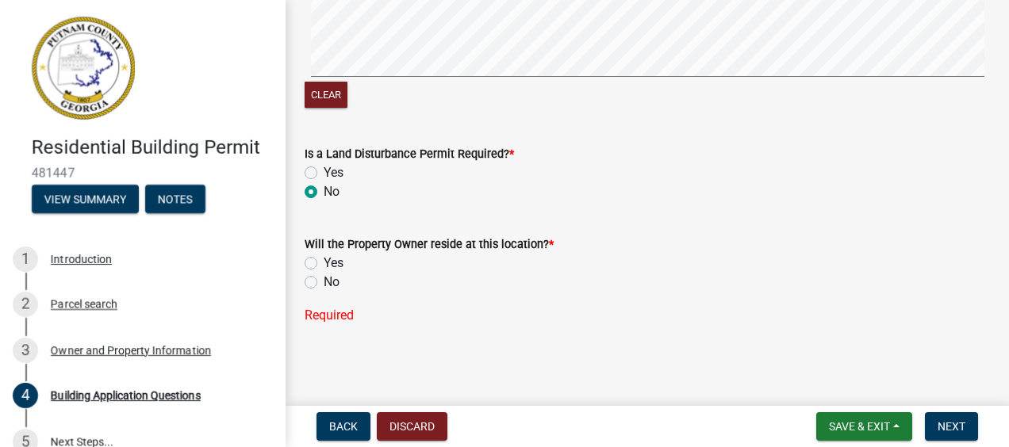
click at [324, 263] on label "Yes" at bounding box center [334, 263] width 20 height 19
click at [324, 263] on input "Yes" at bounding box center [329, 259] width 10 height 10
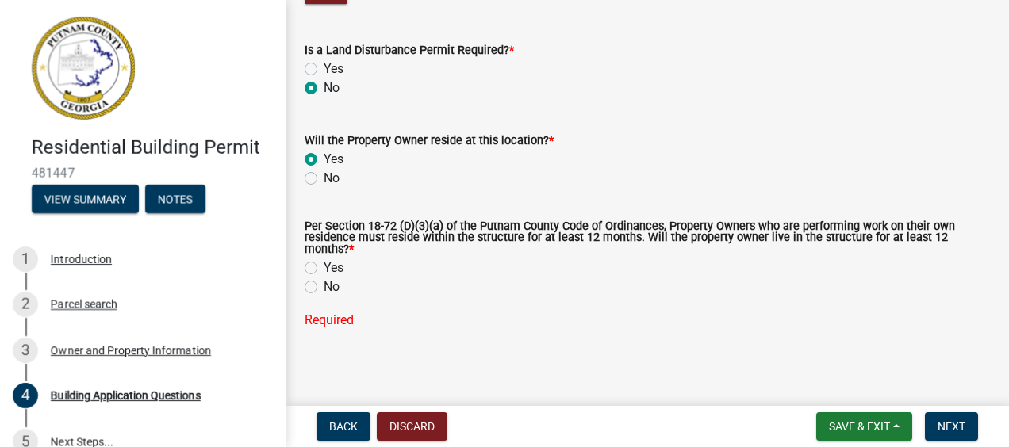
scroll to position [7118, 0]
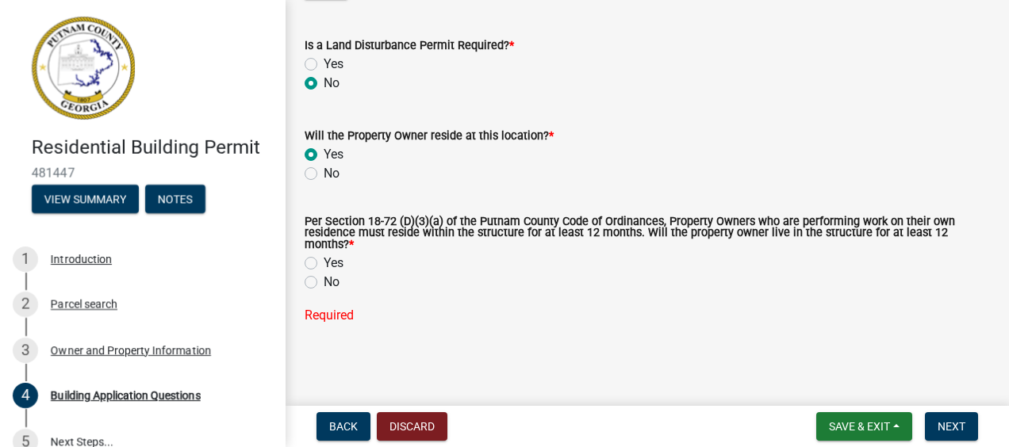
click at [324, 262] on label "Yes" at bounding box center [334, 263] width 20 height 19
click at [324, 262] on input "Yes" at bounding box center [329, 259] width 10 height 10
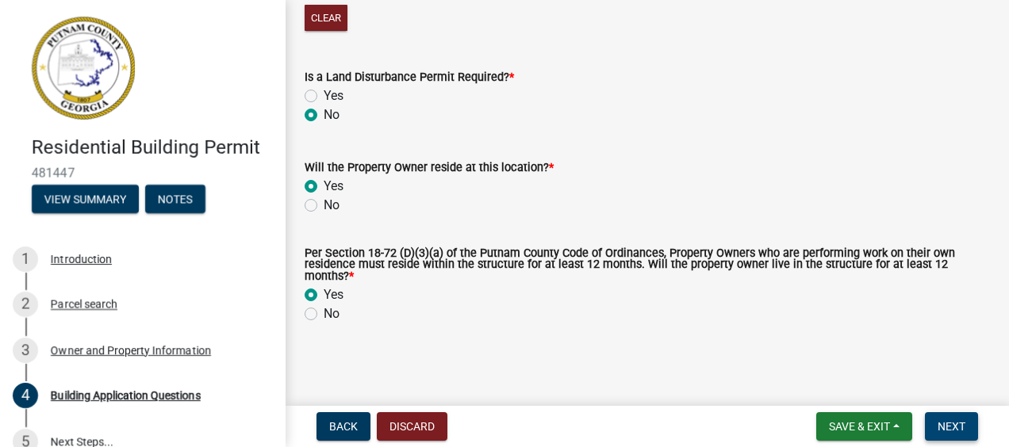
click at [954, 420] on span "Next" at bounding box center [952, 426] width 28 height 13
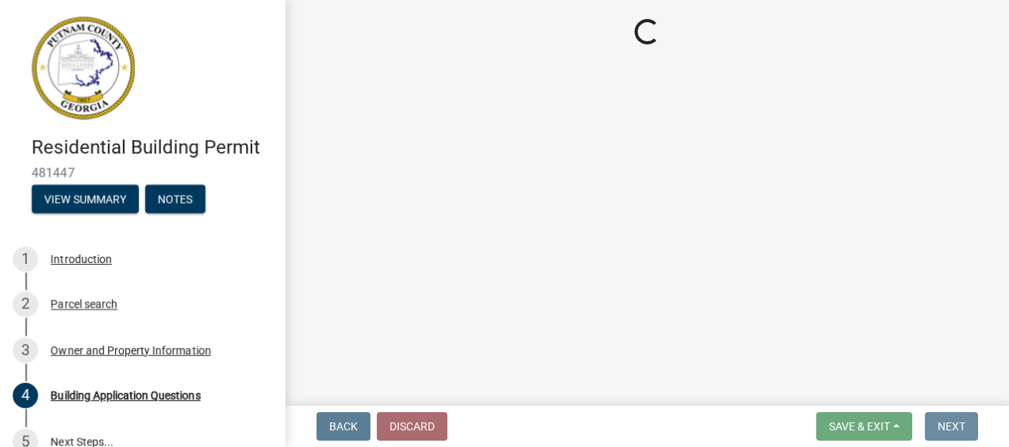
scroll to position [0, 0]
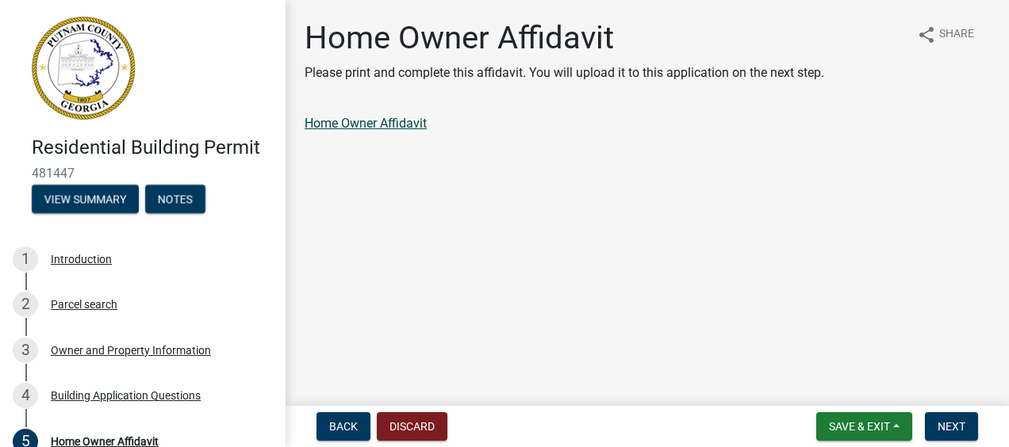
click at [393, 122] on link "Home Owner Affidavit" at bounding box center [366, 123] width 122 height 15
click at [953, 430] on span "Next" at bounding box center [952, 426] width 28 height 13
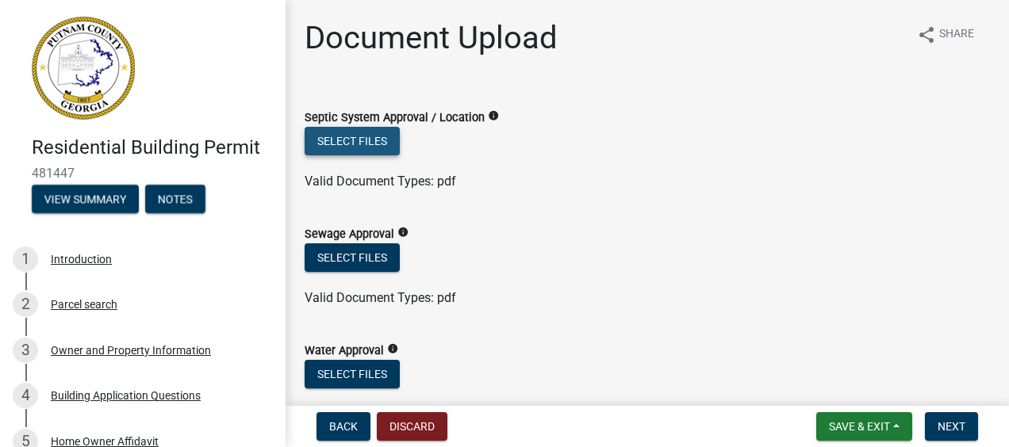
click at [366, 140] on button "Select files" at bounding box center [352, 141] width 95 height 29
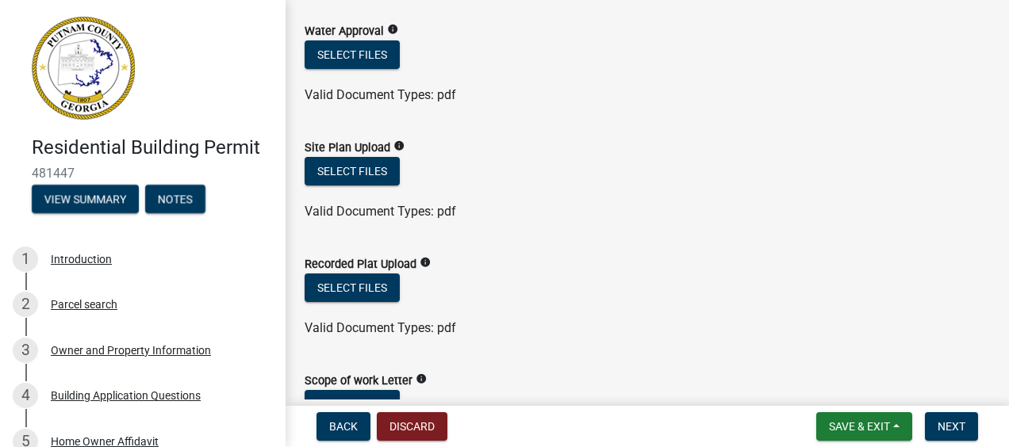
scroll to position [397, 0]
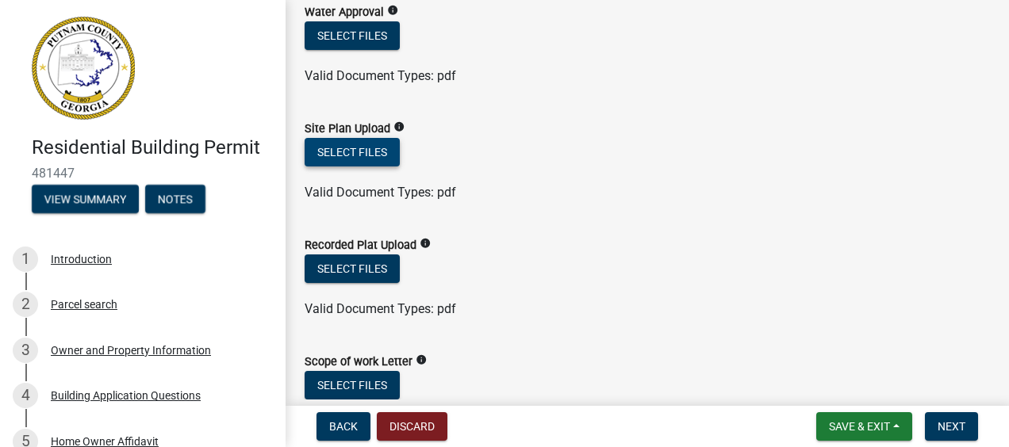
click at [366, 149] on button "Select files" at bounding box center [352, 152] width 95 height 29
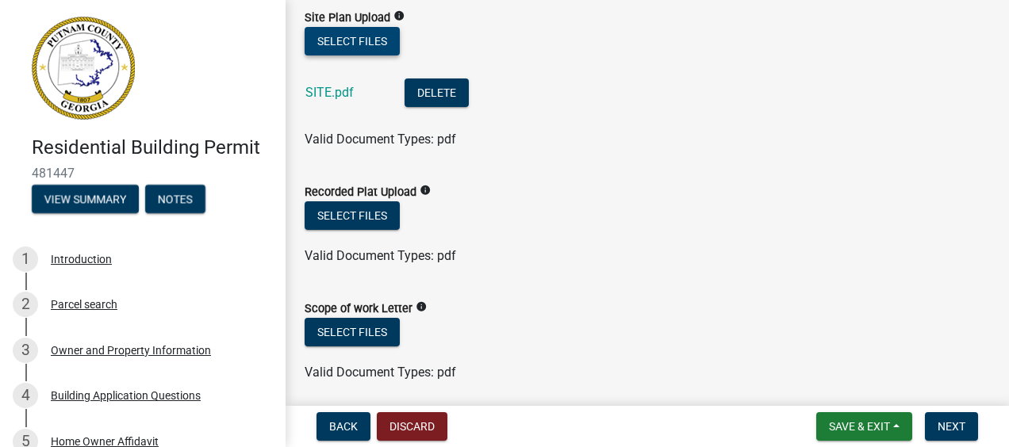
scroll to position [587, 0]
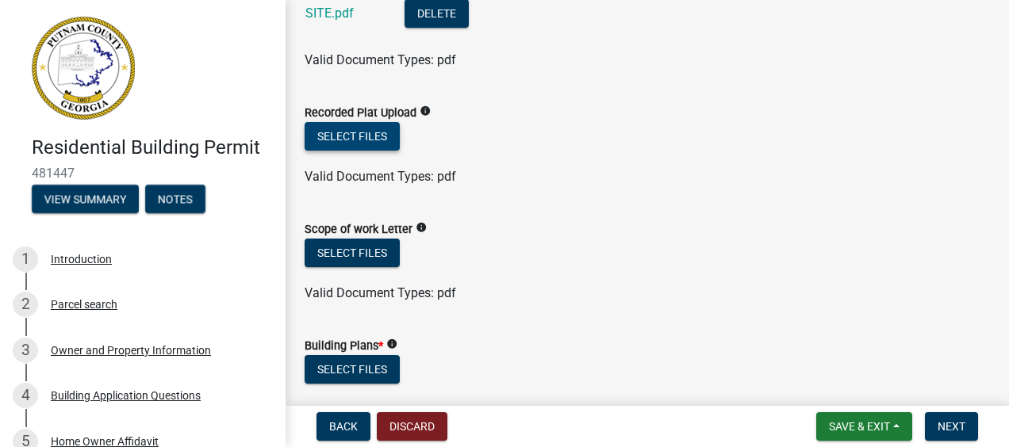
click at [373, 135] on button "Select files" at bounding box center [352, 136] width 95 height 29
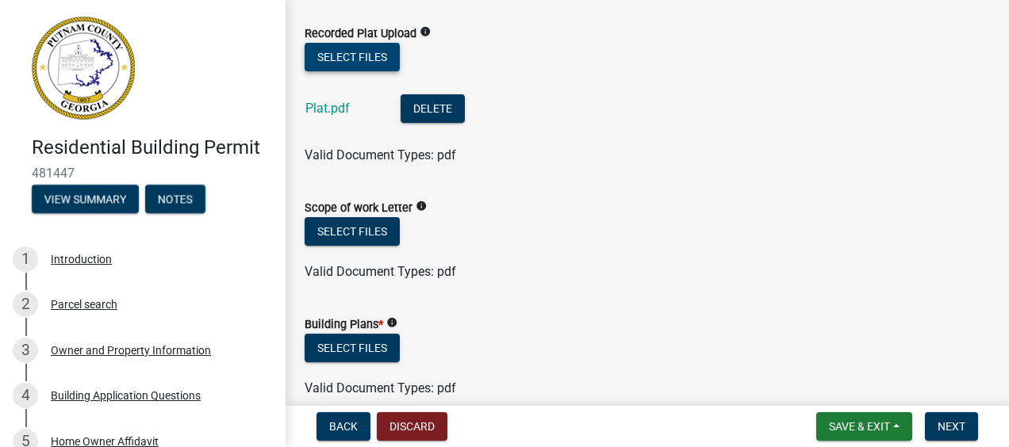
scroll to position [746, 0]
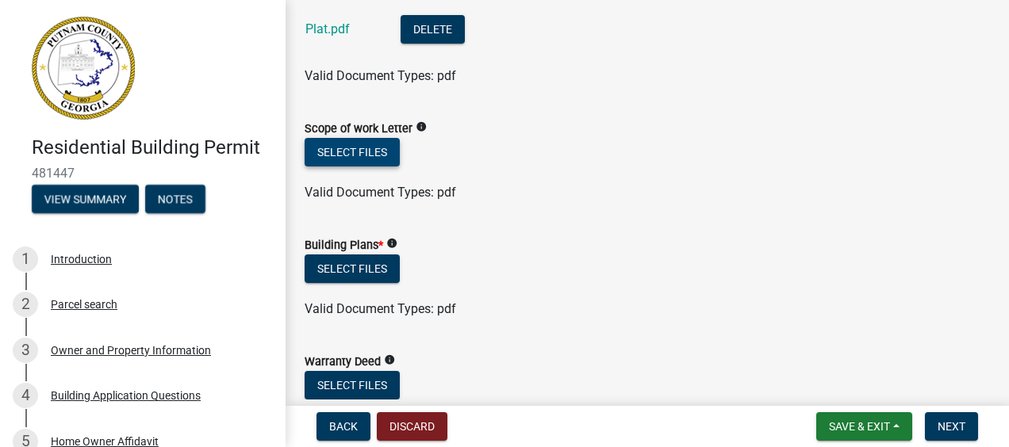
click at [364, 152] on button "Select files" at bounding box center [352, 152] width 95 height 29
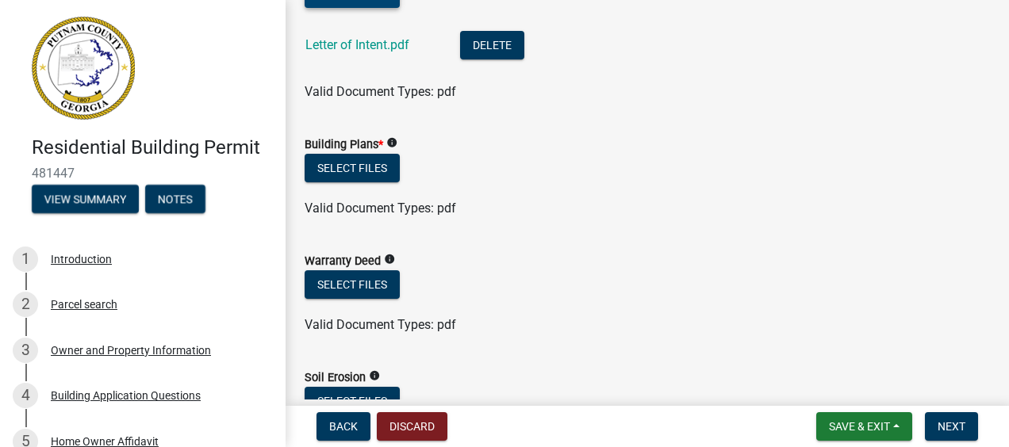
scroll to position [984, 0]
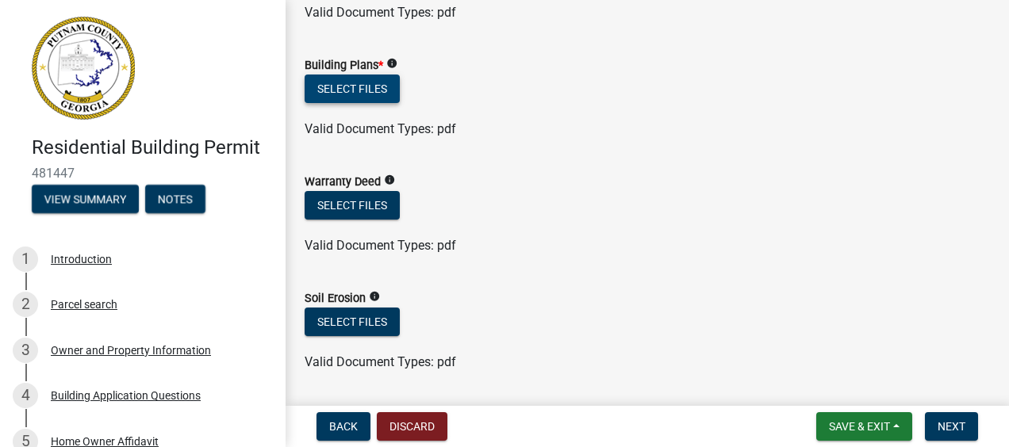
click at [363, 85] on button "Select files" at bounding box center [352, 89] width 95 height 29
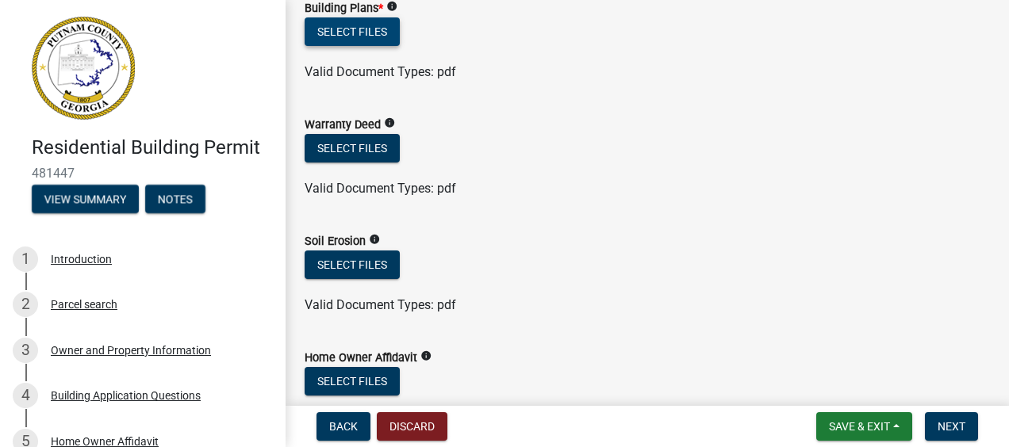
scroll to position [1063, 0]
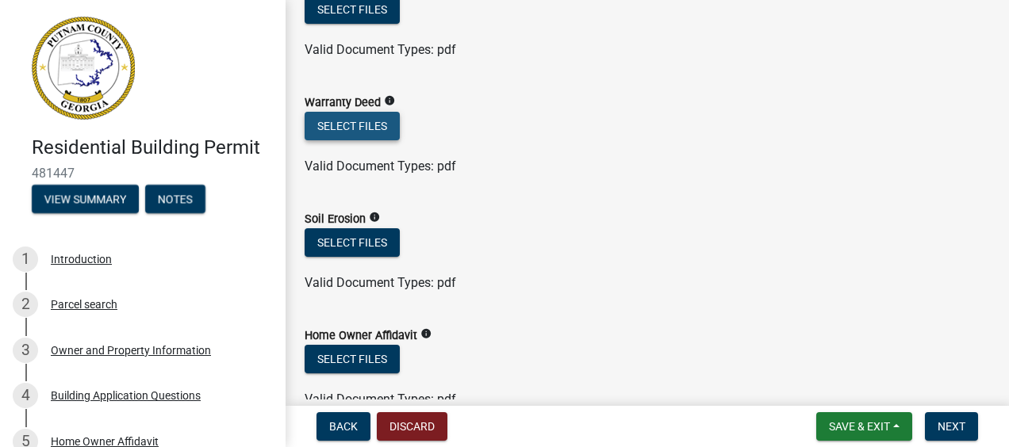
click at [382, 127] on button "Select files" at bounding box center [352, 126] width 95 height 29
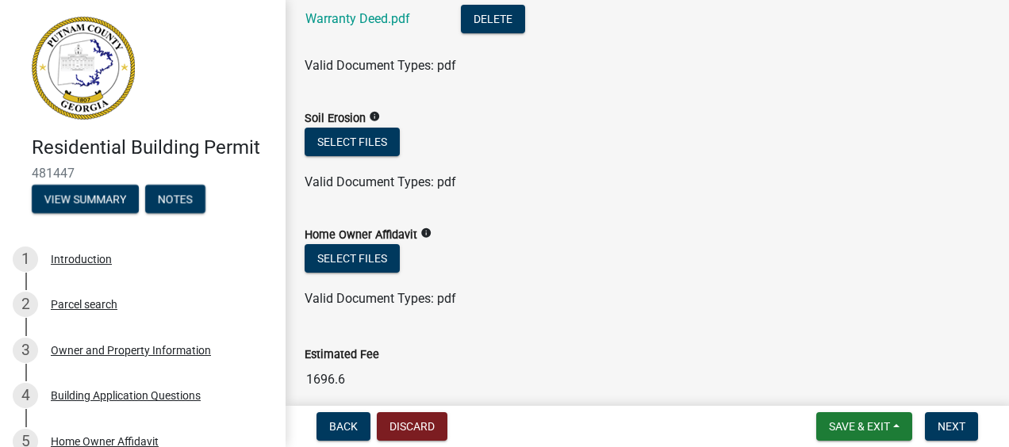
scroll to position [1301, 0]
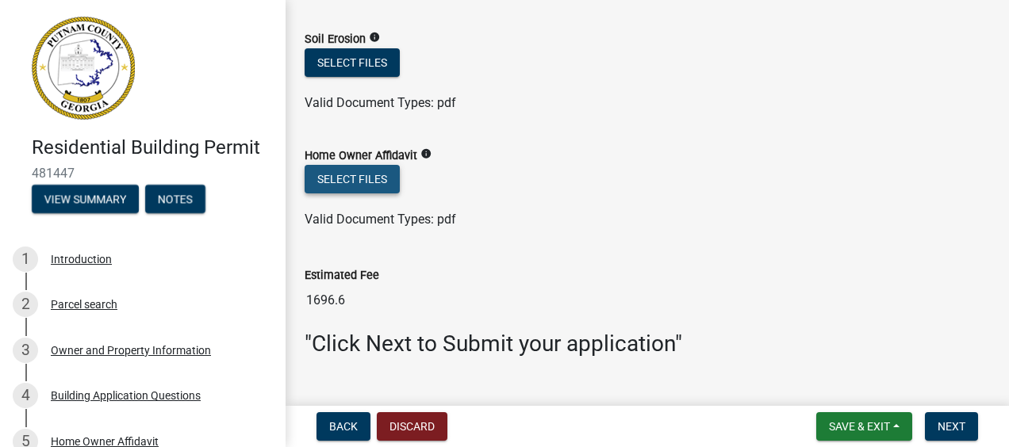
click at [363, 175] on button "Select files" at bounding box center [352, 179] width 95 height 29
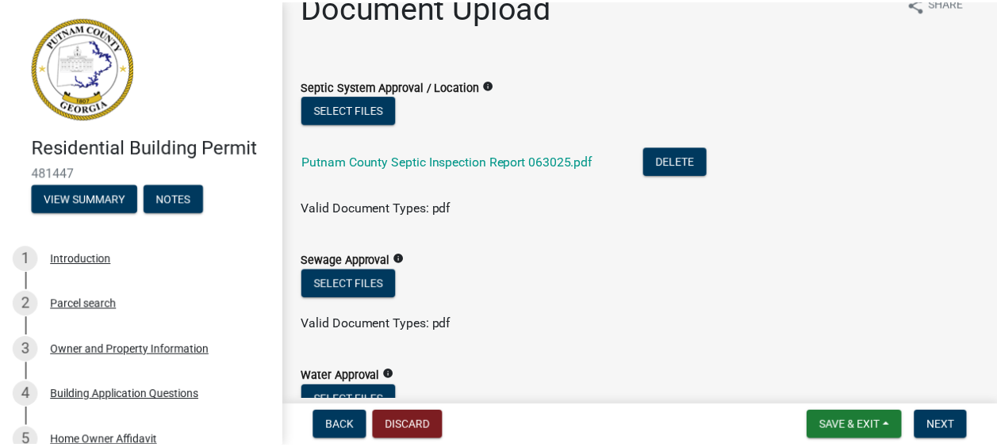
scroll to position [0, 0]
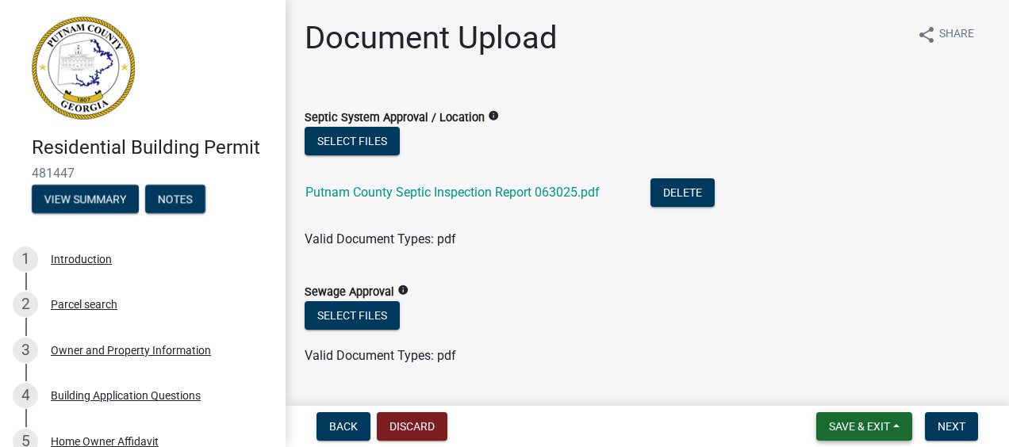
click at [863, 429] on span "Save & Exit" at bounding box center [859, 426] width 61 height 13
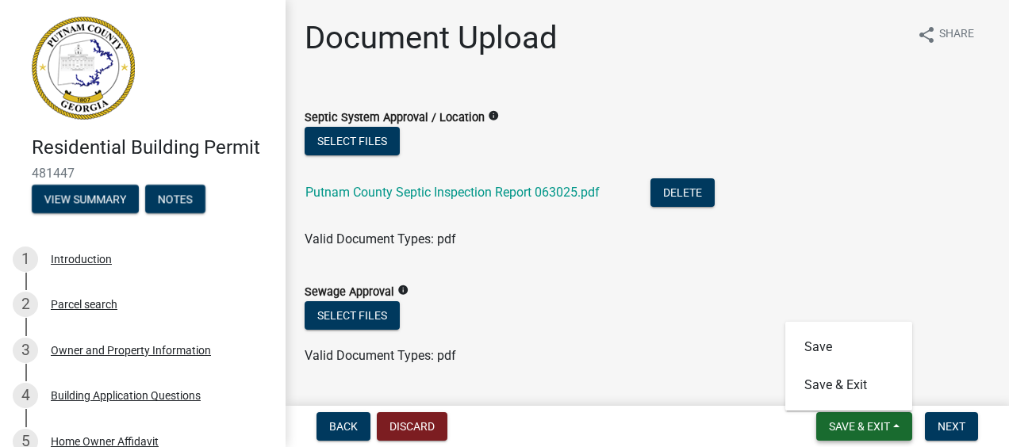
click at [868, 422] on span "Save & Exit" at bounding box center [859, 426] width 61 height 13
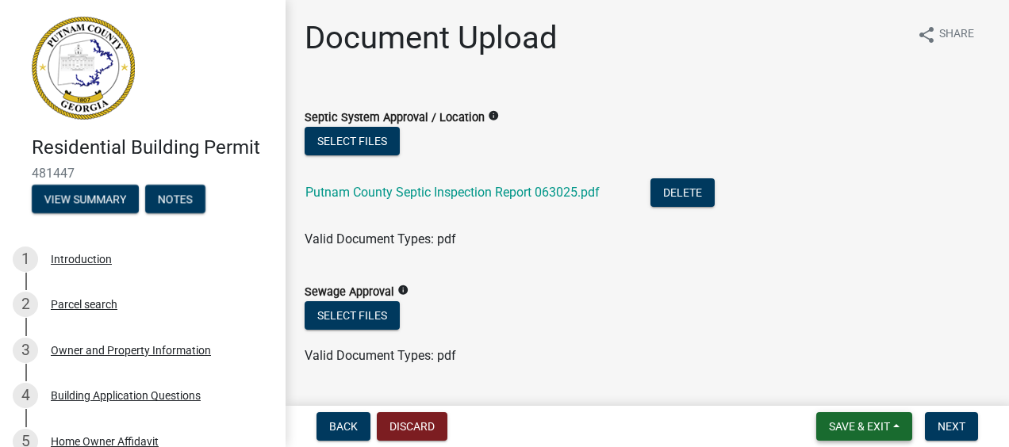
click at [896, 428] on button "Save & Exit" at bounding box center [864, 426] width 96 height 29
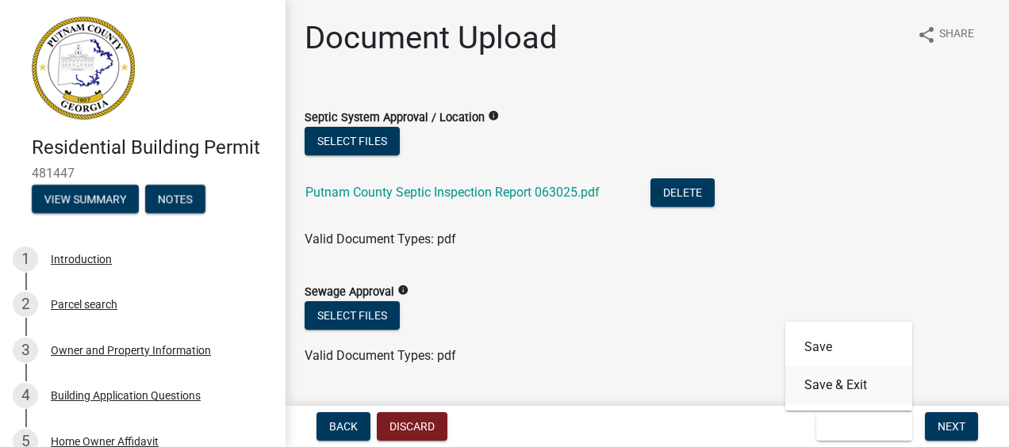
click at [861, 387] on button "Save & Exit" at bounding box center [848, 385] width 127 height 38
